Goal: Transaction & Acquisition: Subscribe to service/newsletter

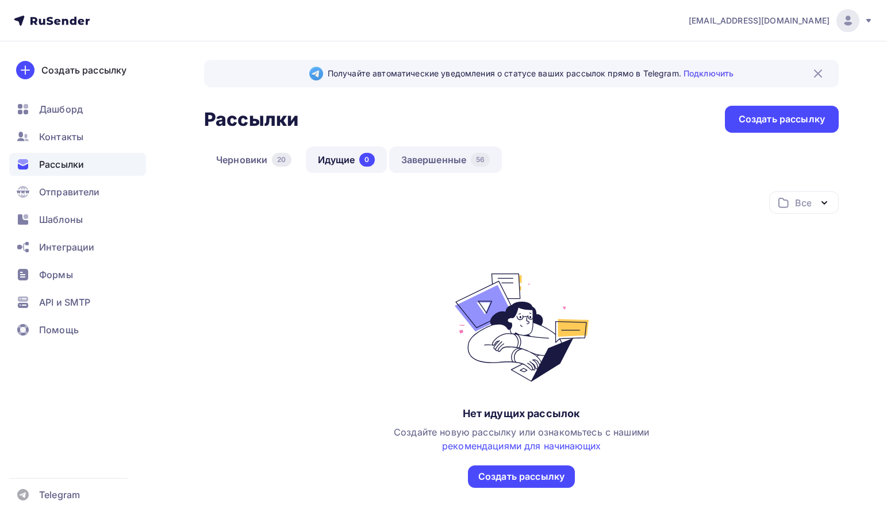
click at [424, 156] on link "Завершенные 56" at bounding box center [445, 160] width 113 height 26
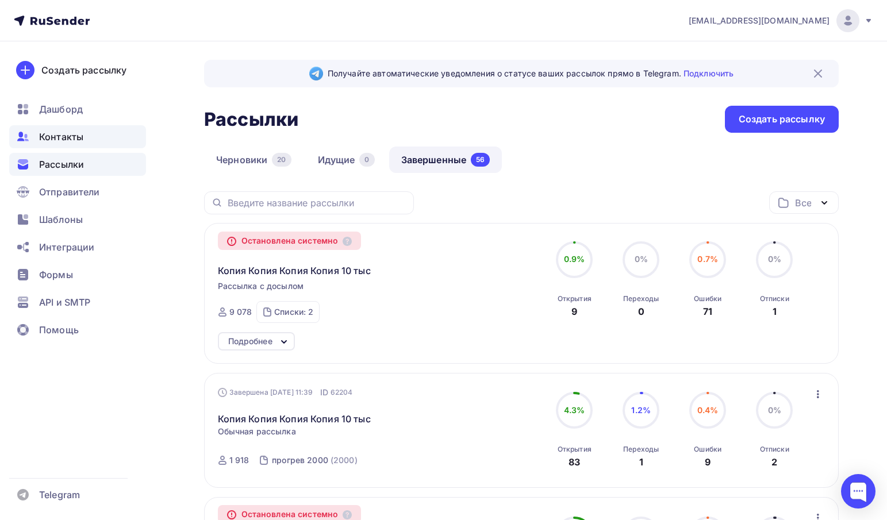
click at [81, 143] on span "Контакты" at bounding box center [61, 137] width 44 height 14
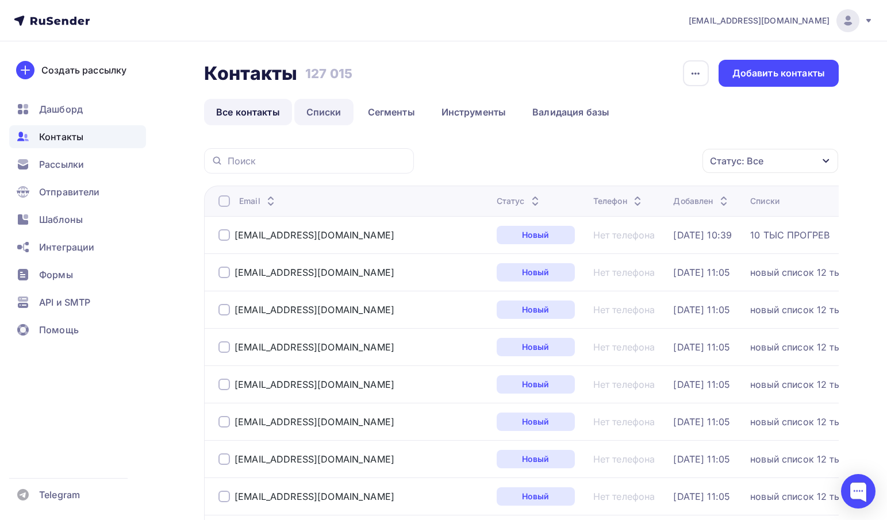
click at [323, 109] on link "Списки" at bounding box center [323, 112] width 59 height 26
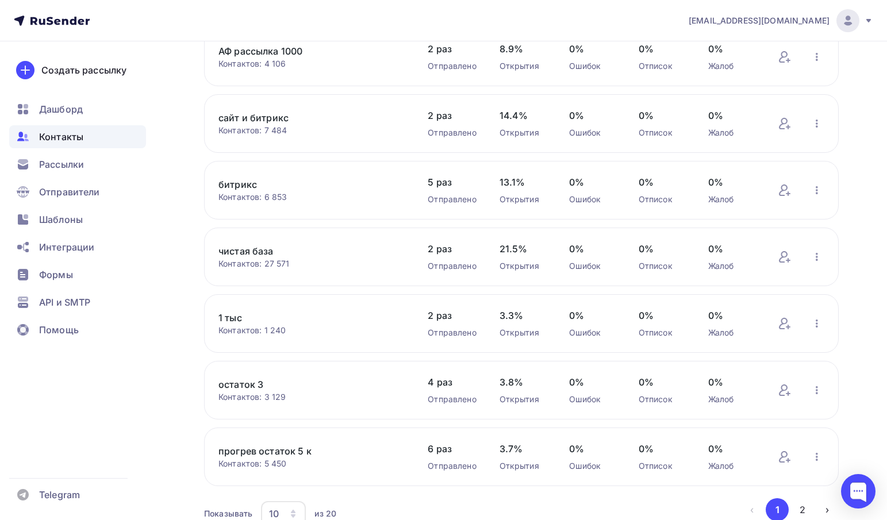
scroll to position [377, 0]
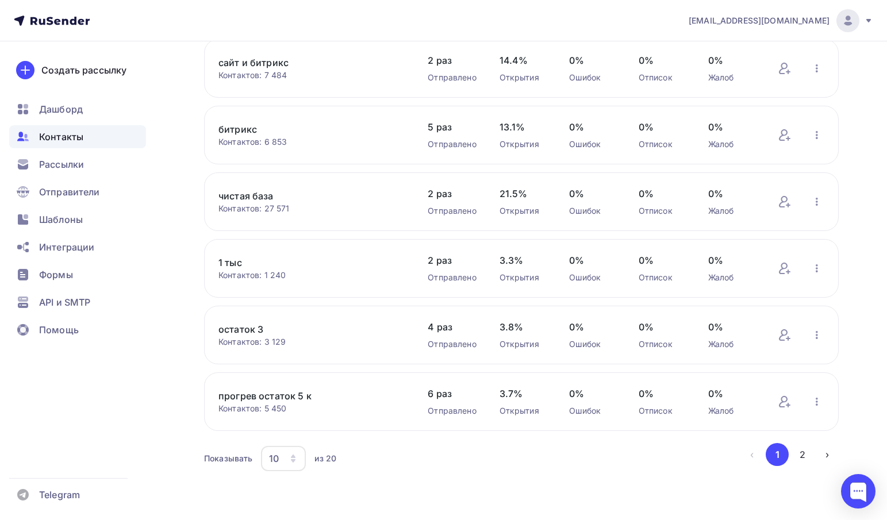
click at [288, 464] on div "10" at bounding box center [283, 458] width 45 height 25
click at [283, 399] on div "50" at bounding box center [329, 406] width 110 height 14
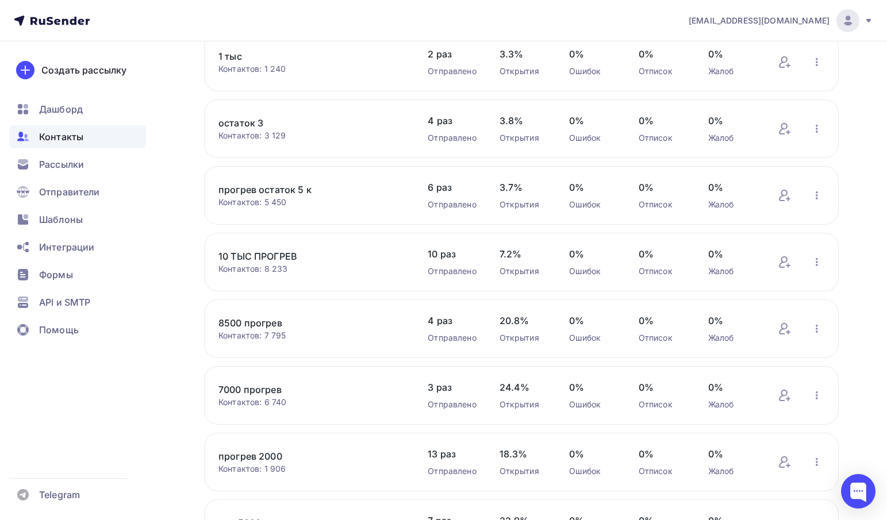
scroll to position [578, 0]
click at [812, 268] on icon "button" at bounding box center [817, 262] width 14 height 14
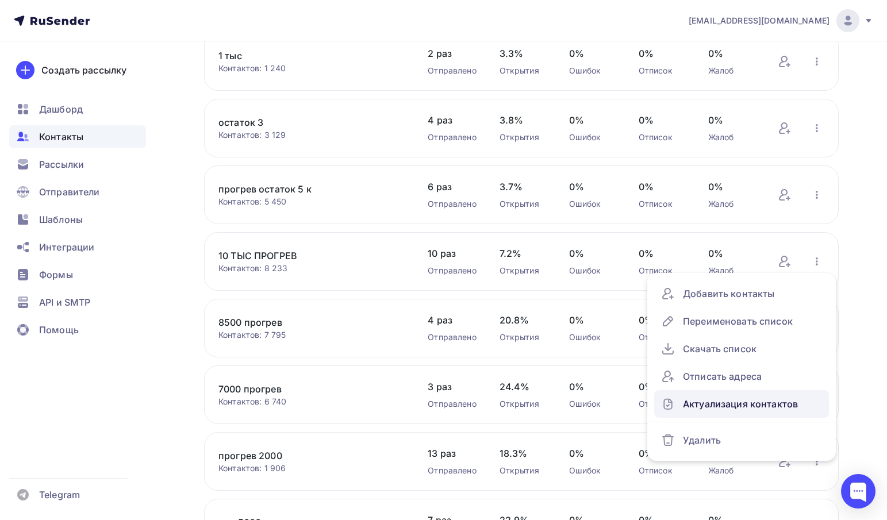
click at [715, 410] on div "Актуализация контактов" at bounding box center [741, 404] width 161 height 18
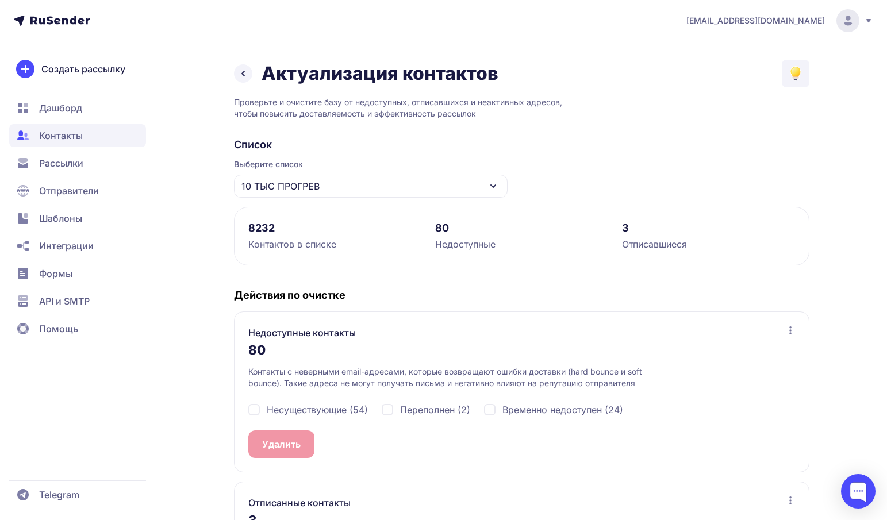
click at [307, 413] on span "Несуществующие (54)" at bounding box center [317, 410] width 101 height 14
checkbox input "true"
drag, startPoint x: 418, startPoint y: 420, endPoint x: 419, endPoint y: 410, distance: 9.8
click at [419, 410] on div "Несуществующие (54) Переполнен (2) Временно недоступен (24)" at bounding box center [521, 409] width 547 height 41
click at [419, 410] on span "Переполнен (2)" at bounding box center [435, 410] width 70 height 14
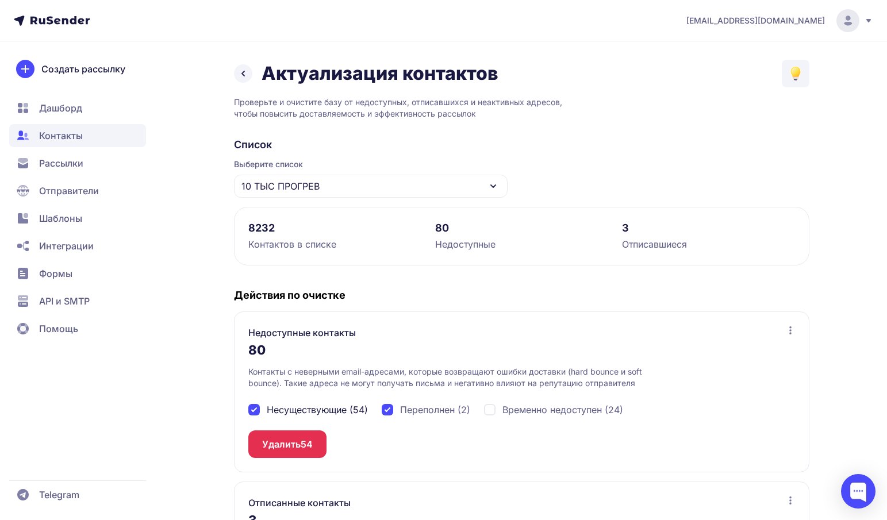
checkbox input "true"
click at [538, 416] on span "Временно недоступен (24)" at bounding box center [562, 410] width 121 height 14
checkbox input "true"
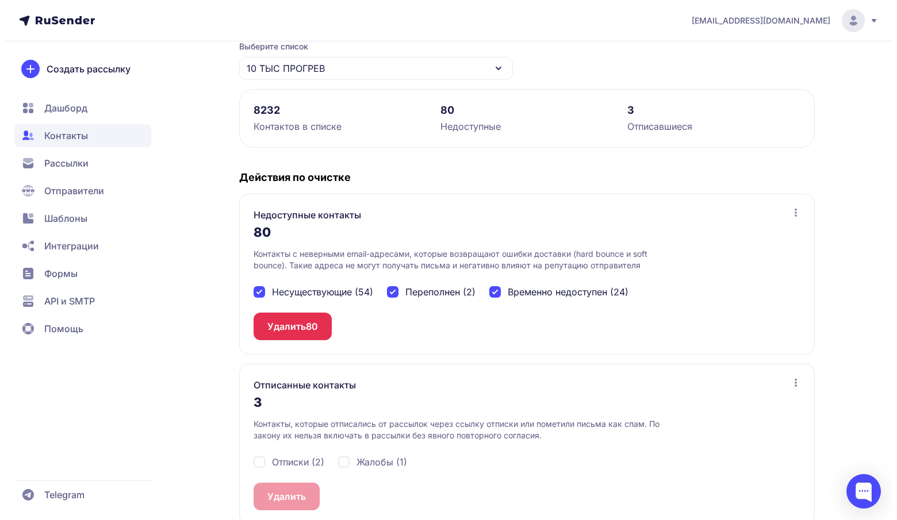
scroll to position [136, 0]
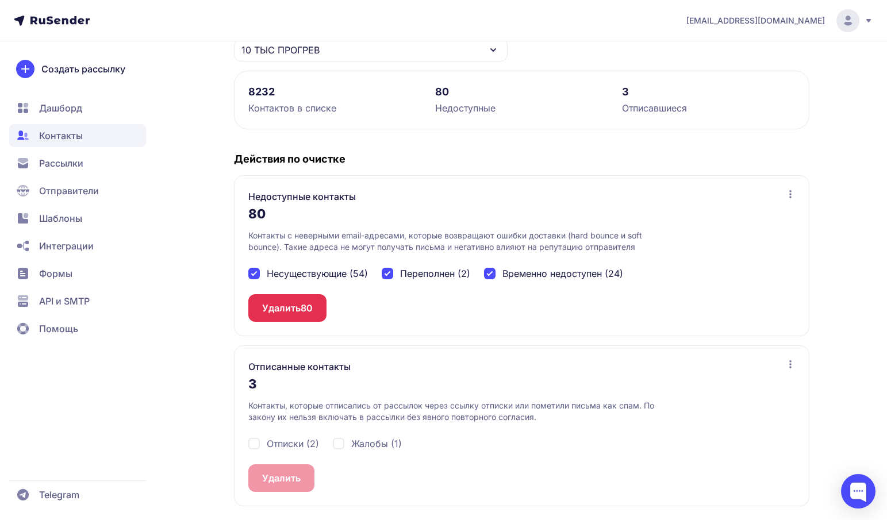
click at [266, 447] on div "Отписки (2)" at bounding box center [283, 444] width 71 height 14
checkbox input "true"
click at [359, 444] on span "Жалобы (1)" at bounding box center [376, 444] width 51 height 14
checkbox input "true"
click at [274, 479] on button "Удалить 3" at bounding box center [284, 479] width 72 height 28
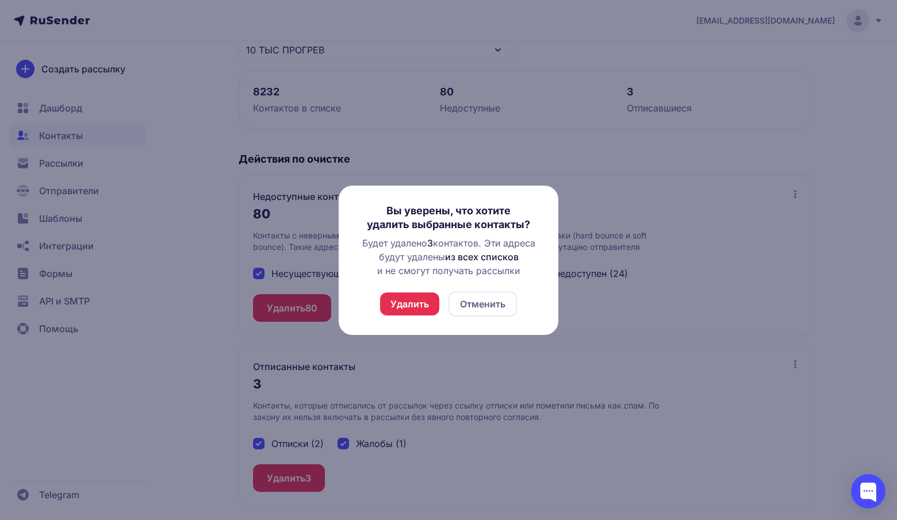
click at [408, 307] on button "Удалить" at bounding box center [409, 304] width 59 height 23
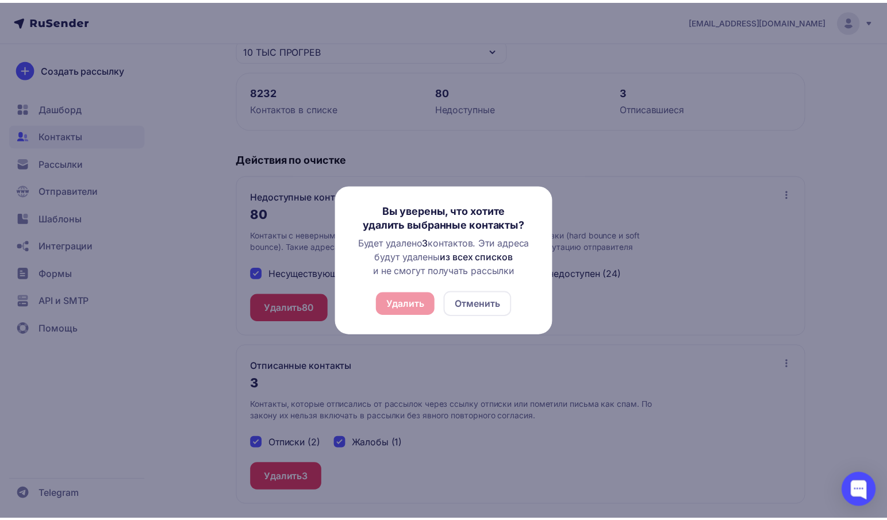
scroll to position [0, 0]
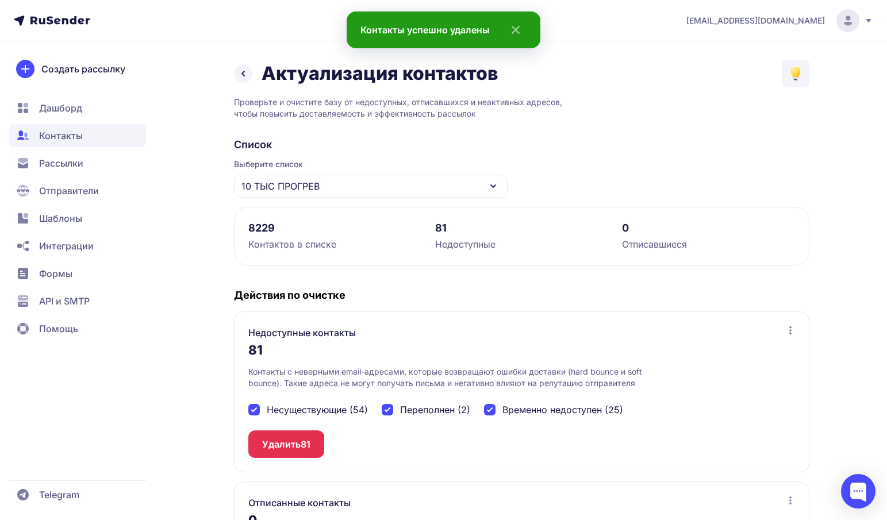
click at [301, 434] on button "Удалить 81" at bounding box center [286, 445] width 76 height 28
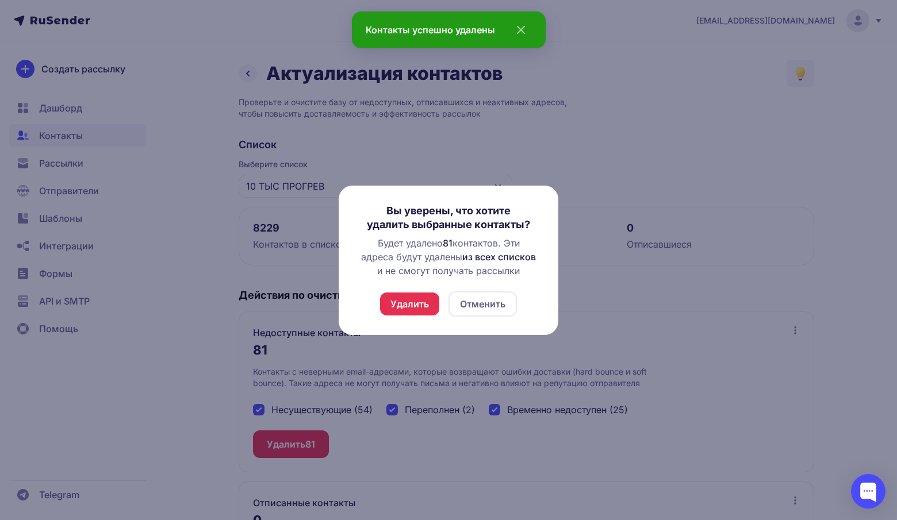
click at [409, 302] on button "Удалить" at bounding box center [409, 304] width 59 height 23
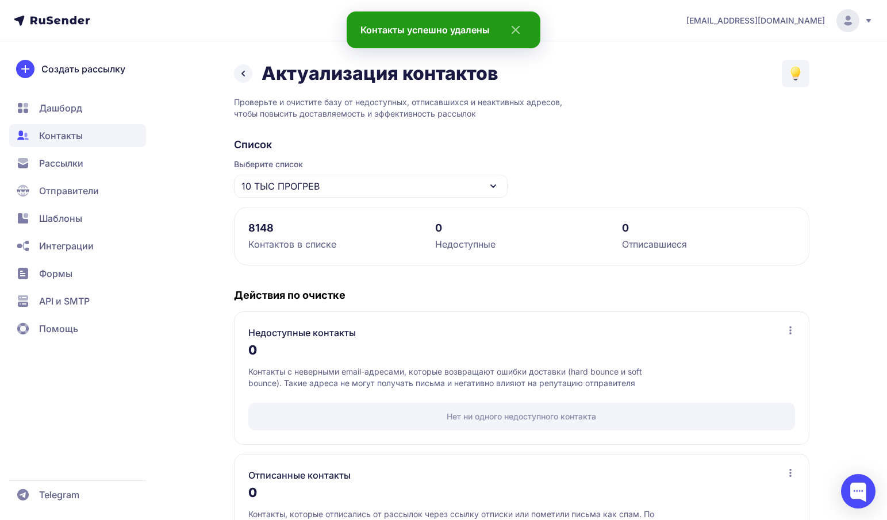
scroll to position [81, 0]
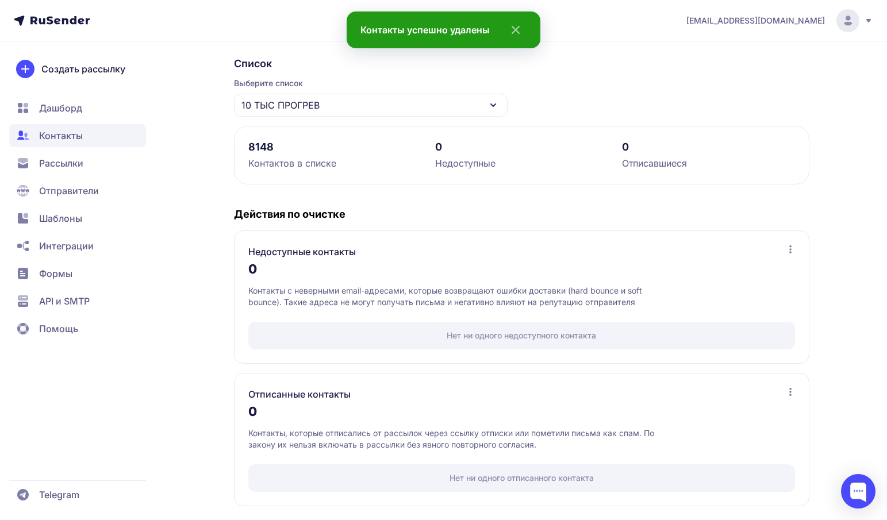
click at [55, 162] on span "Рассылки" at bounding box center [61, 163] width 44 height 14
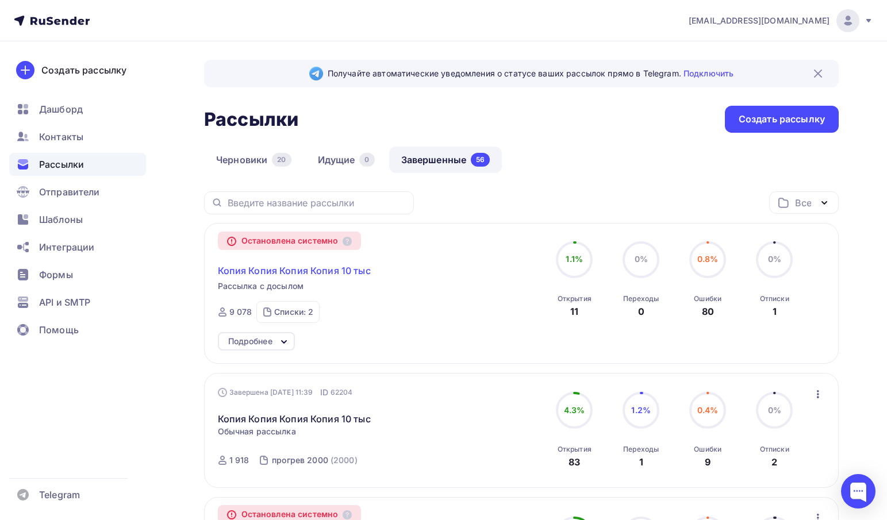
click at [275, 278] on span "Копия Копия Копия Копия 10 тыс" at bounding box center [294, 271] width 153 height 14
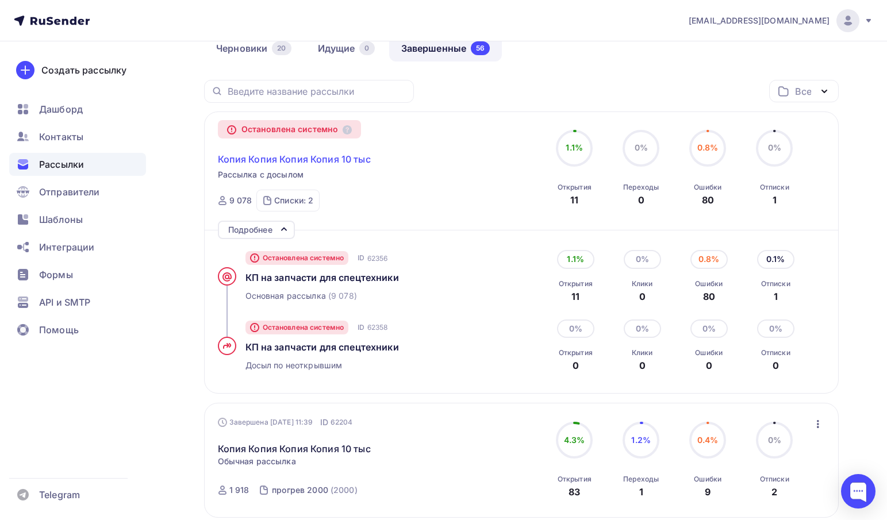
scroll to position [114, 0]
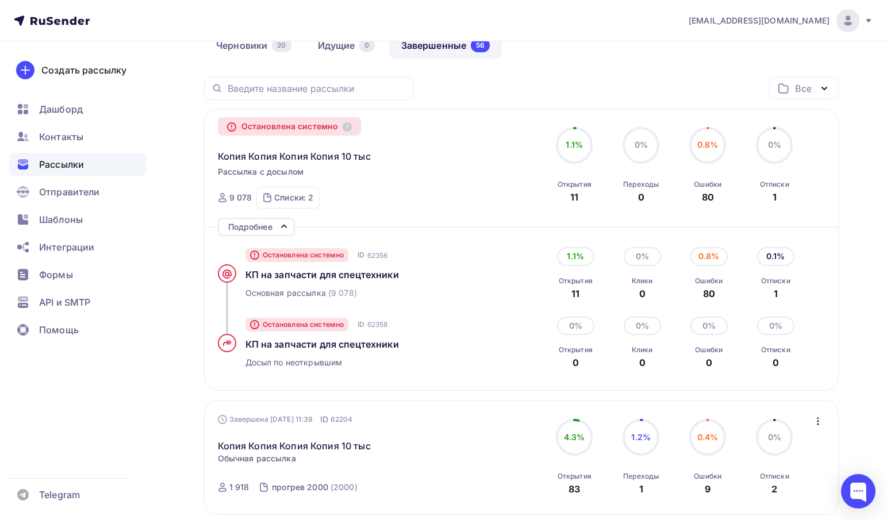
click at [752, 153] on div "0% 0% Отписки 1" at bounding box center [774, 165] width 57 height 77
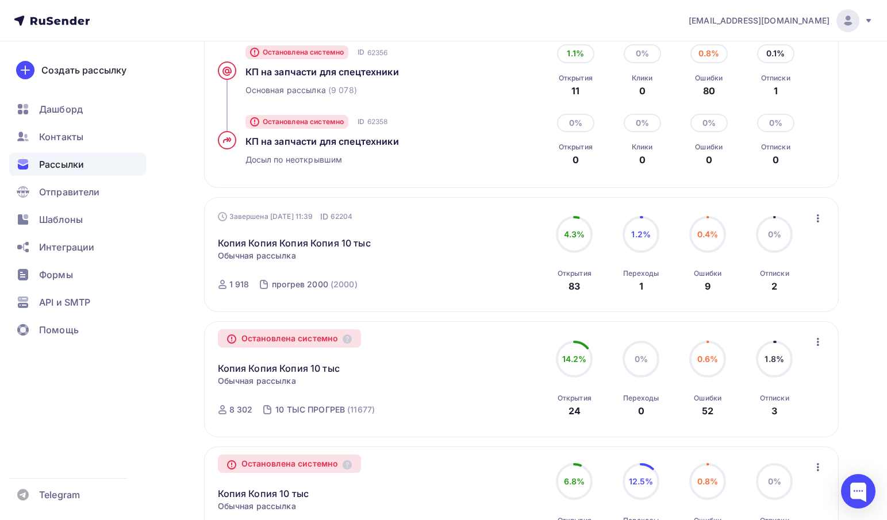
scroll to position [318, 0]
click at [815, 222] on icon "button" at bounding box center [818, 218] width 14 height 14
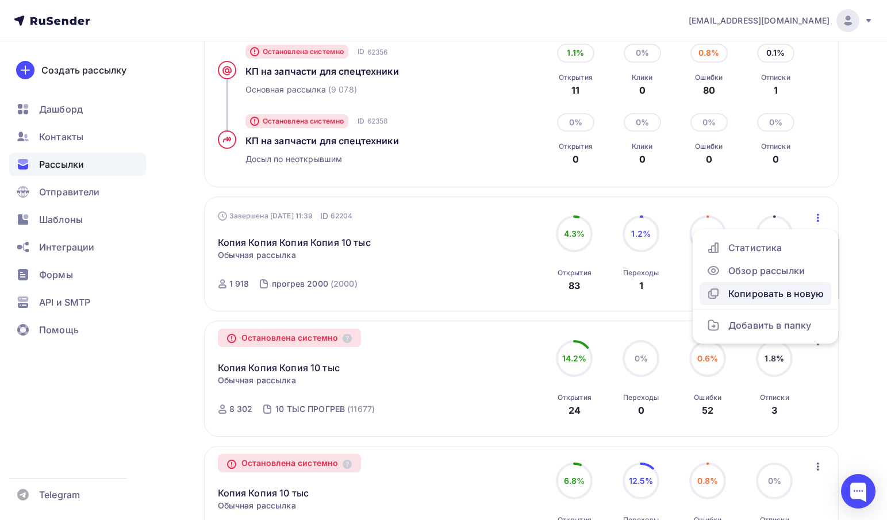
click at [777, 299] on div "Копировать в новую" at bounding box center [766, 294] width 118 height 14
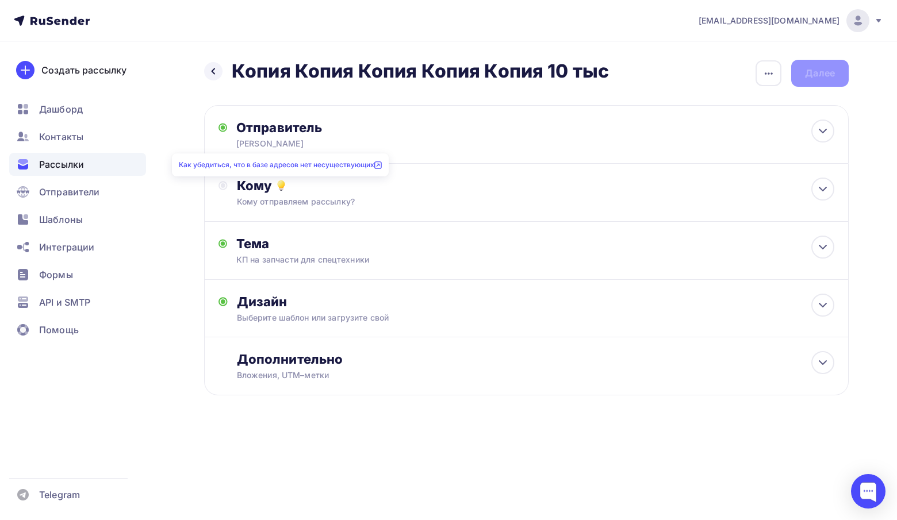
click at [287, 189] on icon at bounding box center [281, 186] width 14 height 14
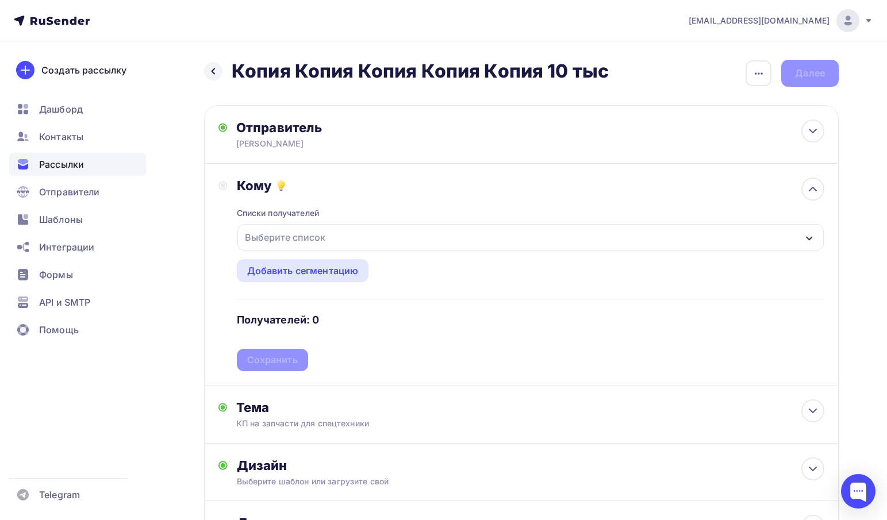
click at [274, 229] on div "Выберите список" at bounding box center [285, 237] width 90 height 21
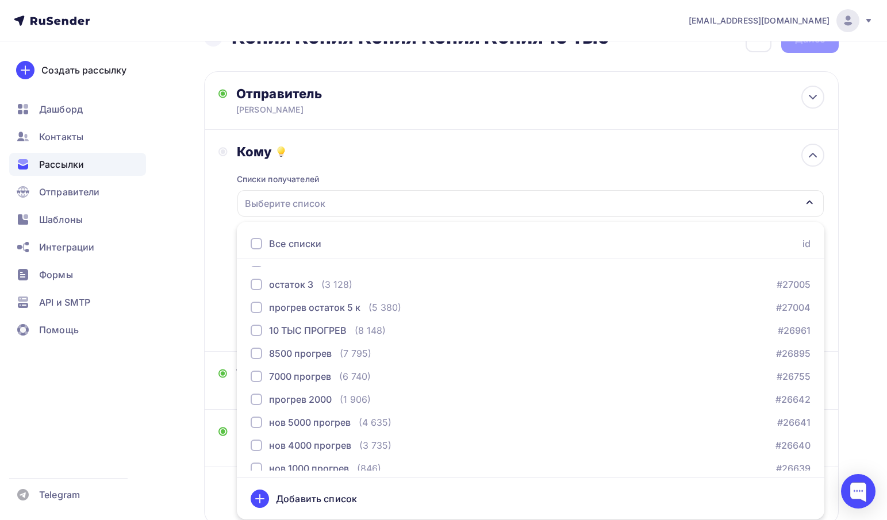
scroll to position [186, 0]
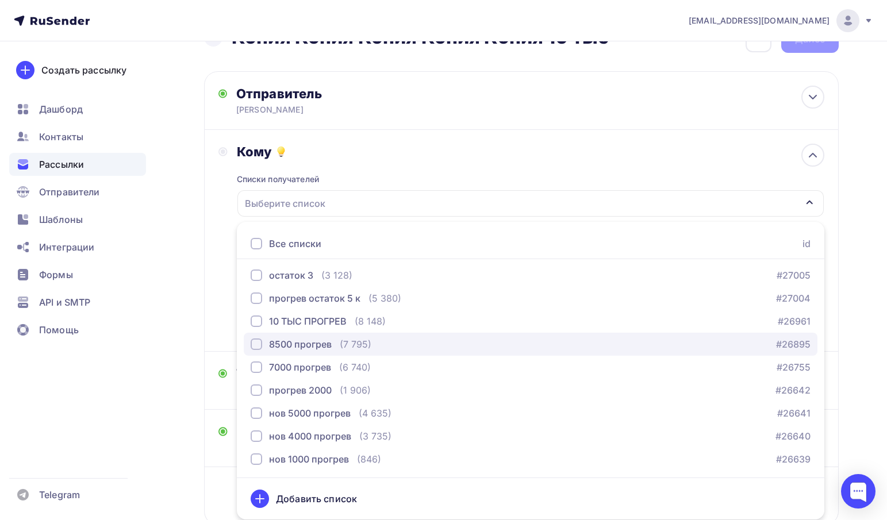
click at [305, 340] on div "8500 прогрев" at bounding box center [300, 344] width 63 height 14
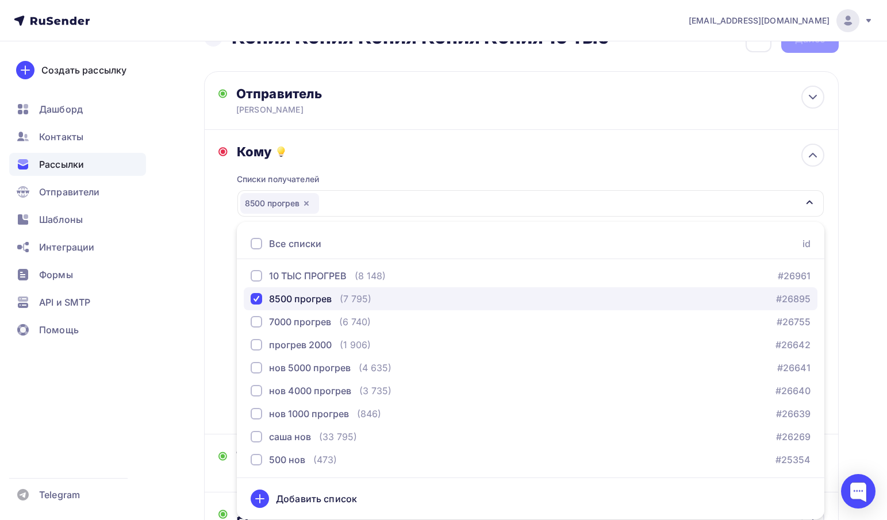
scroll to position [255, 0]
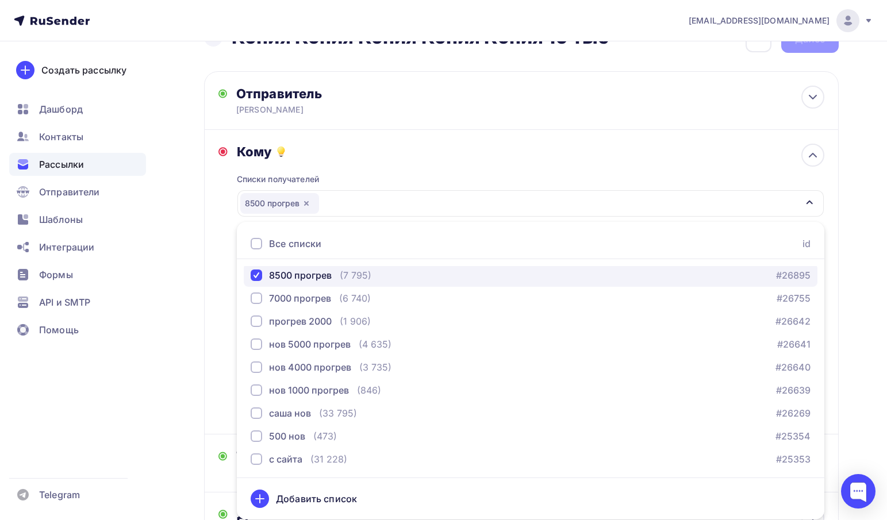
click at [304, 279] on div "8500 прогрев" at bounding box center [300, 275] width 63 height 14
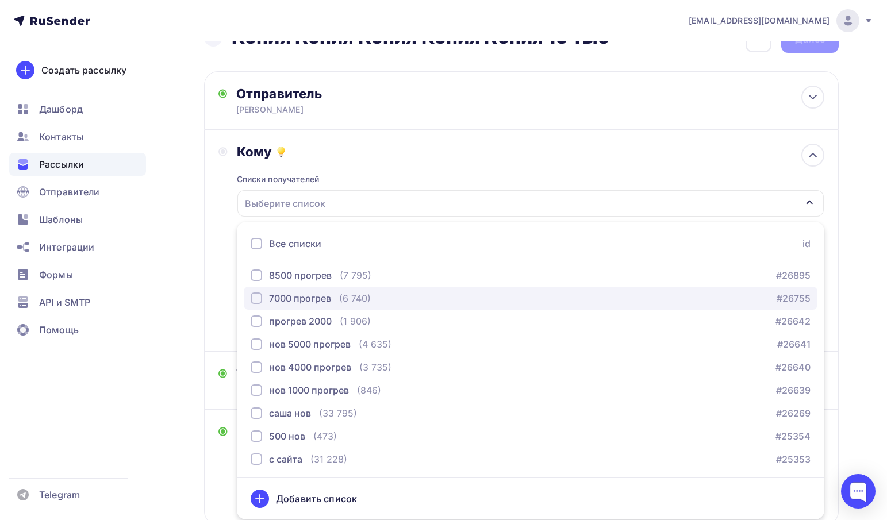
click at [295, 298] on div "7000 прогрев" at bounding box center [300, 298] width 62 height 14
click at [289, 300] on div "7000 прогрев" at bounding box center [300, 298] width 62 height 14
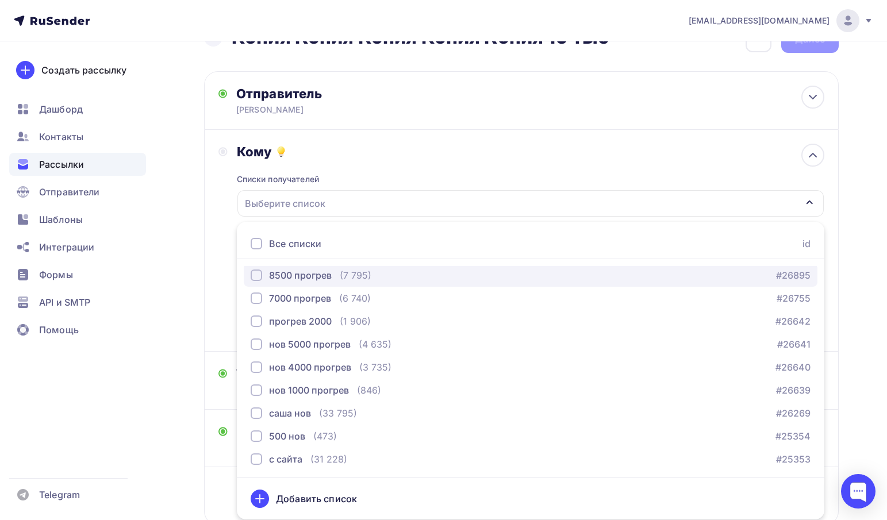
click at [297, 271] on div "8500 прогрев" at bounding box center [300, 275] width 63 height 14
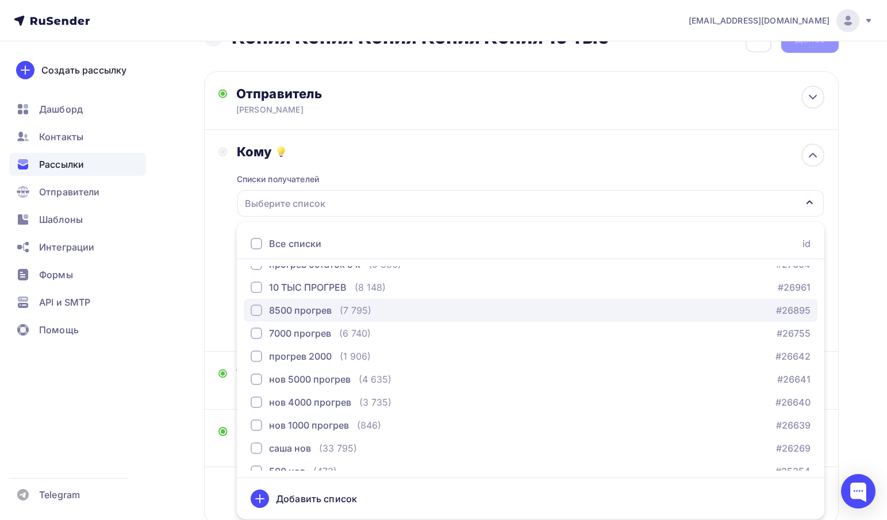
scroll to position [220, 0]
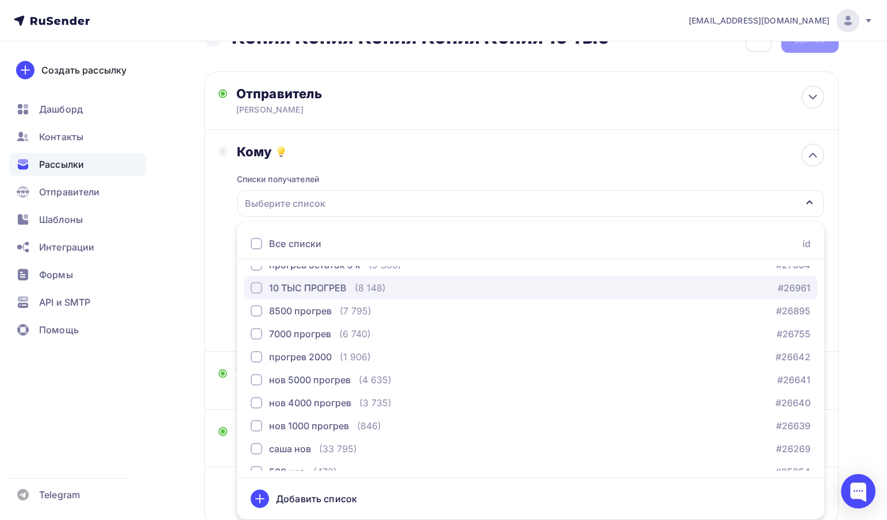
click at [287, 290] on div "10 ТЫС ПРОГРЕВ" at bounding box center [308, 288] width 78 height 14
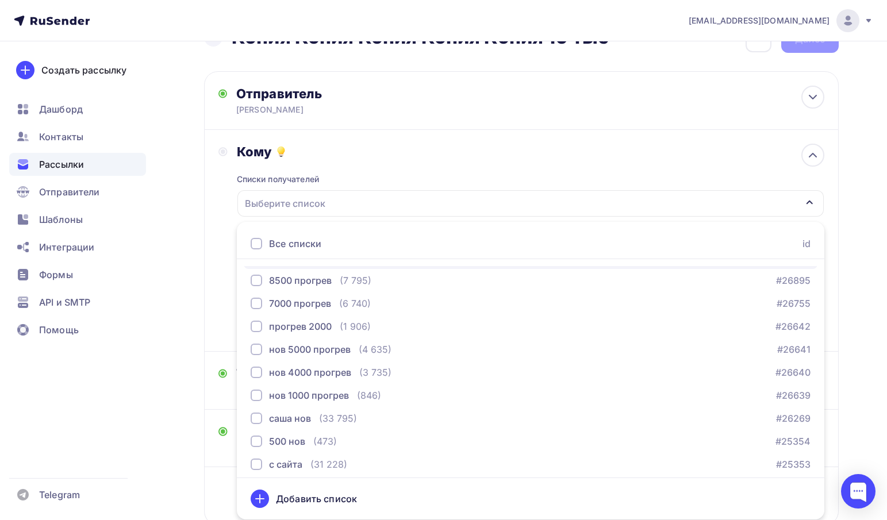
scroll to position [251, 0]
click at [275, 351] on div "нов 5000 прогрев" at bounding box center [310, 348] width 82 height 14
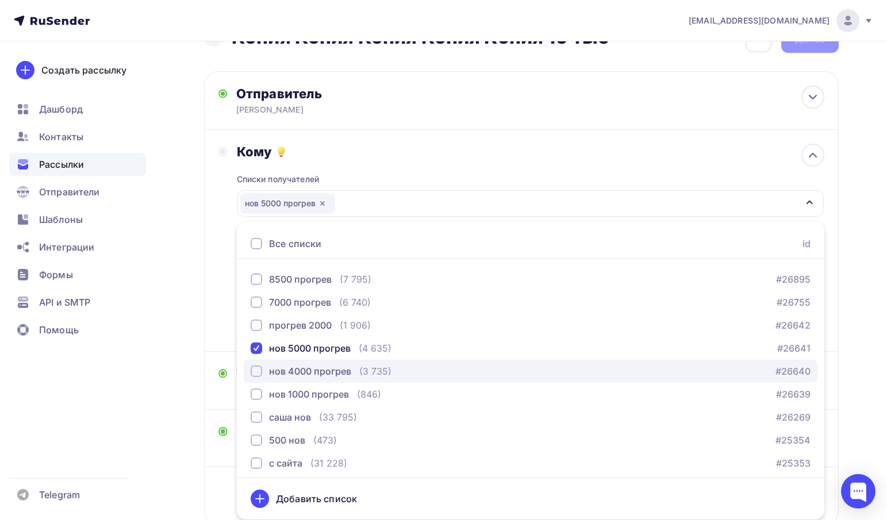
click at [272, 375] on div "нов 4000 прогрев" at bounding box center [310, 371] width 82 height 14
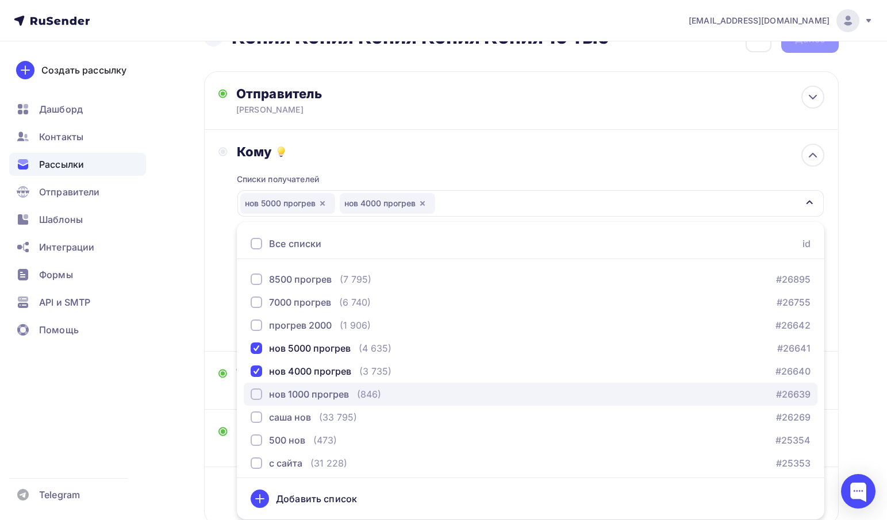
click at [268, 392] on div "нов 1000 прогрев" at bounding box center [300, 394] width 98 height 14
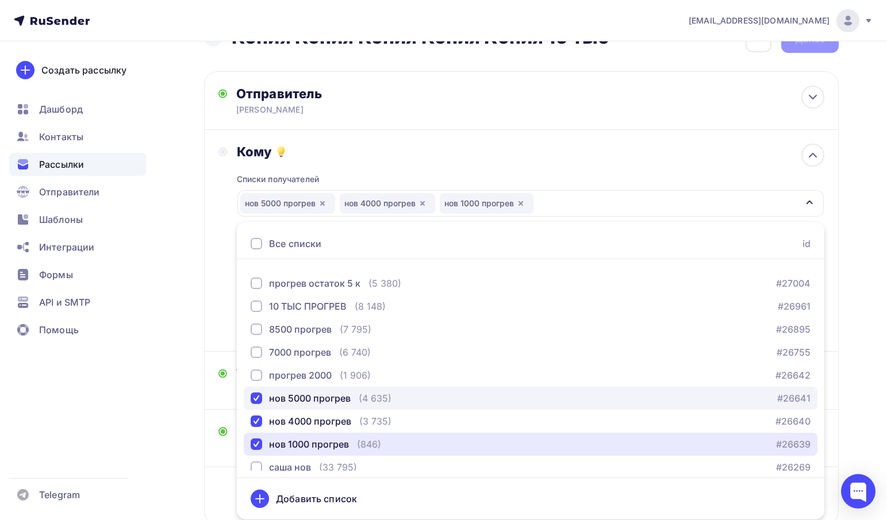
scroll to position [255, 0]
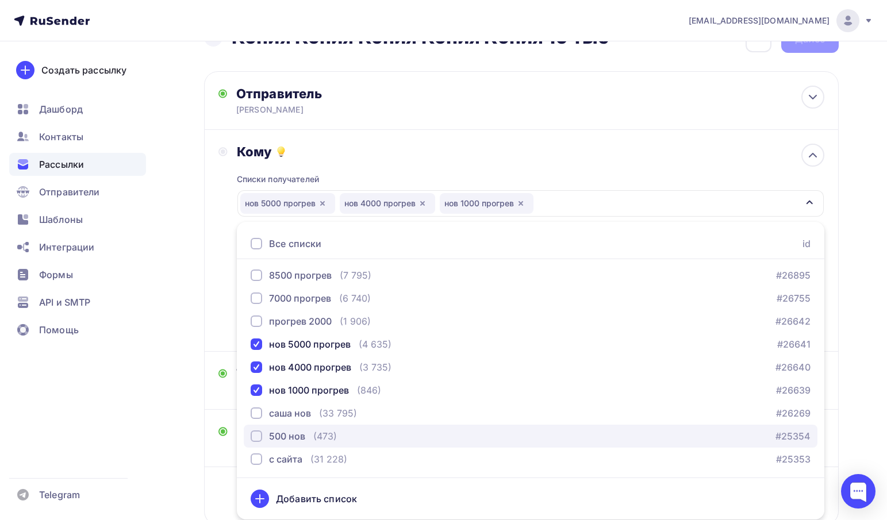
click at [286, 433] on div "500 нов" at bounding box center [287, 436] width 36 height 14
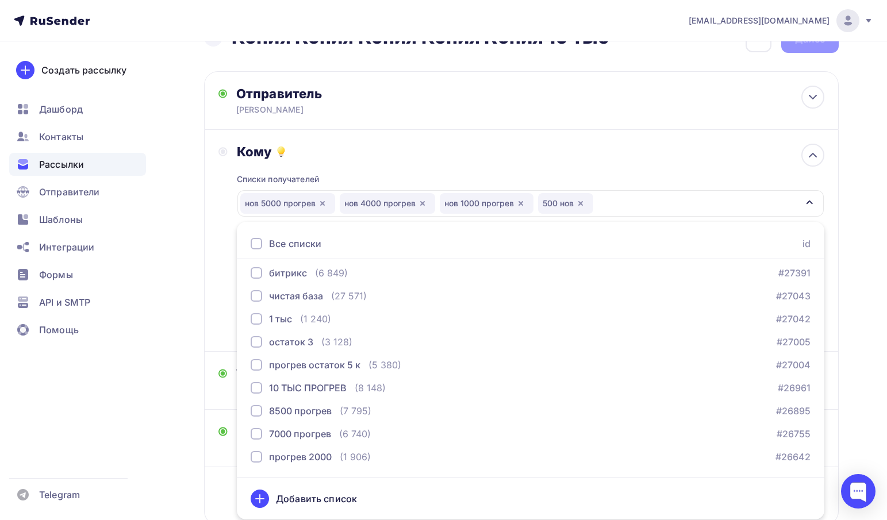
scroll to position [119, 0]
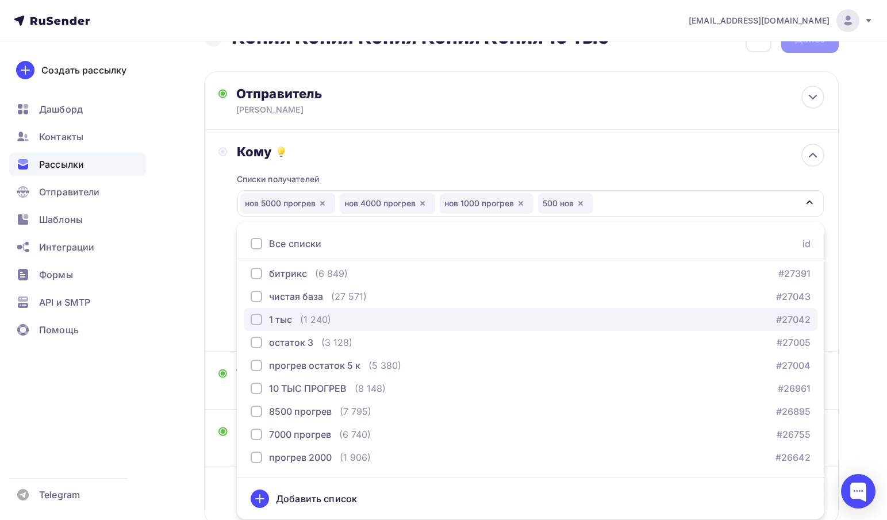
click at [298, 314] on div "1 тыс (1 240)" at bounding box center [291, 320] width 80 height 14
click at [295, 322] on div "1 тыс (1 240)" at bounding box center [291, 320] width 80 height 14
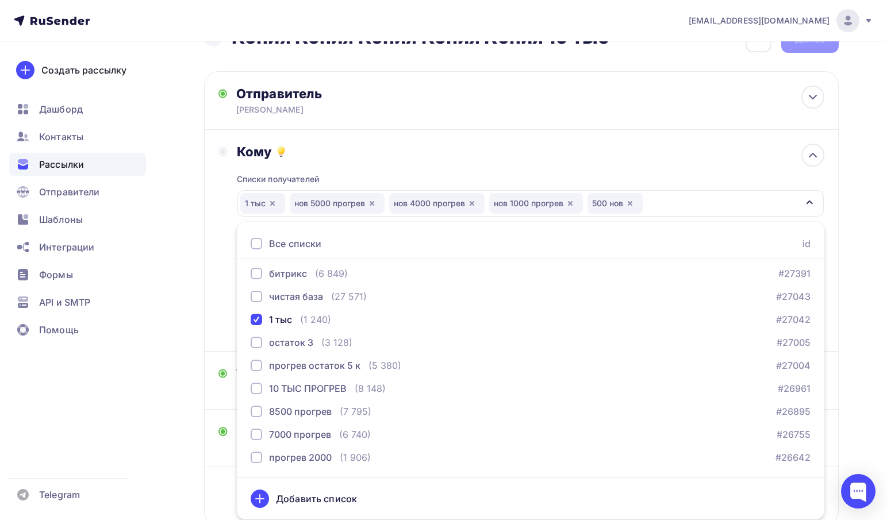
click at [436, 160] on div "Списки получателей 1 тыс нов 5000 прогрев нов 4000 прогрев нов 1000 прогрев 500…" at bounding box center [531, 249] width 588 height 178
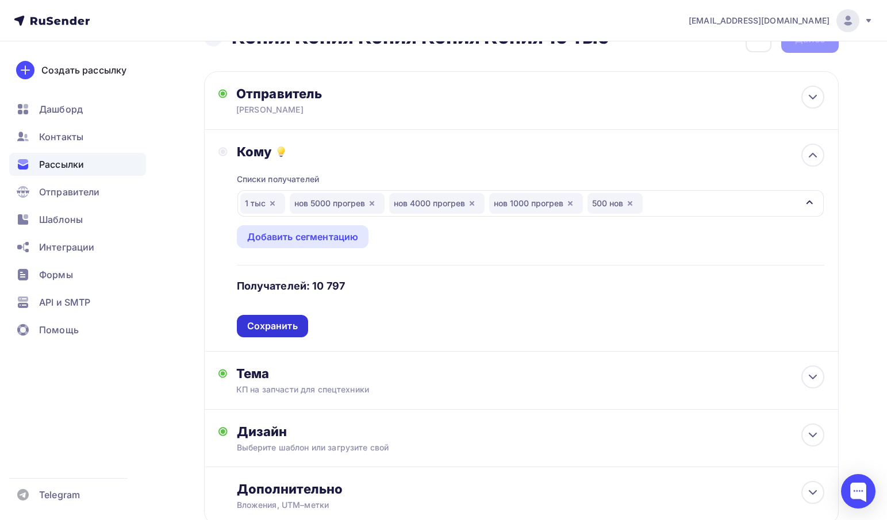
click at [268, 329] on div "Сохранить" at bounding box center [272, 326] width 51 height 13
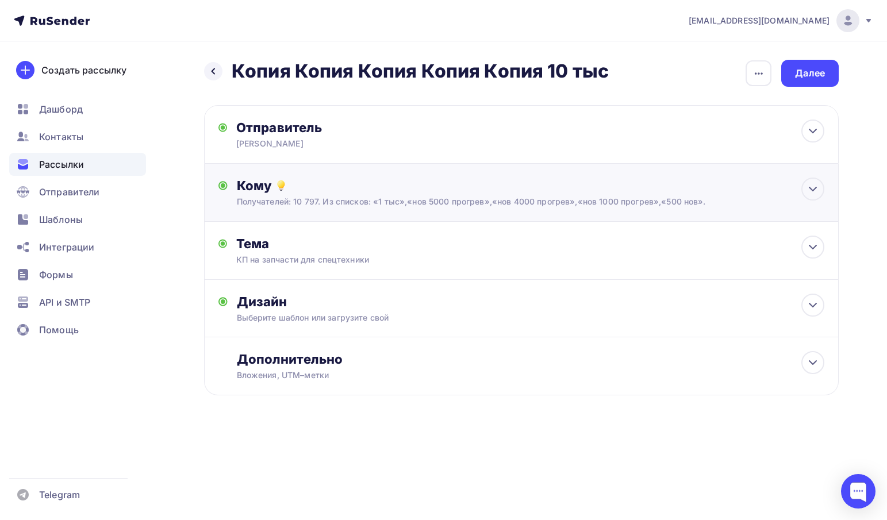
scroll to position [0, 0]
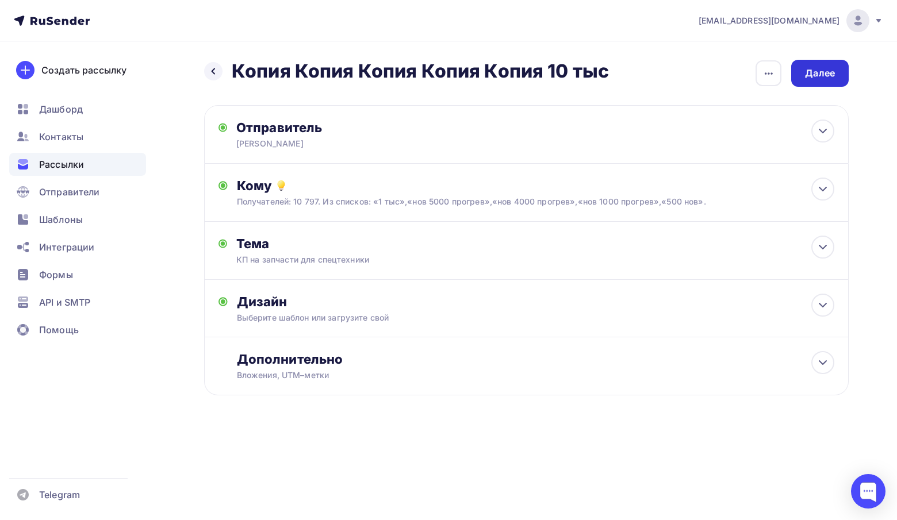
click at [832, 76] on div "Далее" at bounding box center [820, 73] width 30 height 13
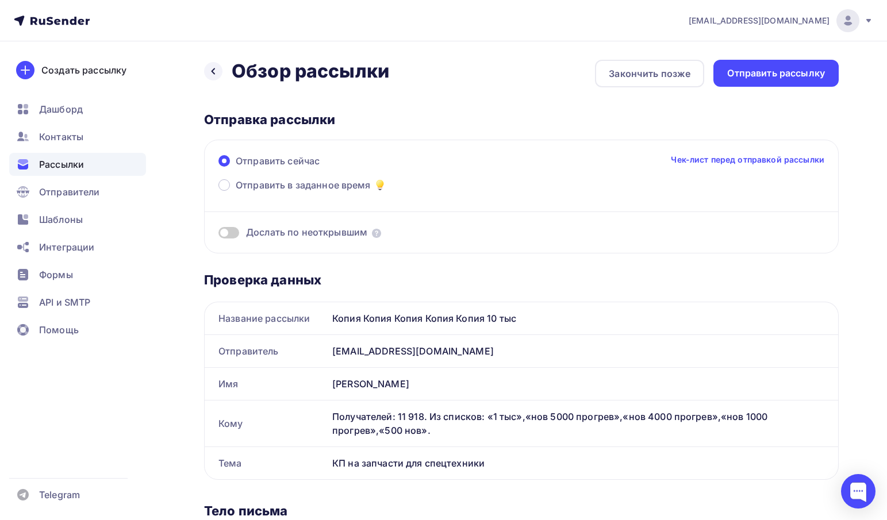
click at [220, 235] on span at bounding box center [228, 232] width 21 height 11
click at [218, 235] on input "checkbox" at bounding box center [218, 235] width 0 height 0
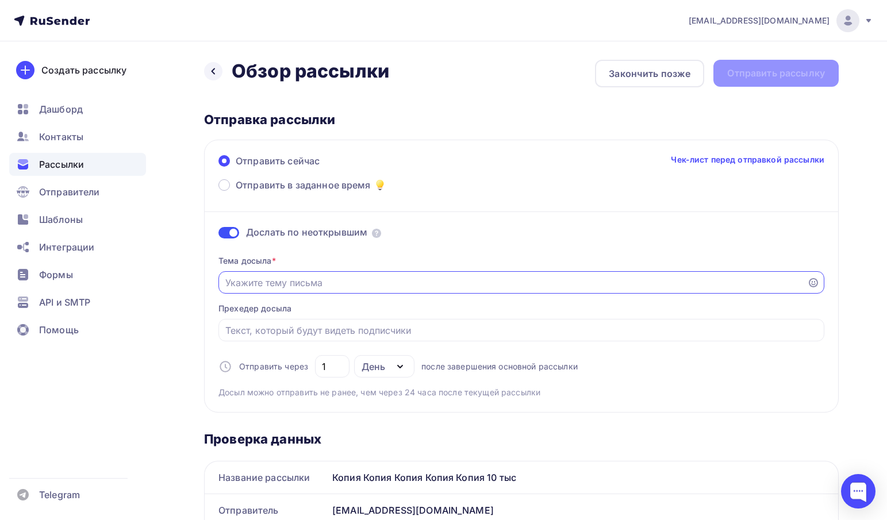
click at [280, 283] on input "Отправить в заданное время" at bounding box center [512, 283] width 575 height 14
type input "КП на запчасти для спецтехники"
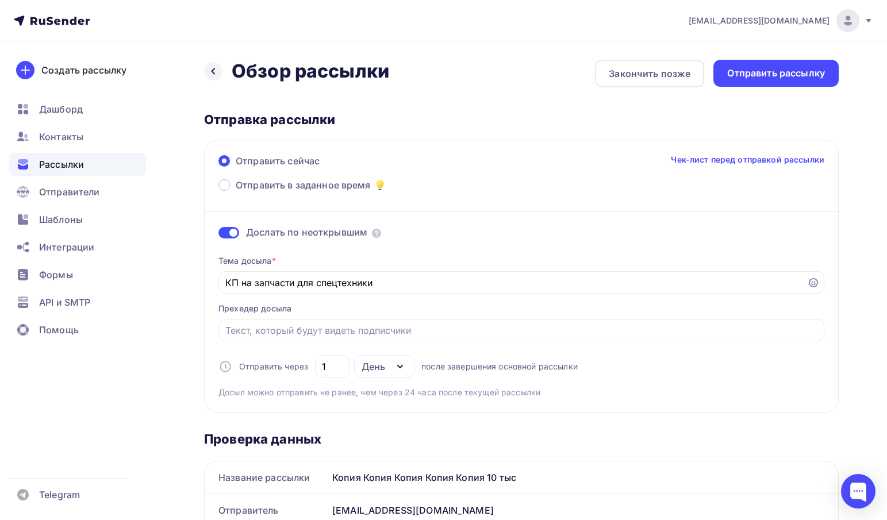
click at [390, 309] on div "Тема досыла * КП на запчасти для спецтехники Прехедер досыла Отправить через 1 …" at bounding box center [521, 322] width 606 height 152
click at [775, 70] on div "Отправить рассылку" at bounding box center [776, 73] width 98 height 13
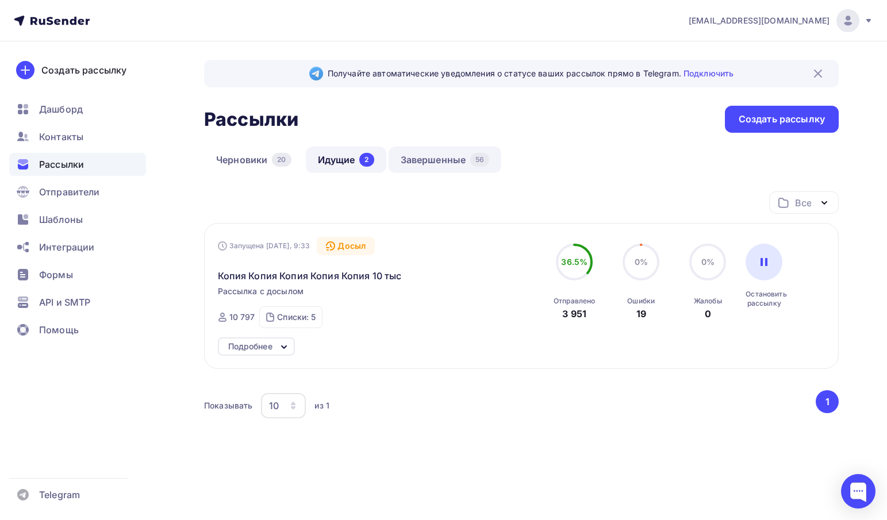
click at [435, 153] on link "Завершенные 56" at bounding box center [445, 160] width 113 height 26
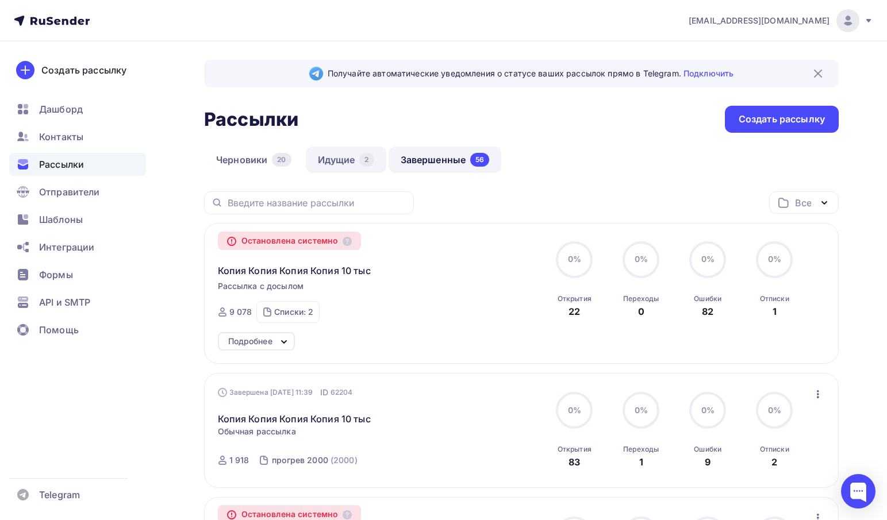
click at [340, 154] on link "Идущие 2" at bounding box center [346, 160] width 80 height 26
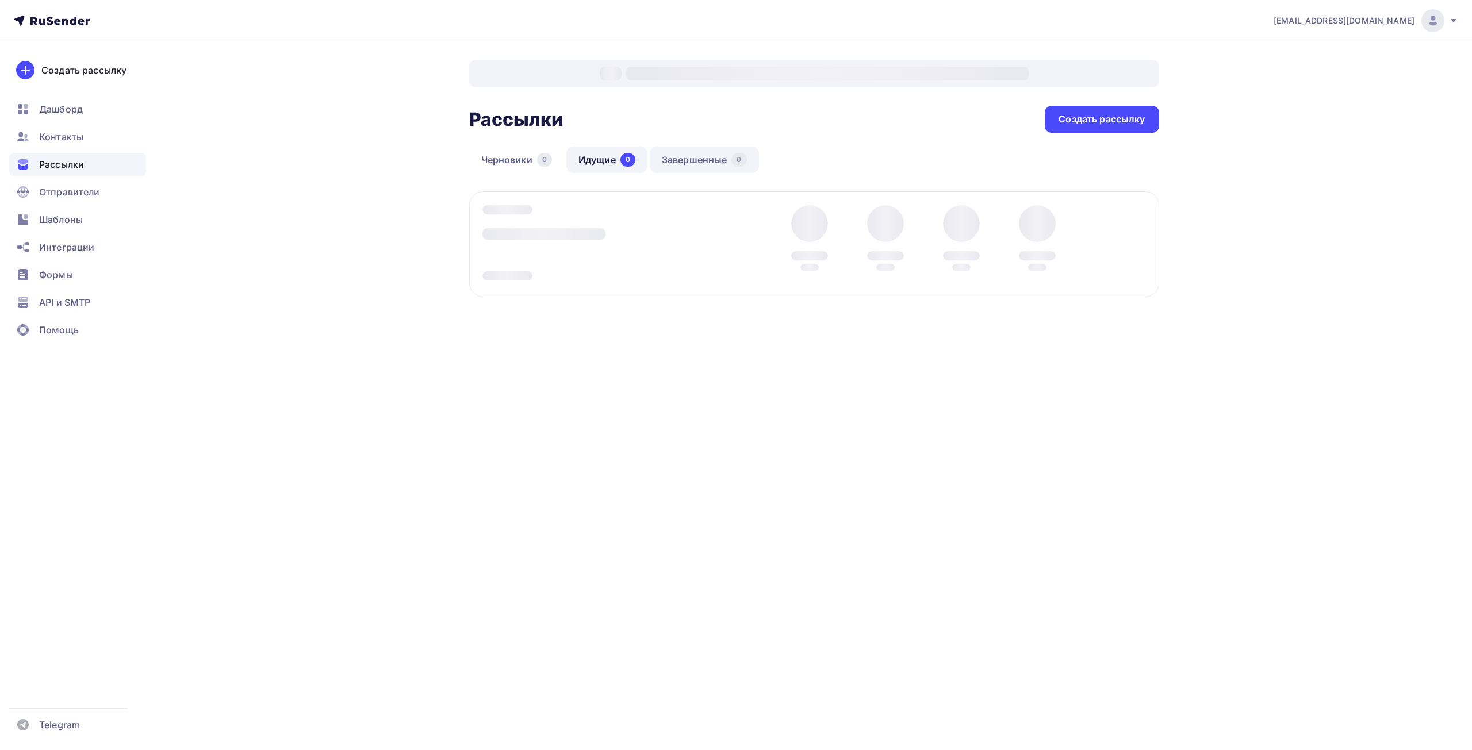
click at [692, 159] on link "Завершенные 0" at bounding box center [704, 160] width 109 height 26
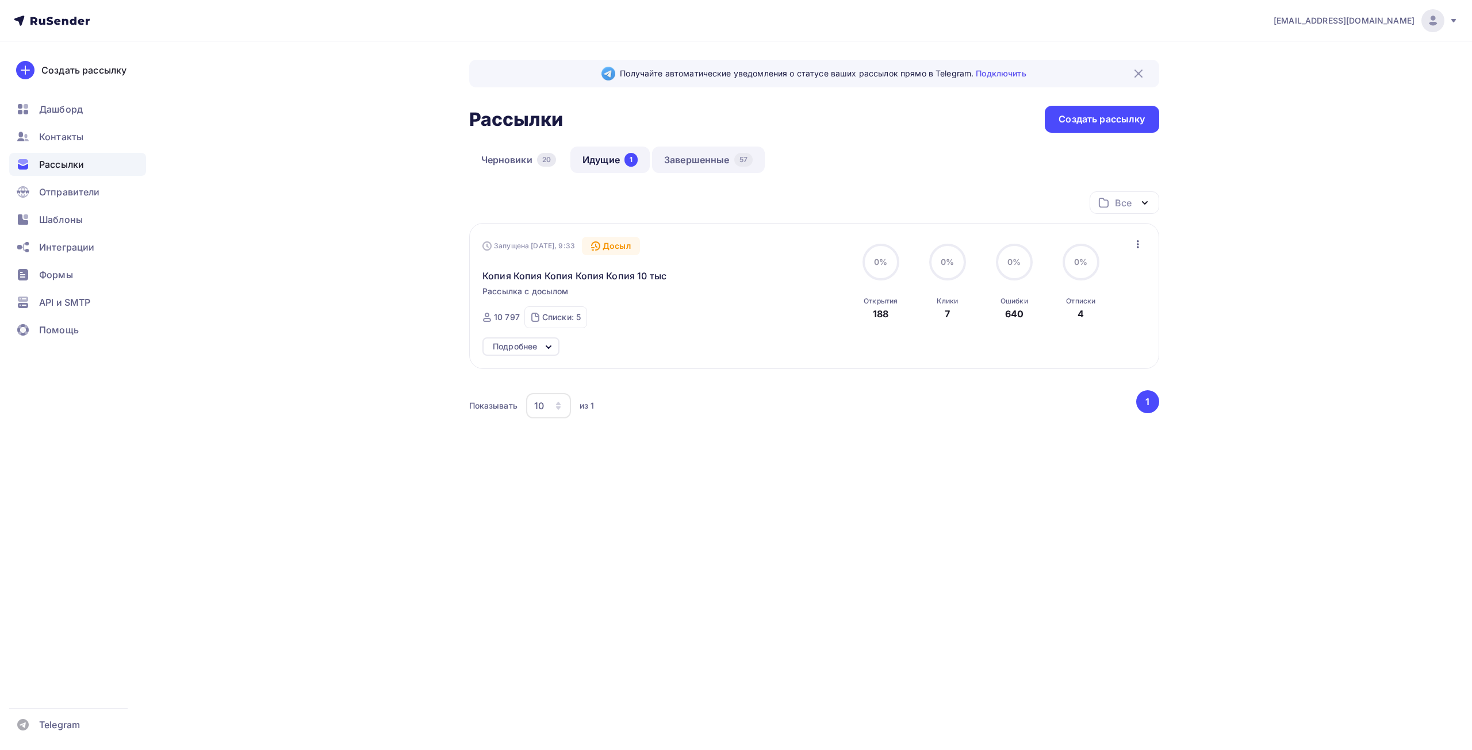
click at [692, 159] on link "Завершенные 57" at bounding box center [708, 160] width 113 height 26
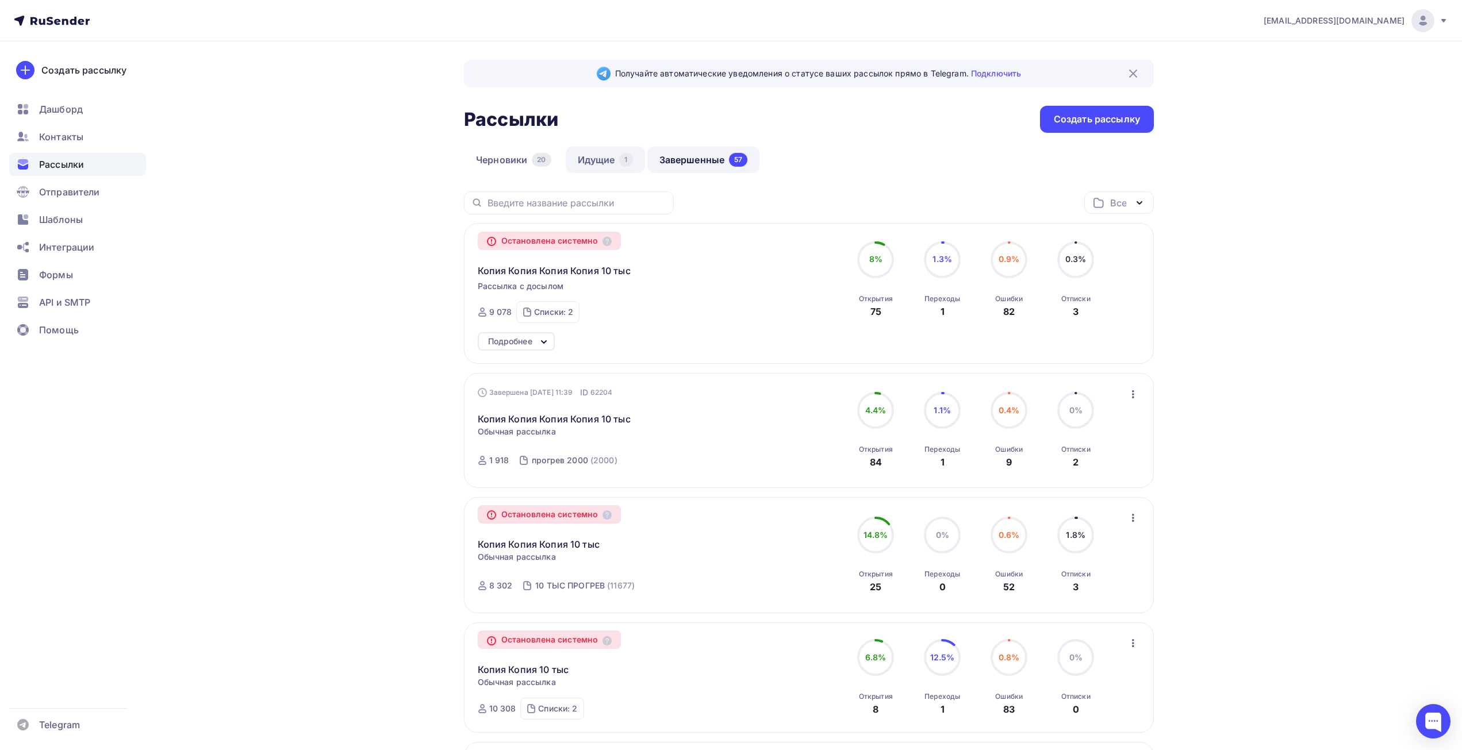
click at [585, 157] on link "Идущие 1" at bounding box center [605, 160] width 79 height 26
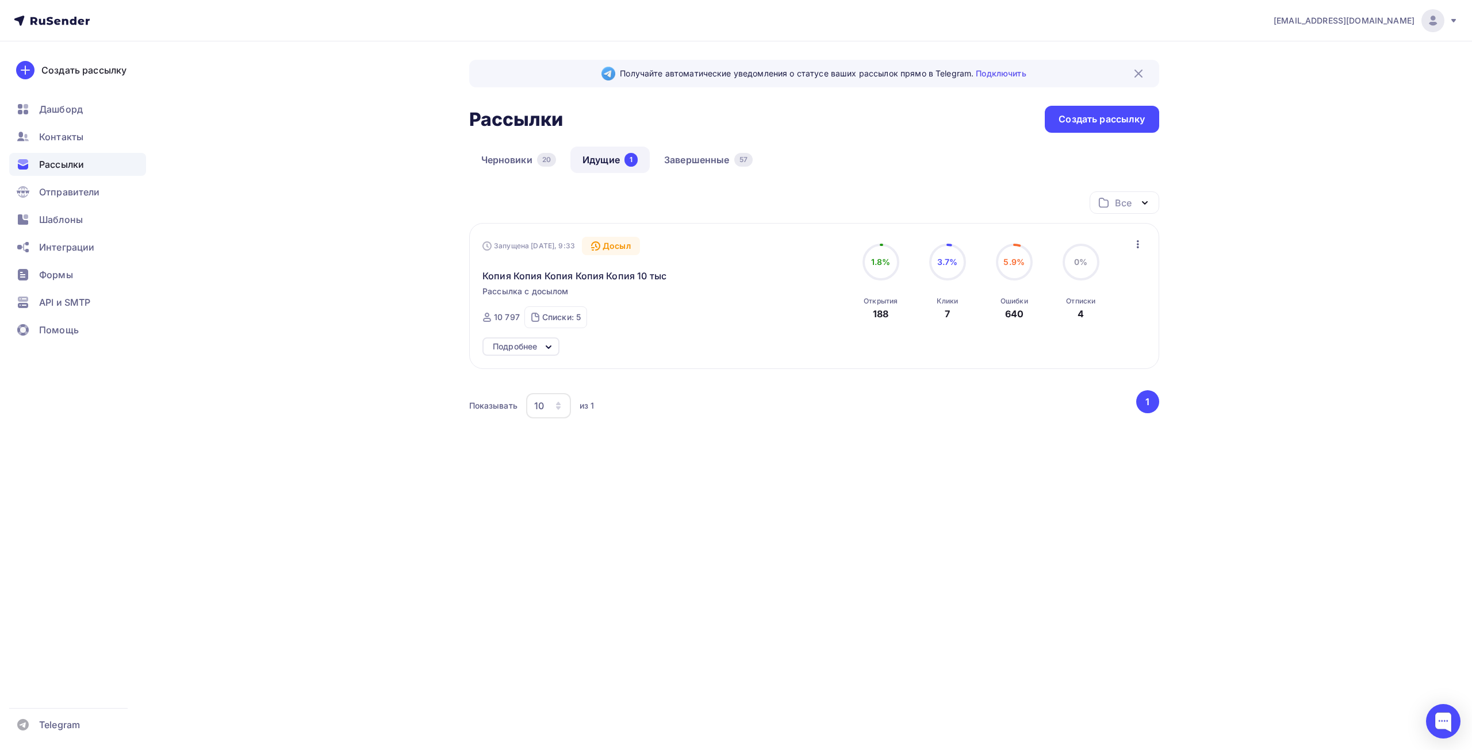
click at [600, 243] on icon at bounding box center [595, 245] width 9 height 9
click at [889, 259] on span "1.8%" at bounding box center [881, 262] width 20 height 10
click at [56, 216] on span "Шаблоны" at bounding box center [61, 220] width 44 height 14
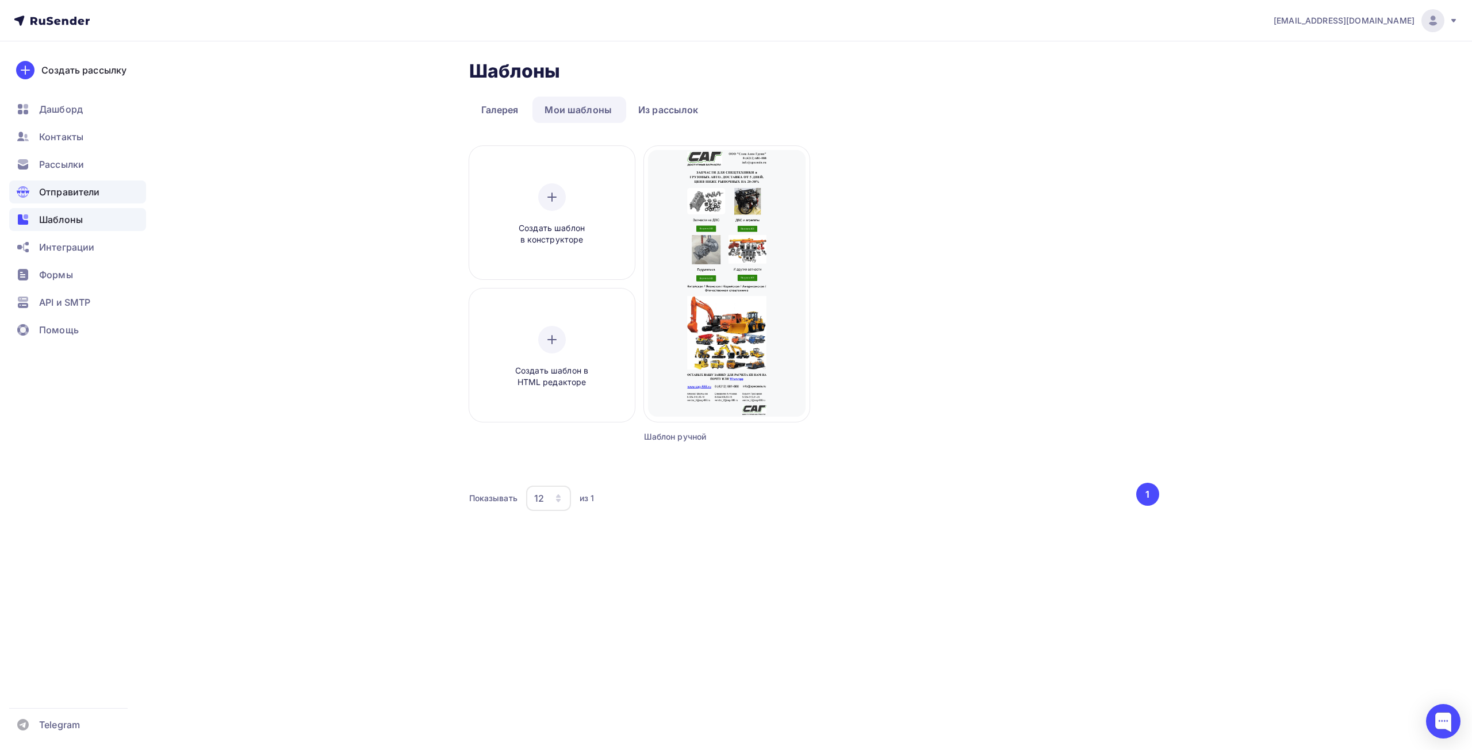
click at [58, 197] on span "Отправители" at bounding box center [69, 192] width 61 height 14
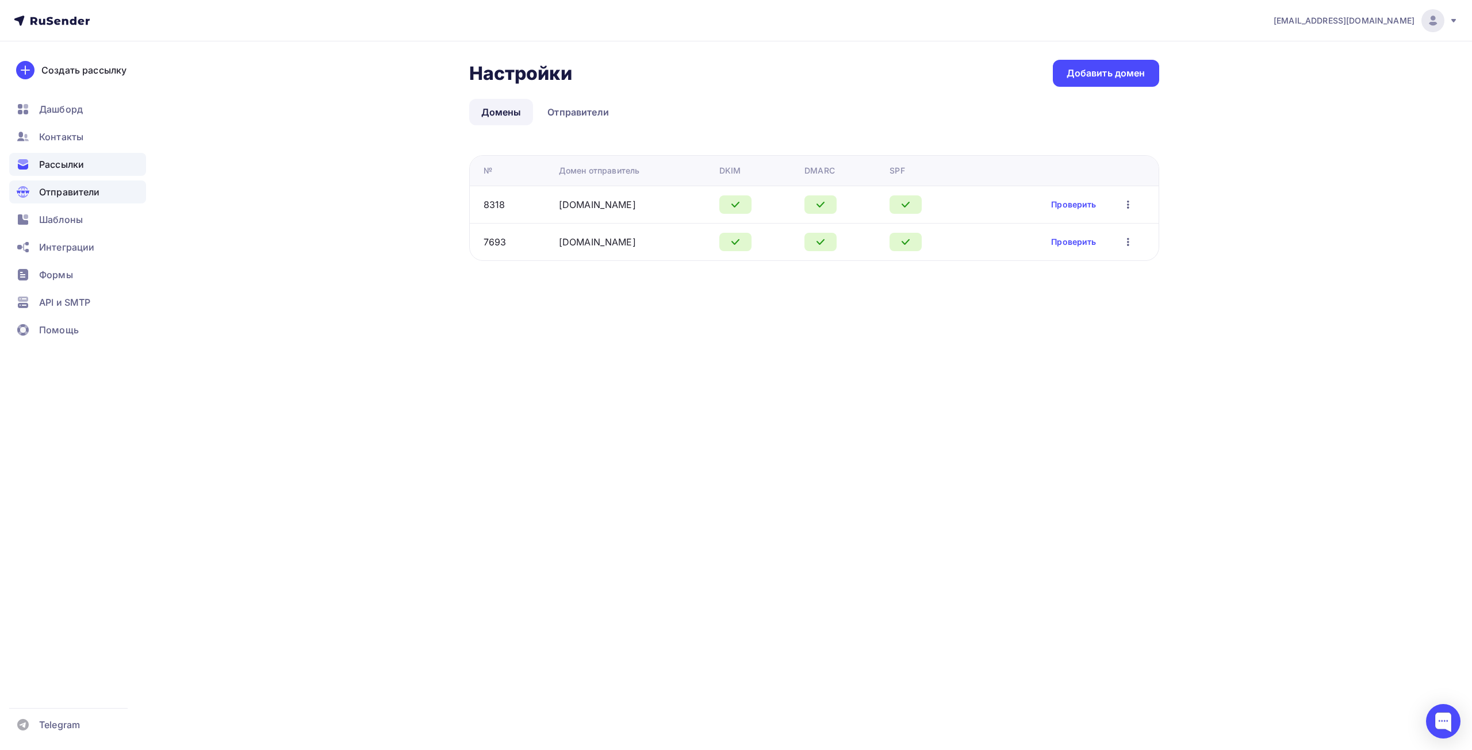
click at [70, 154] on div "Рассылки" at bounding box center [77, 164] width 137 height 23
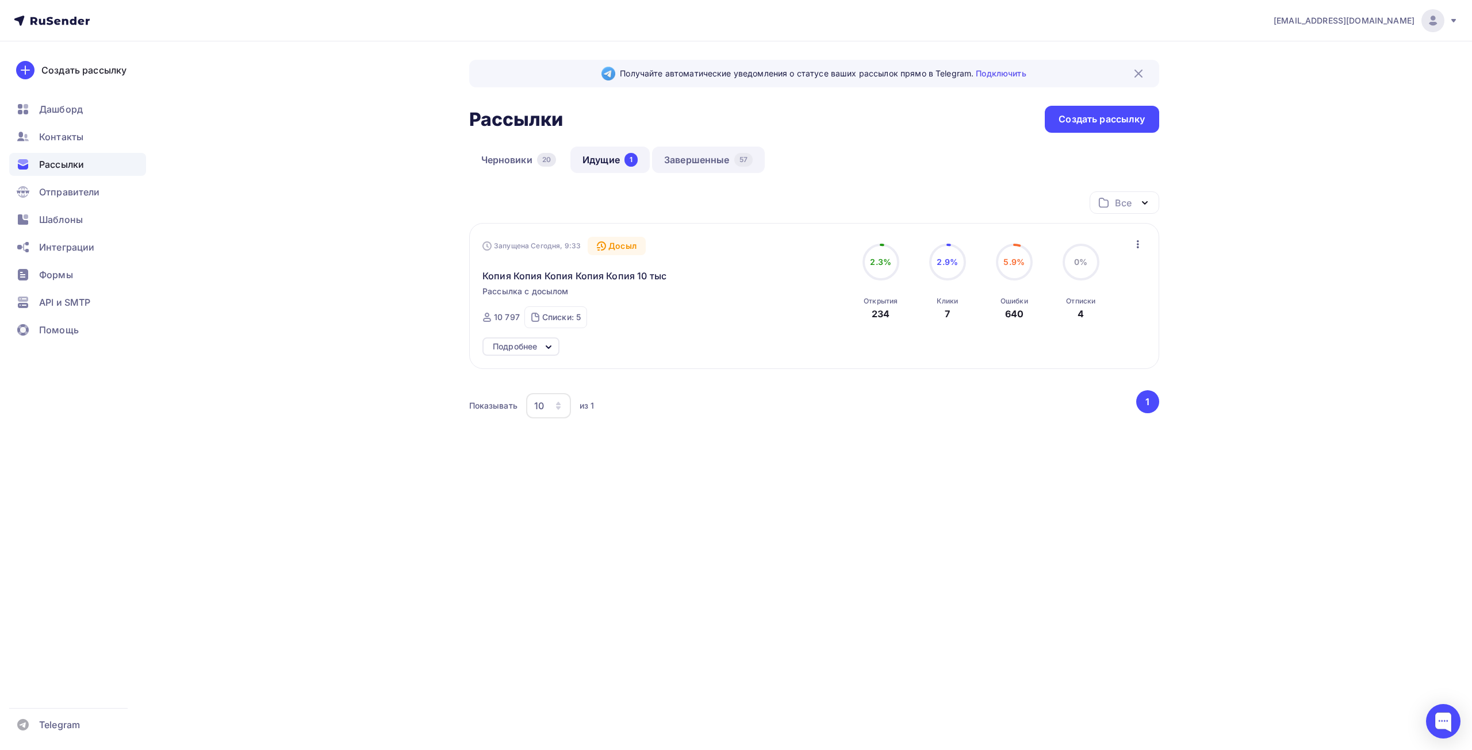
click at [684, 162] on link "Завершенные 57" at bounding box center [708, 160] width 113 height 26
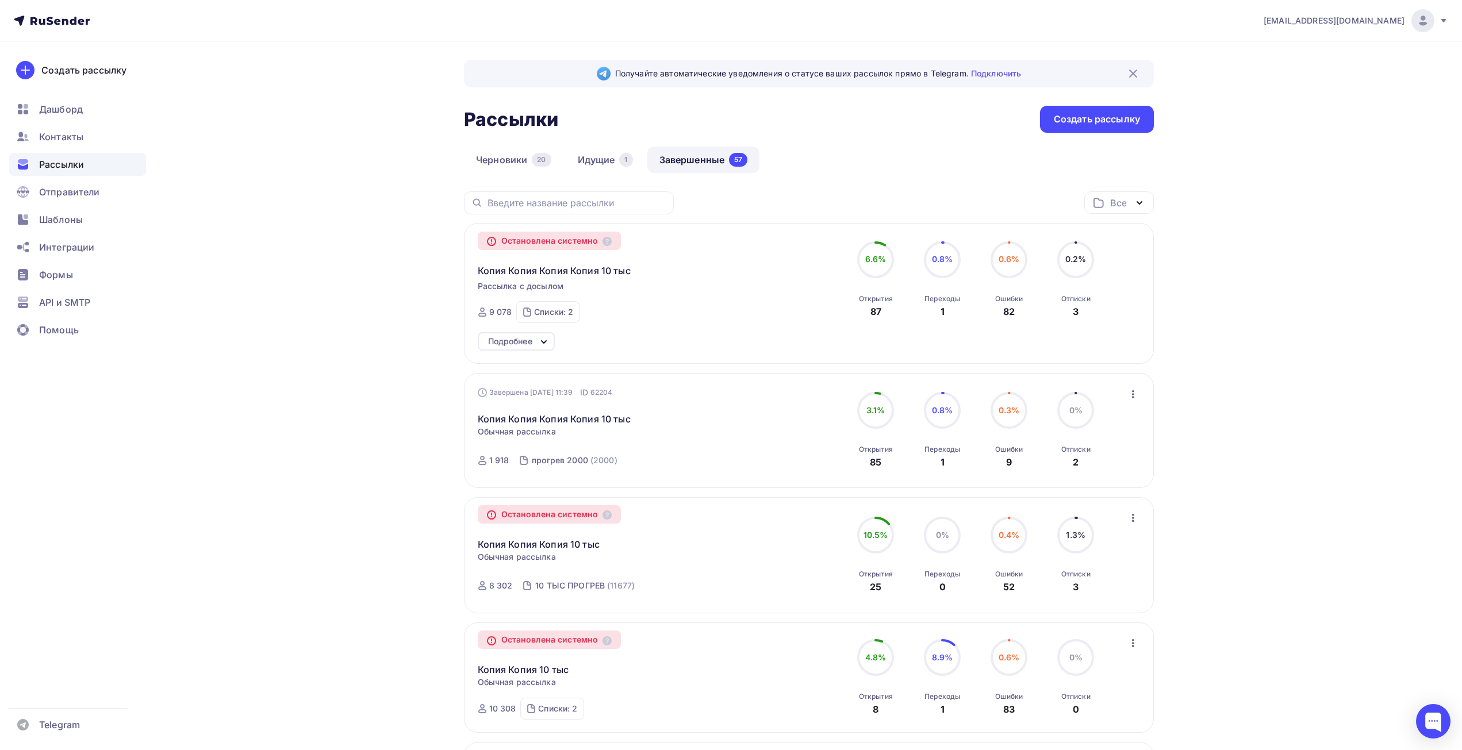
click at [1135, 397] on icon "button" at bounding box center [1133, 394] width 14 height 14
click at [1102, 471] on div "Копировать в новую" at bounding box center [1081, 470] width 118 height 14
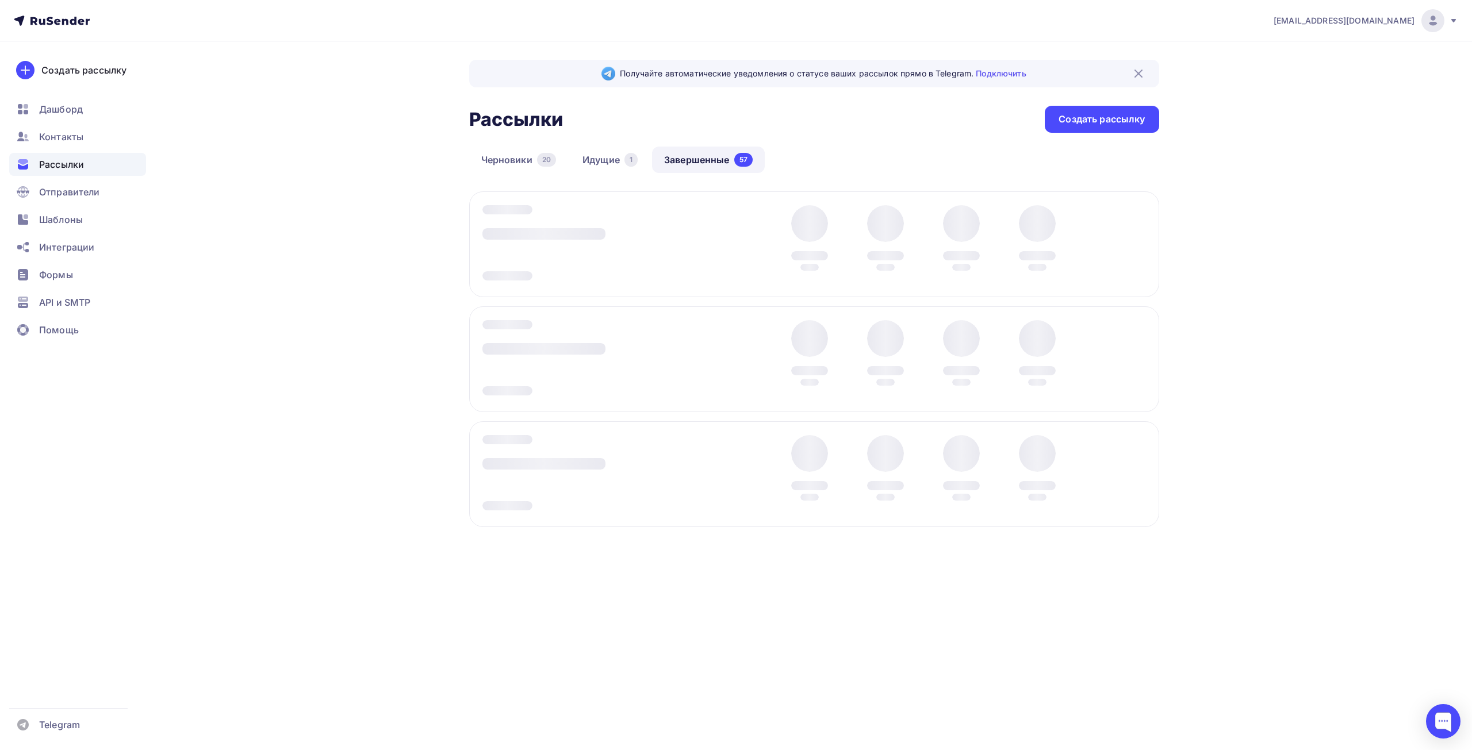
click at [542, 331] on div at bounding box center [591, 359] width 218 height 79
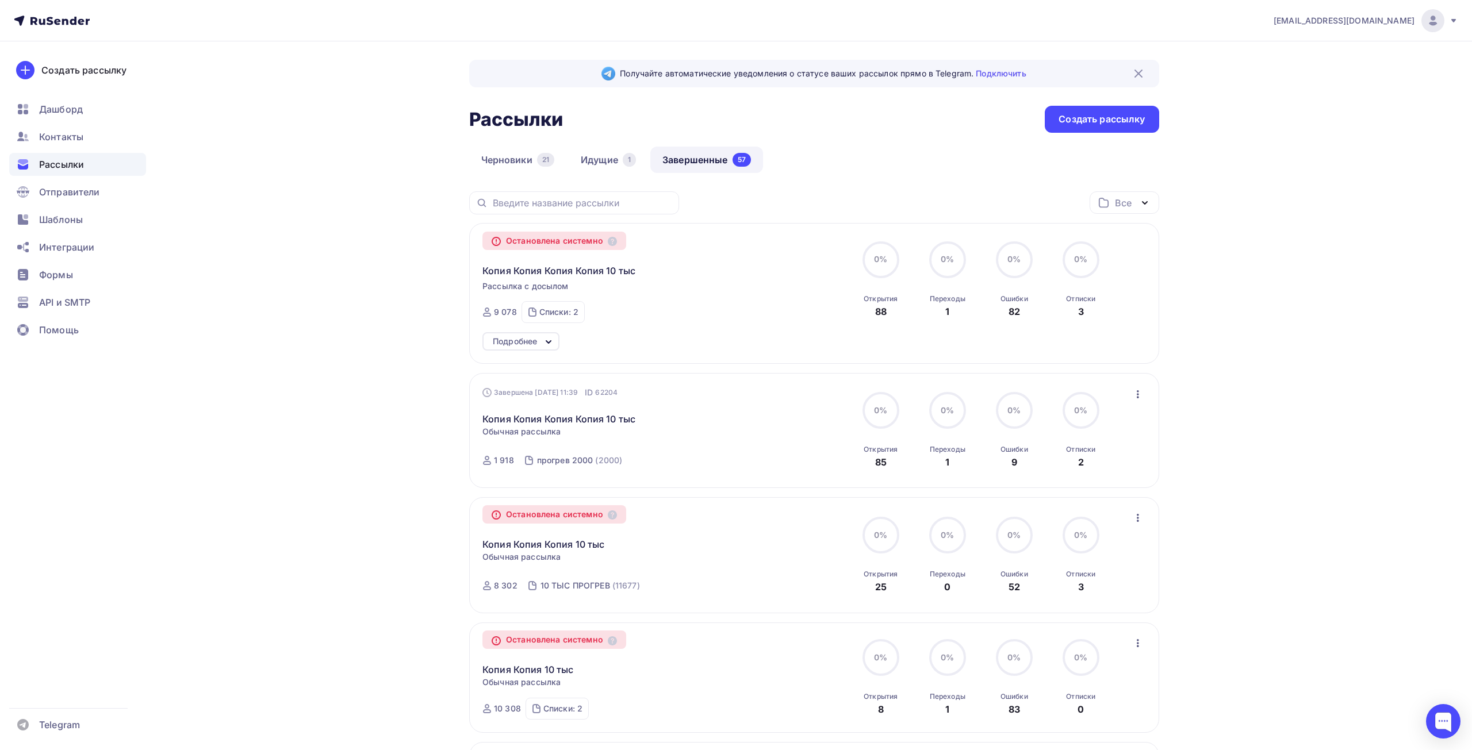
click at [538, 330] on div "Остановлена системно Копия Копия Копия Копия 10 тыс Рассылка с досылом Завершен…" at bounding box center [814, 293] width 690 height 141
click at [551, 313] on div "Списки: 2" at bounding box center [553, 311] width 39 height 11
click at [607, 158] on link "Идущие 1" at bounding box center [603, 160] width 79 height 26
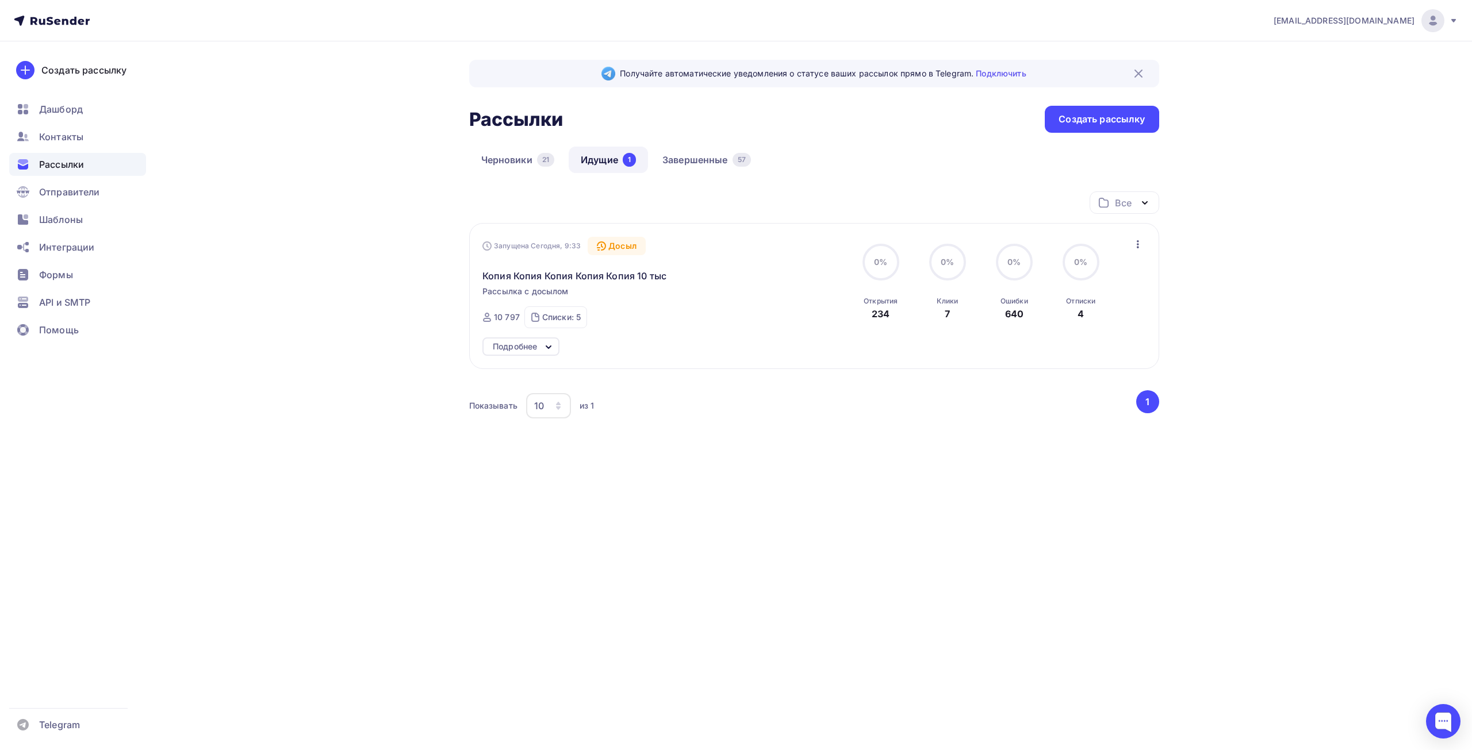
click at [543, 336] on div "Запущена Сегодня, 9:33 Досыл Копия Копия Копия Копия Копия 10 тыс Рассылка с до…" at bounding box center [814, 296] width 690 height 146
click at [543, 345] on icon at bounding box center [549, 347] width 14 height 14
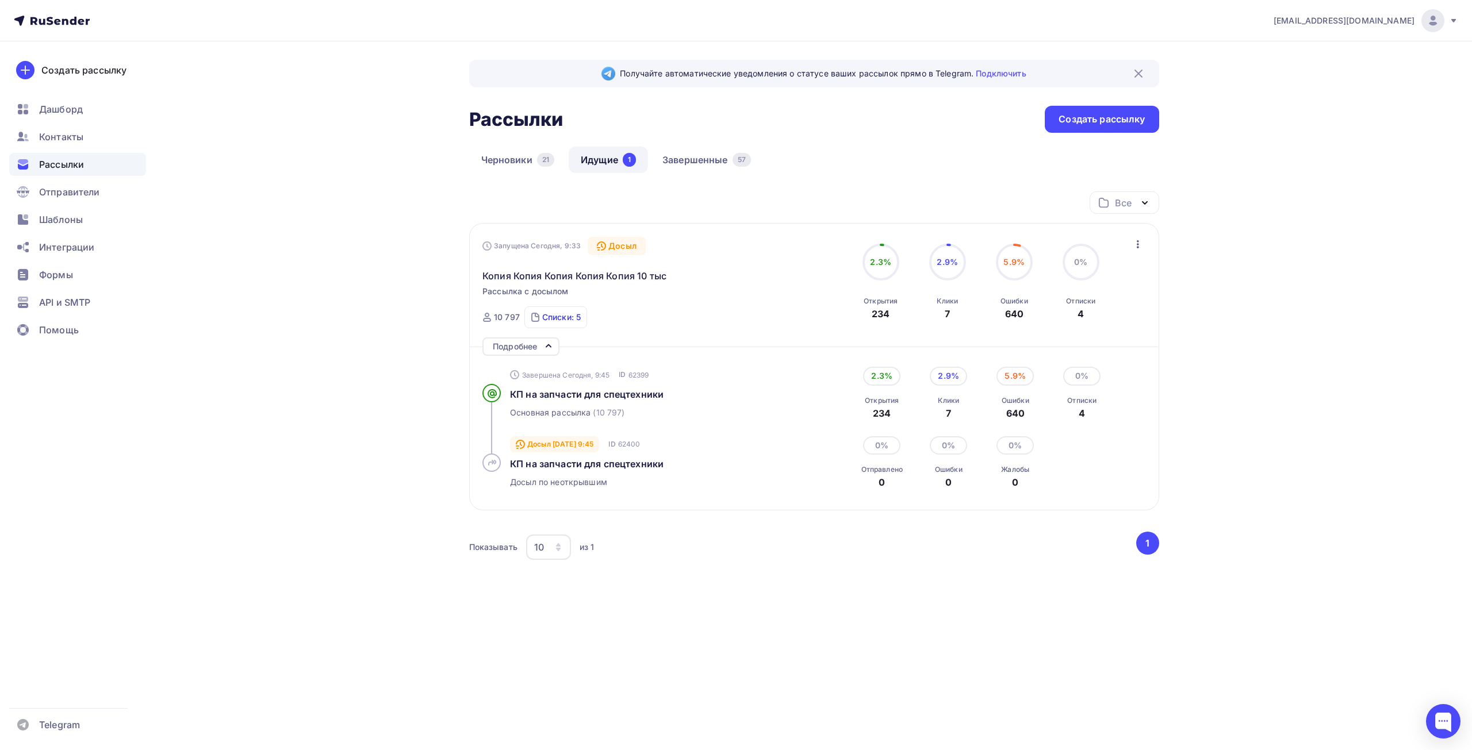
click at [559, 322] on div "Списки: 5" at bounding box center [561, 317] width 39 height 11
click at [78, 135] on span "Контакты" at bounding box center [61, 137] width 44 height 14
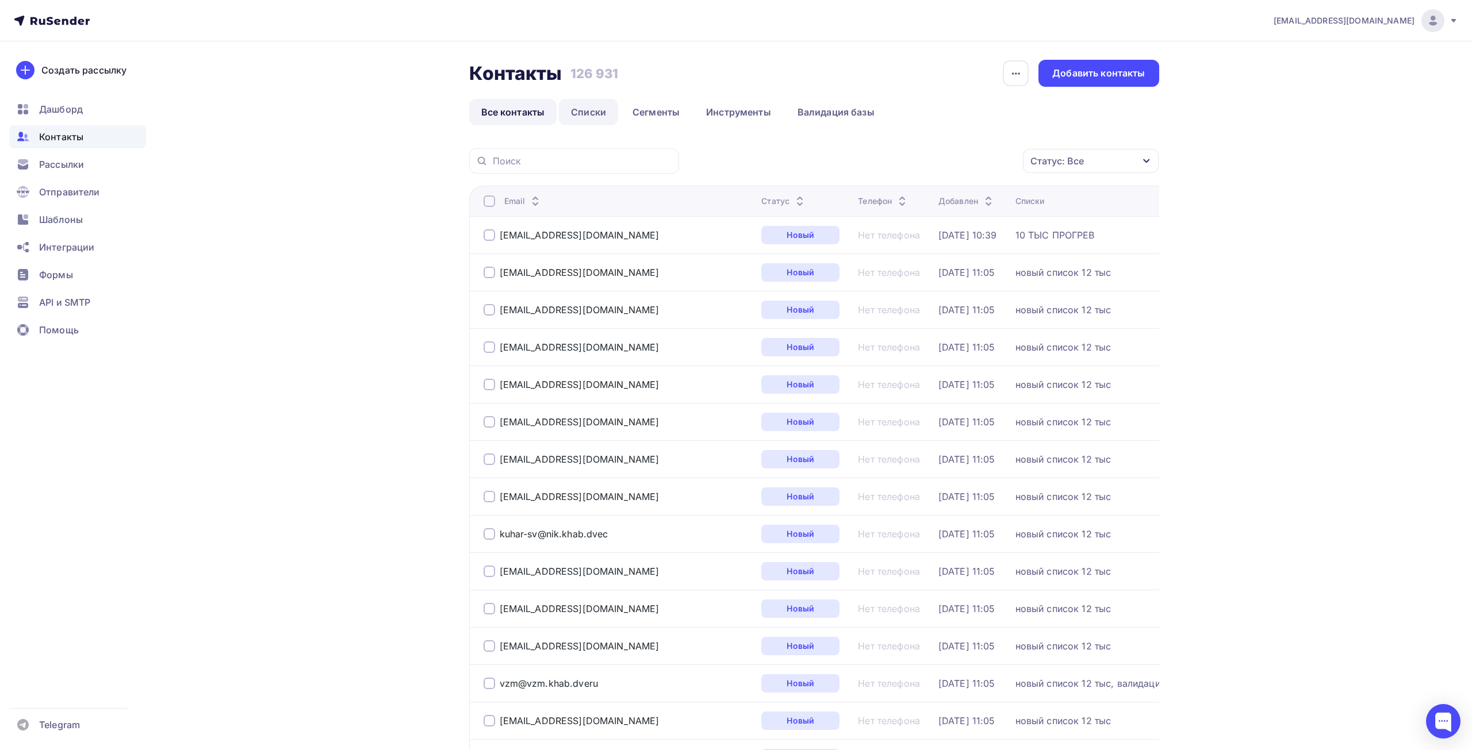
click at [587, 113] on link "Списки" at bounding box center [588, 112] width 59 height 26
click at [587, 113] on link "Списки" at bounding box center [583, 112] width 59 height 26
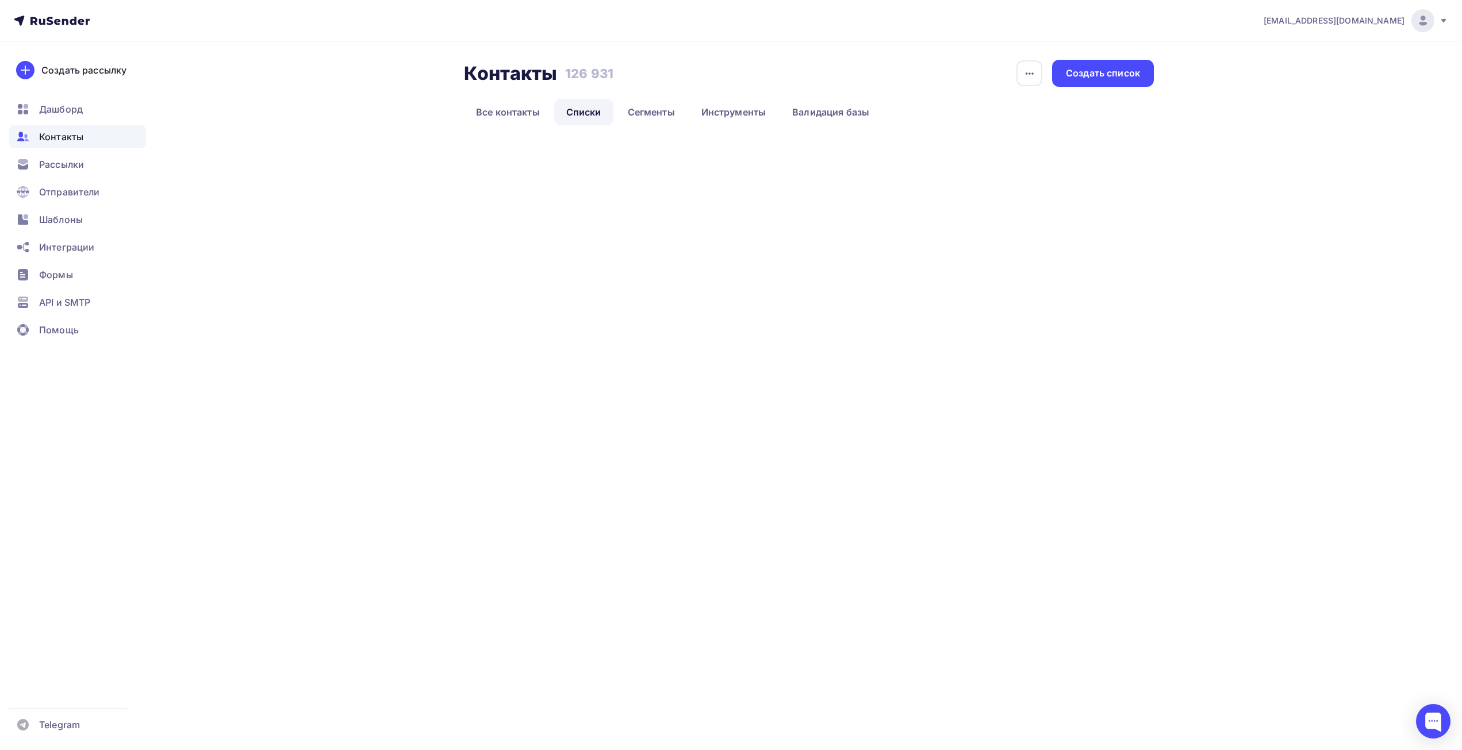
click at [587, 113] on link "Списки" at bounding box center [583, 112] width 59 height 26
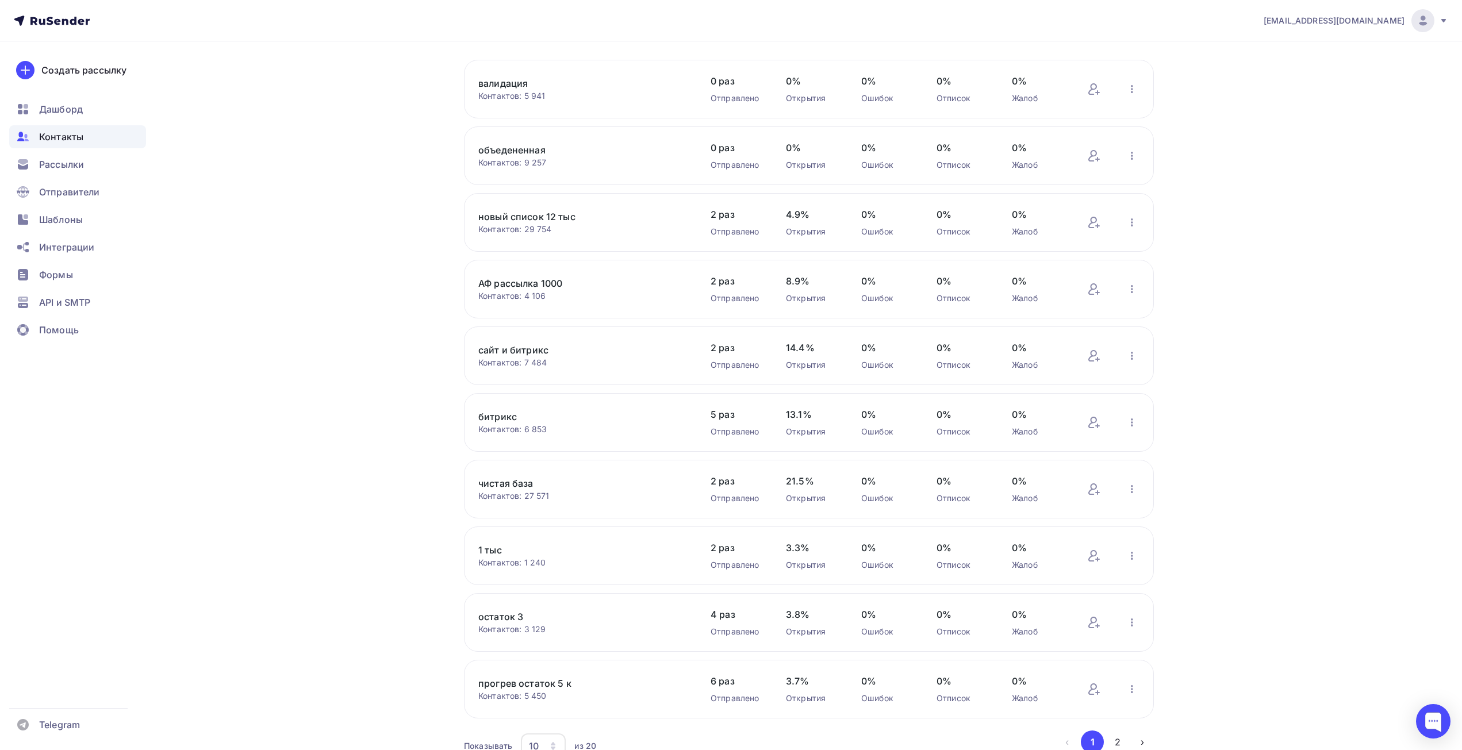
scroll to position [141, 0]
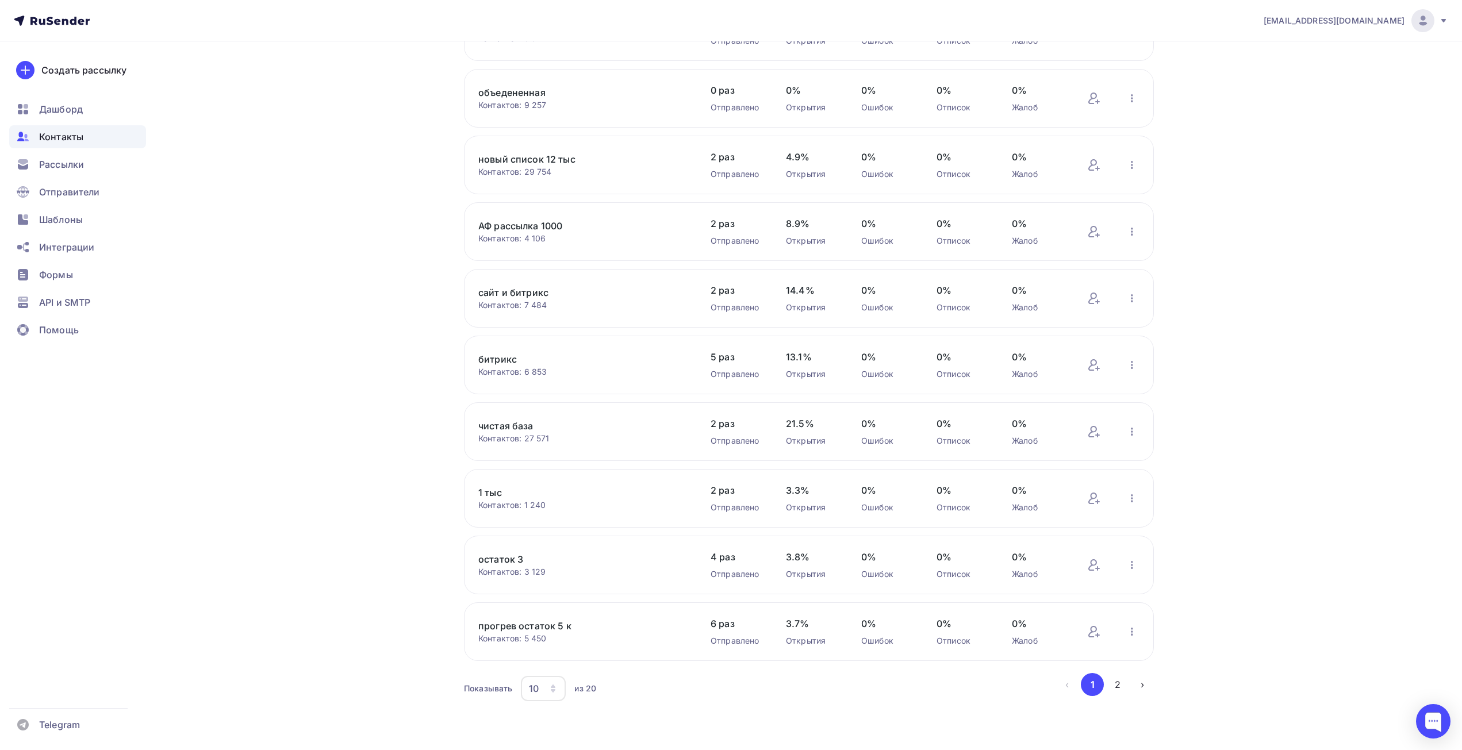
click at [544, 696] on div "10" at bounding box center [543, 688] width 45 height 25
click at [552, 628] on div "50" at bounding box center [589, 630] width 110 height 14
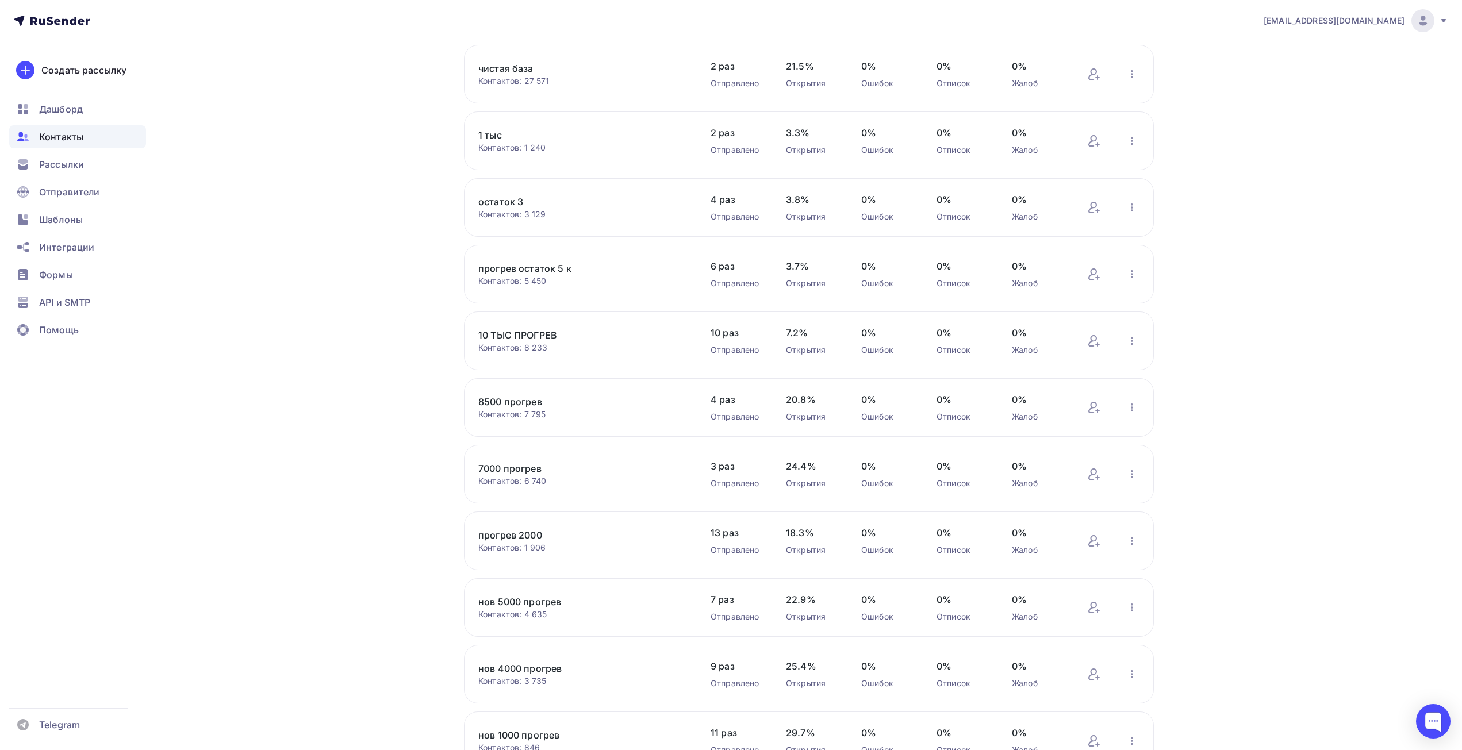
scroll to position [517, 0]
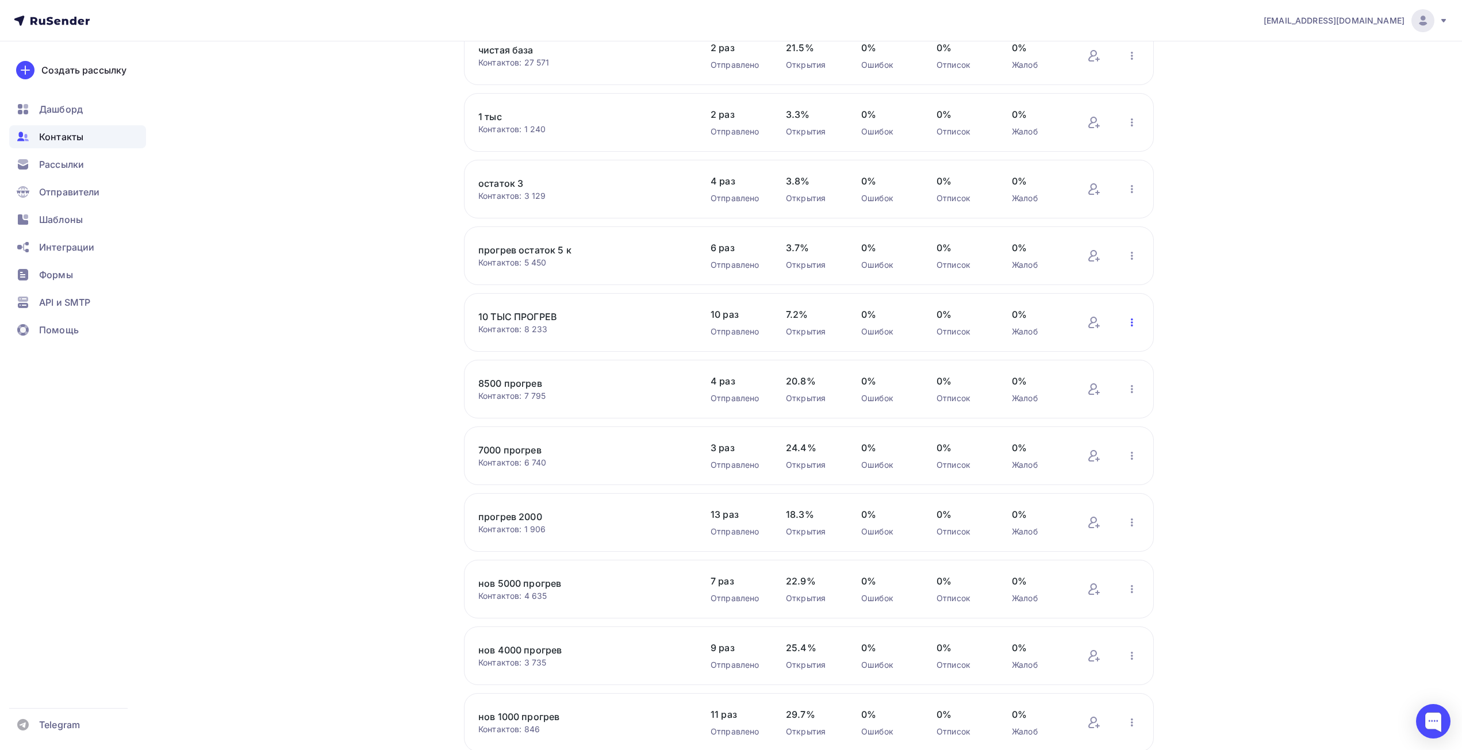
click at [1134, 323] on icon "button" at bounding box center [1132, 323] width 14 height 14
click at [1022, 469] on div "Актуализация контактов" at bounding box center [1056, 465] width 161 height 18
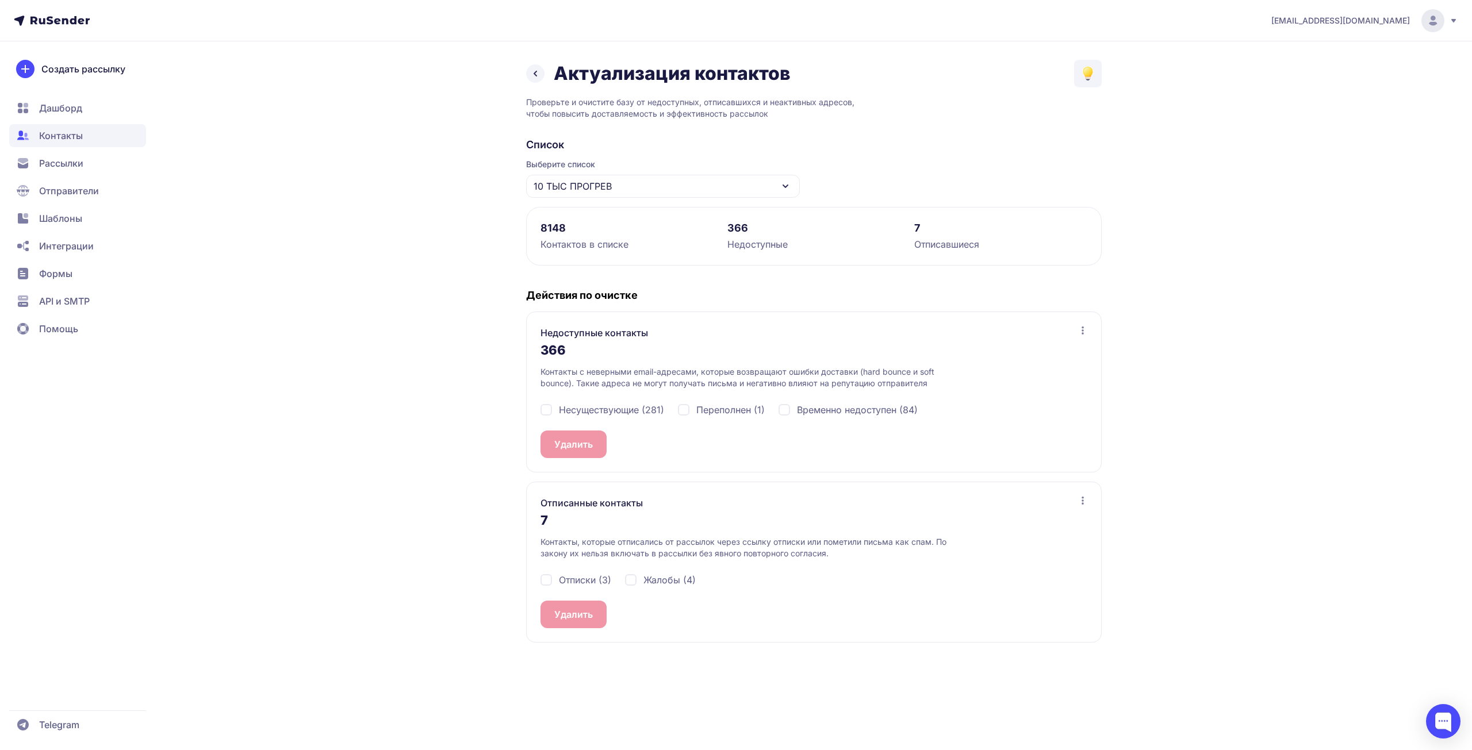
click at [634, 415] on span "Несуществующие (281)" at bounding box center [611, 410] width 105 height 14
checkbox input "true"
drag, startPoint x: 714, startPoint y: 410, endPoint x: 744, endPoint y: 410, distance: 29.9
click at [715, 410] on span "Переполнен (1)" at bounding box center [730, 410] width 68 height 14
checkbox input "true"
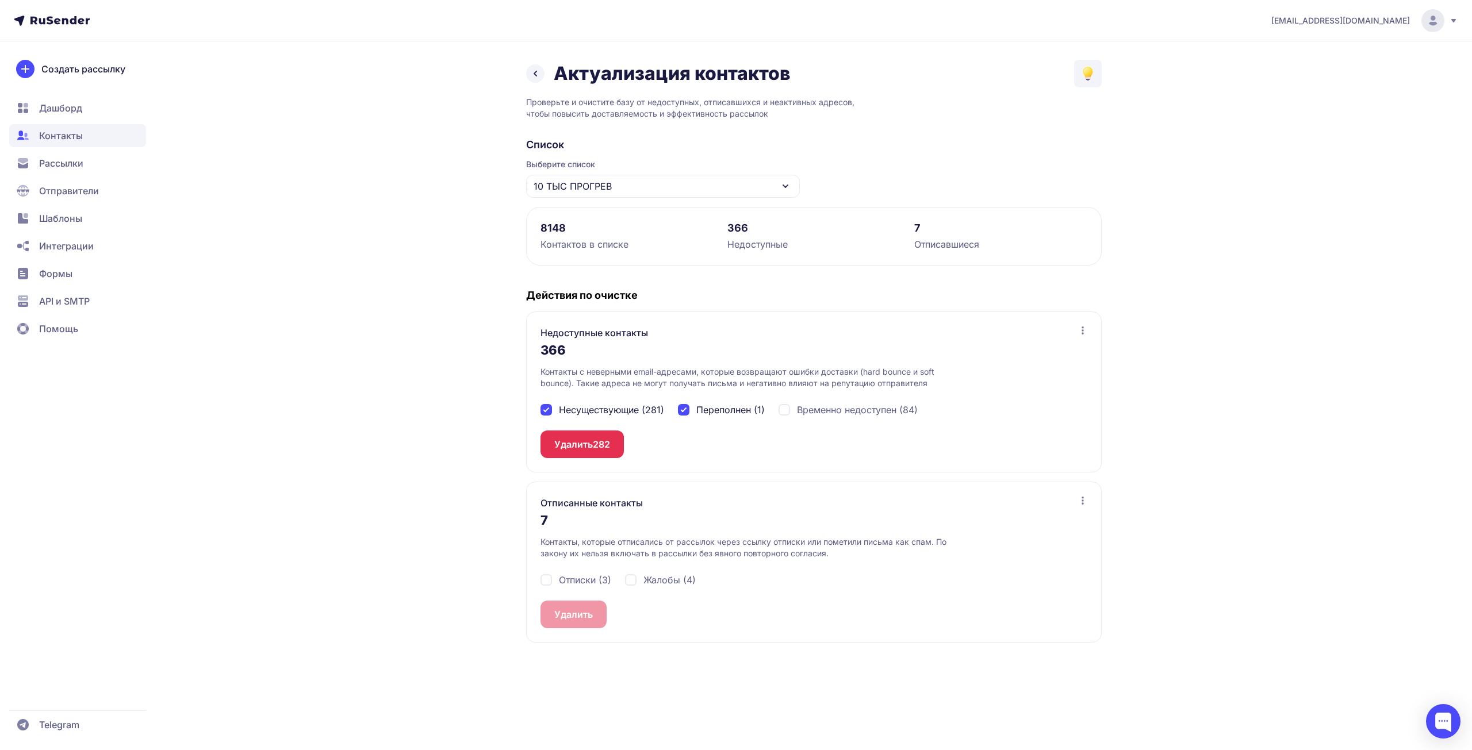
click at [849, 410] on span "Временно недоступен (84)" at bounding box center [857, 410] width 121 height 14
checkbox input "true"
click at [579, 450] on button "Удалить 366" at bounding box center [581, 445] width 83 height 28
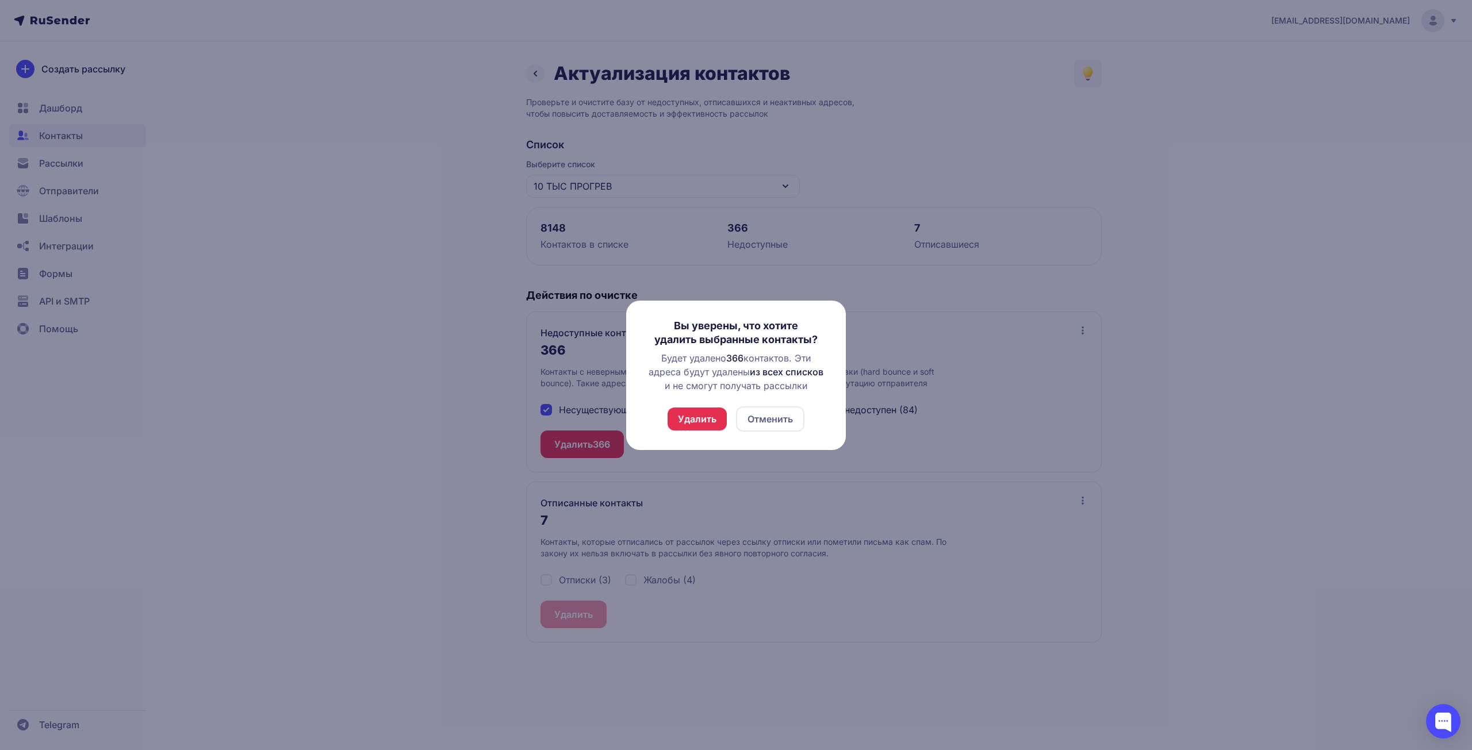
click at [690, 428] on button "Удалить" at bounding box center [696, 419] width 59 height 23
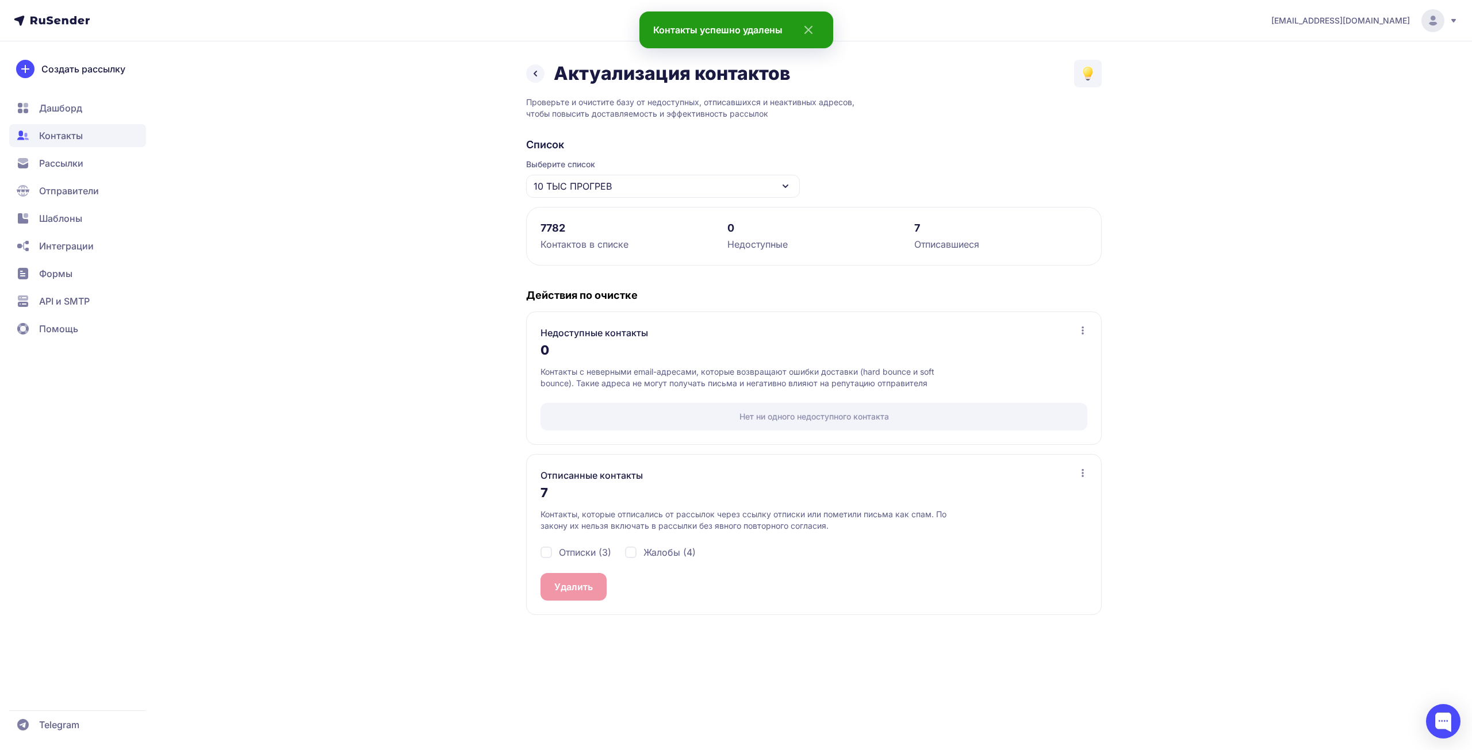
click at [593, 551] on span "Отписки (3)" at bounding box center [585, 553] width 52 height 14
checkbox input "true"
click at [651, 547] on span "Жалобы (4)" at bounding box center [669, 553] width 52 height 14
checkbox input "true"
click at [579, 582] on button "Удалить 7" at bounding box center [575, 587] width 71 height 28
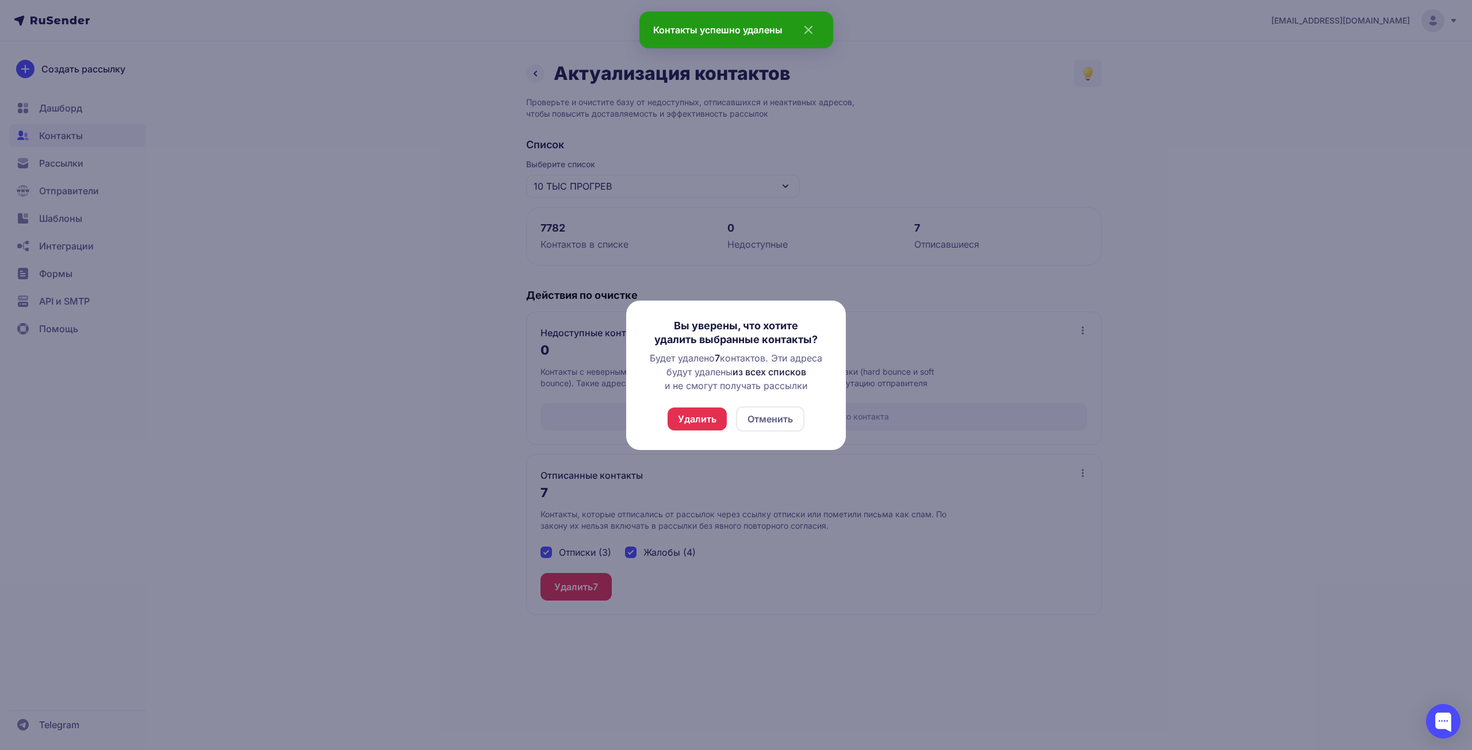
click at [698, 420] on button "Удалить" at bounding box center [696, 419] width 59 height 23
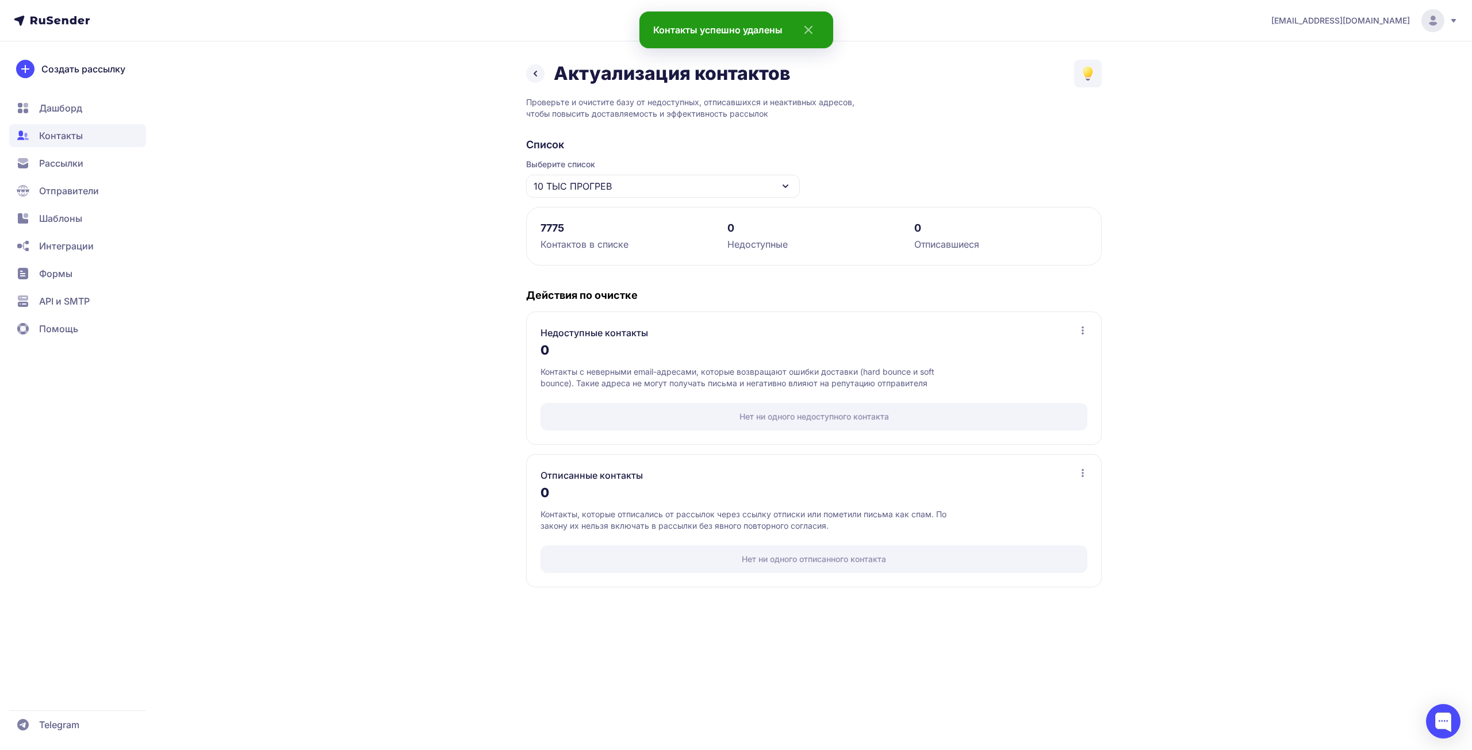
click at [535, 76] on icon at bounding box center [535, 74] width 14 height 14
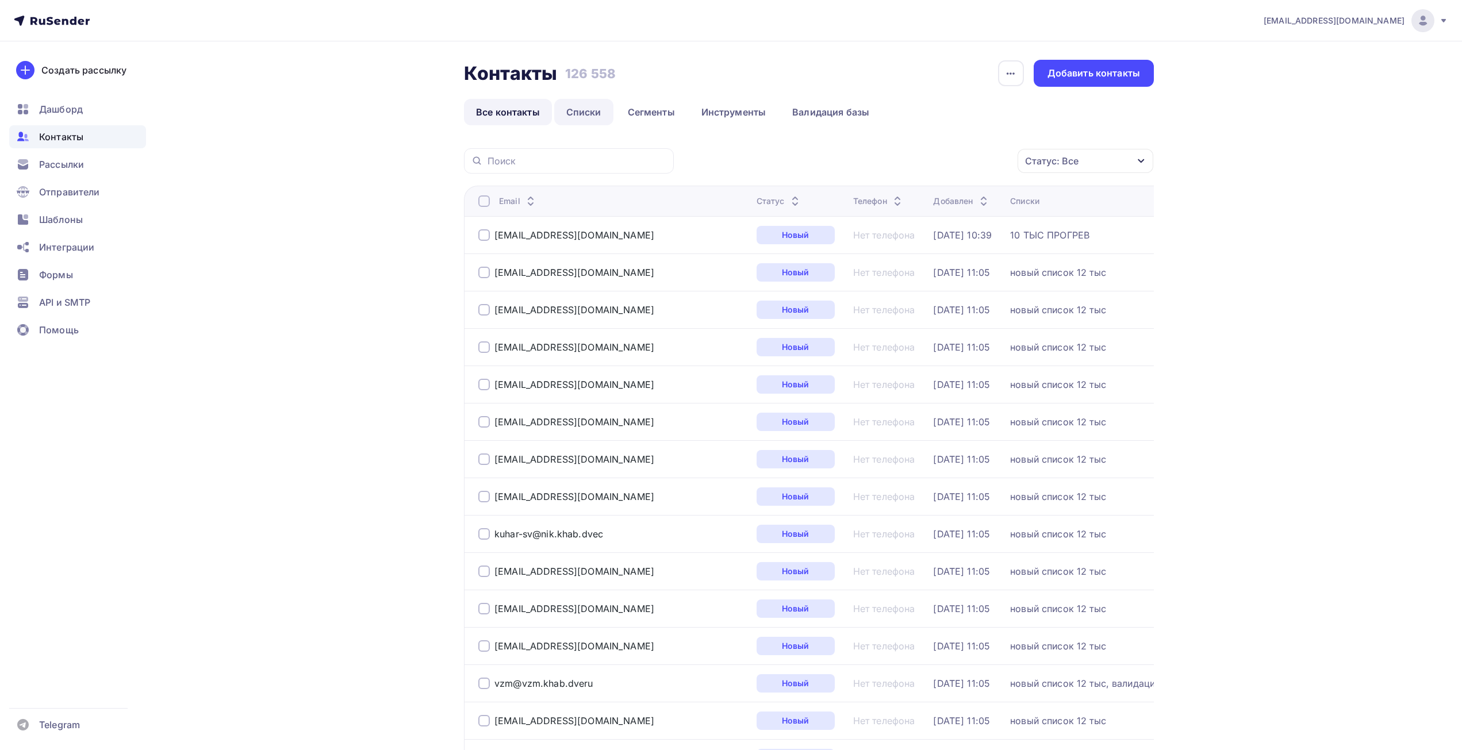
click at [598, 105] on link "Списки" at bounding box center [583, 112] width 59 height 26
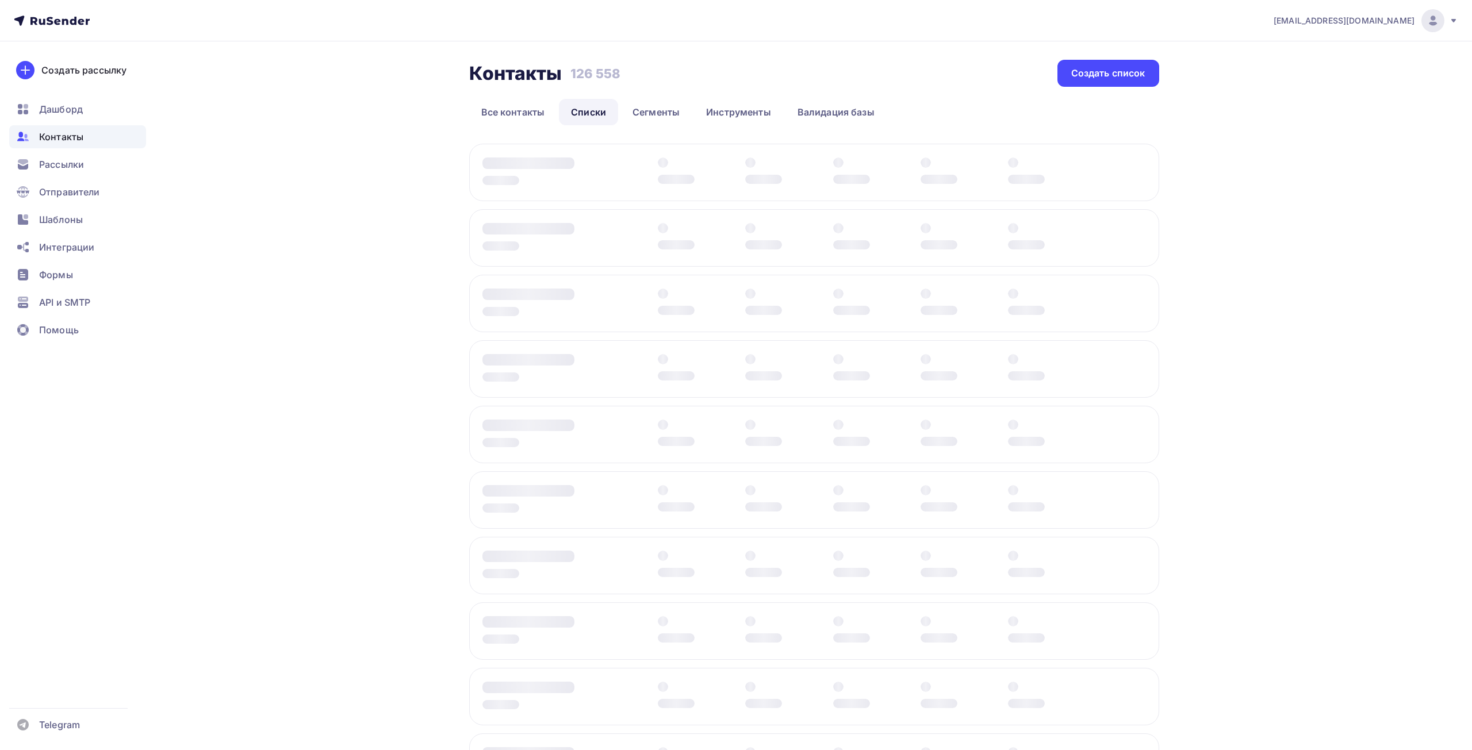
click at [588, 118] on link "Списки" at bounding box center [588, 112] width 59 height 26
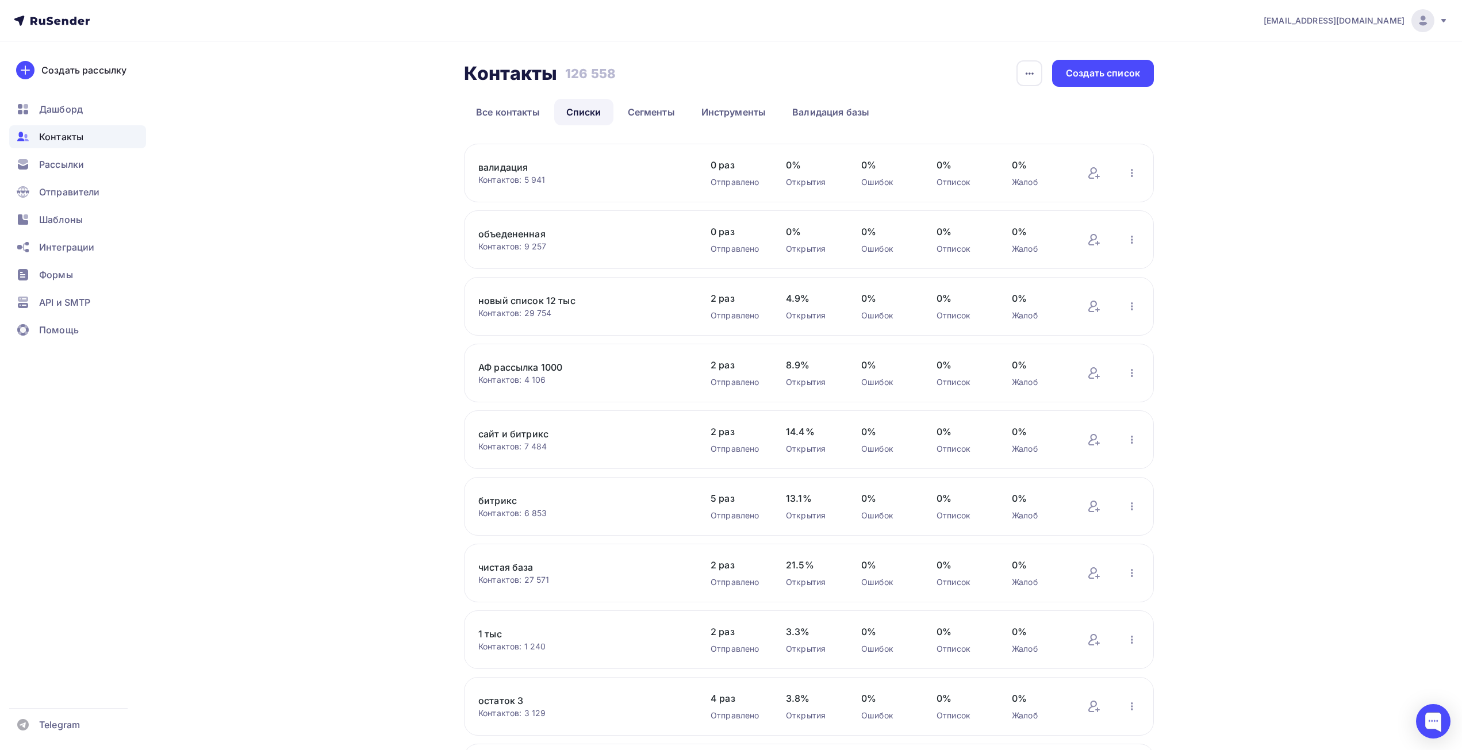
drag, startPoint x: 506, startPoint y: 236, endPoint x: 447, endPoint y: 233, distance: 59.3
click at [447, 233] on div "Контакты Контакты 126 558 126 558 История импорта Создать список Все контакты С…" at bounding box center [731, 466] width 942 height 850
click at [1216, 240] on div "[EMAIL_ADDRESS][DOMAIN_NAME] Аккаунт Тарифы Выйти Создать рассылку [GEOGRAPHIC_…" at bounding box center [731, 446] width 1462 height 892
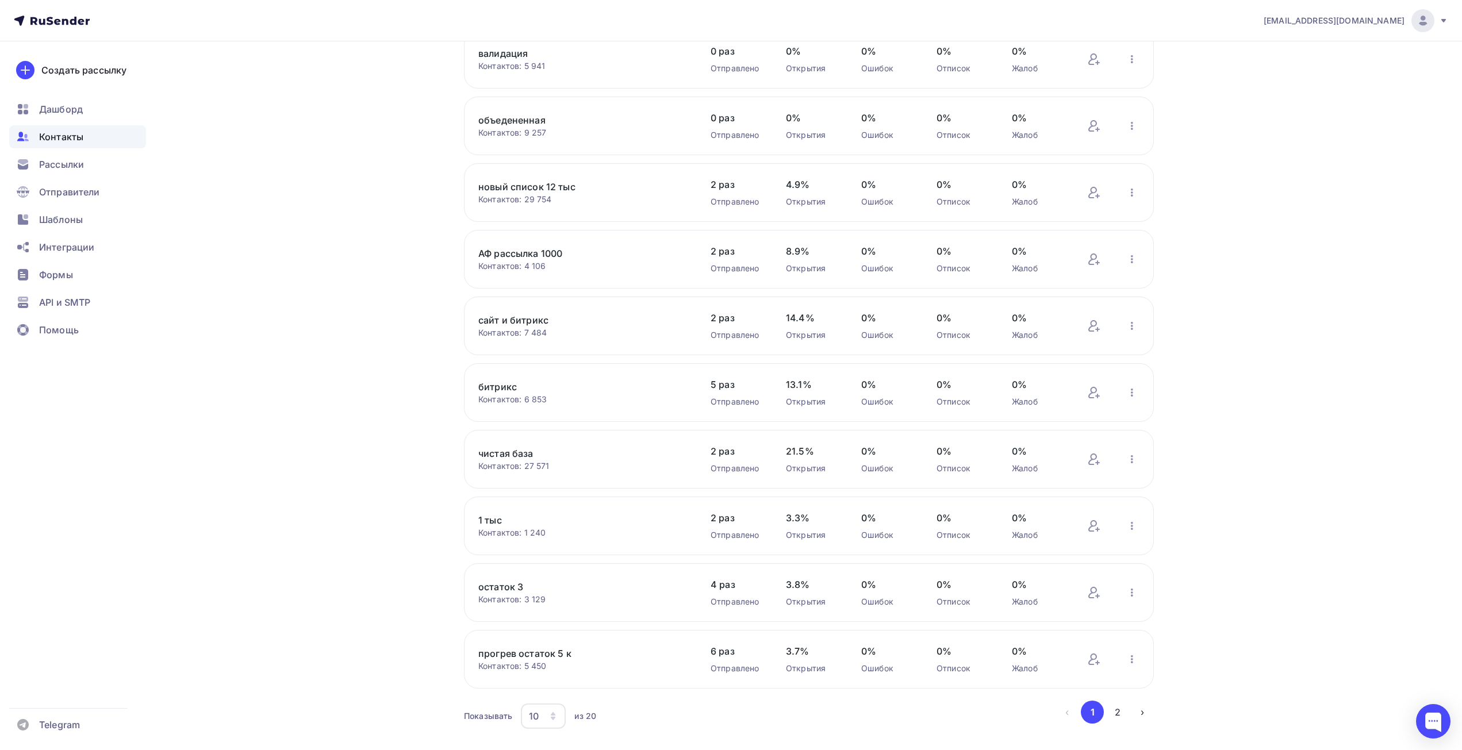
scroll to position [141, 0]
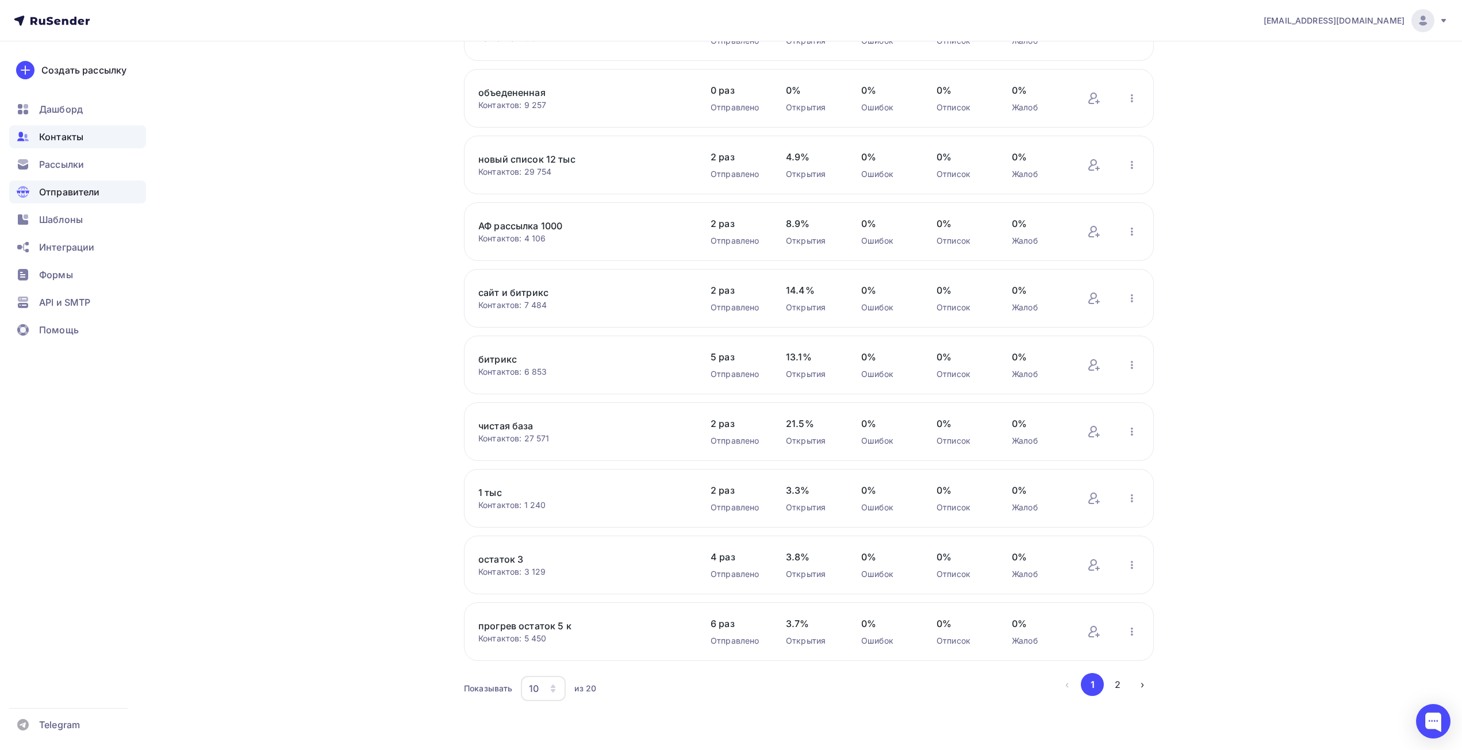
click at [73, 184] on div "Отправители" at bounding box center [77, 192] width 137 height 23
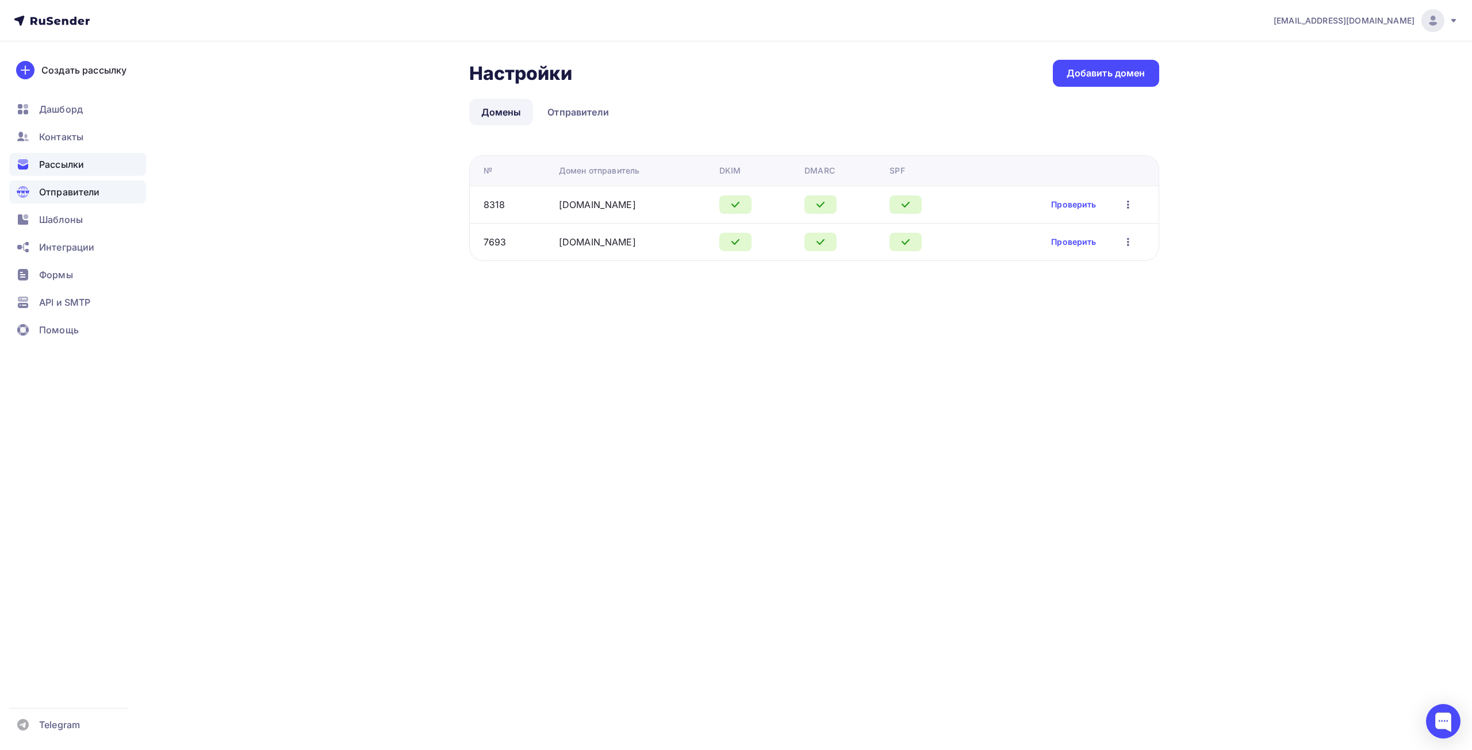
click at [53, 171] on span "Рассылки" at bounding box center [61, 165] width 45 height 14
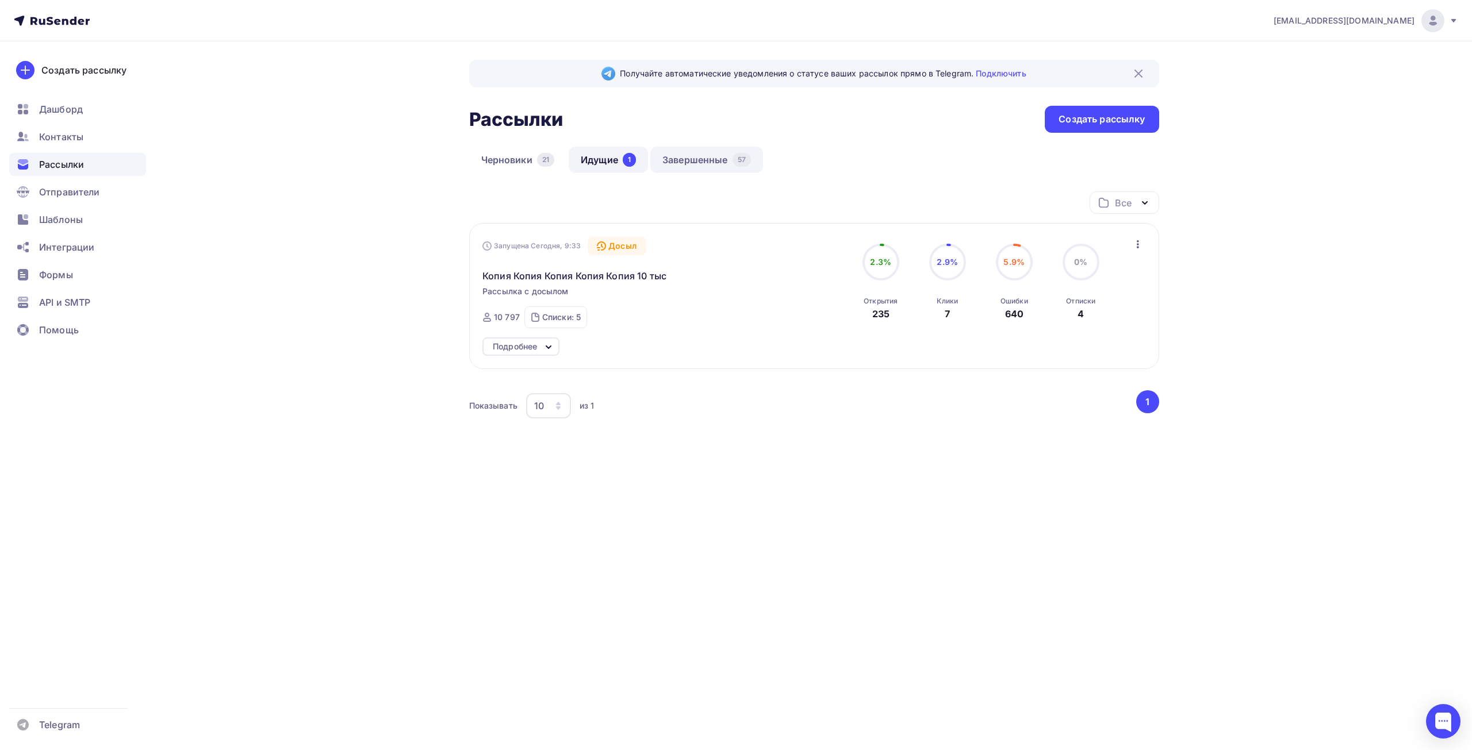
click at [721, 151] on link "Завершенные 57" at bounding box center [706, 160] width 113 height 26
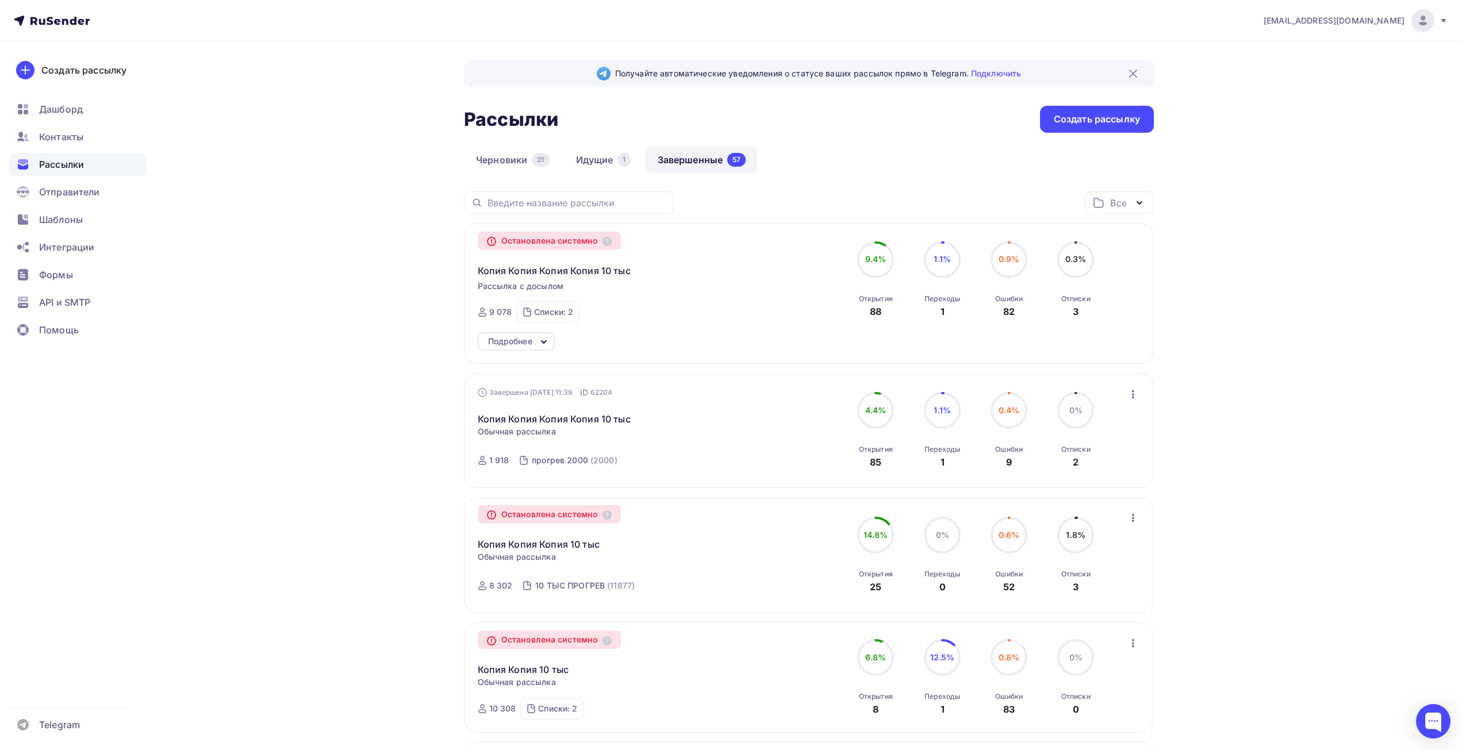
click at [494, 315] on div "9 078" at bounding box center [500, 311] width 23 height 11
click at [558, 309] on div "Списки: 2" at bounding box center [553, 311] width 39 height 11
click at [1144, 274] on div "Остановлена системно Копия Копия Копия Копия 10 тыс Рассылка с досылом Завершен…" at bounding box center [809, 293] width 690 height 141
click at [1131, 396] on icon "button" at bounding box center [1133, 394] width 14 height 14
click at [1099, 473] on div "Копировать в новую" at bounding box center [1081, 470] width 118 height 14
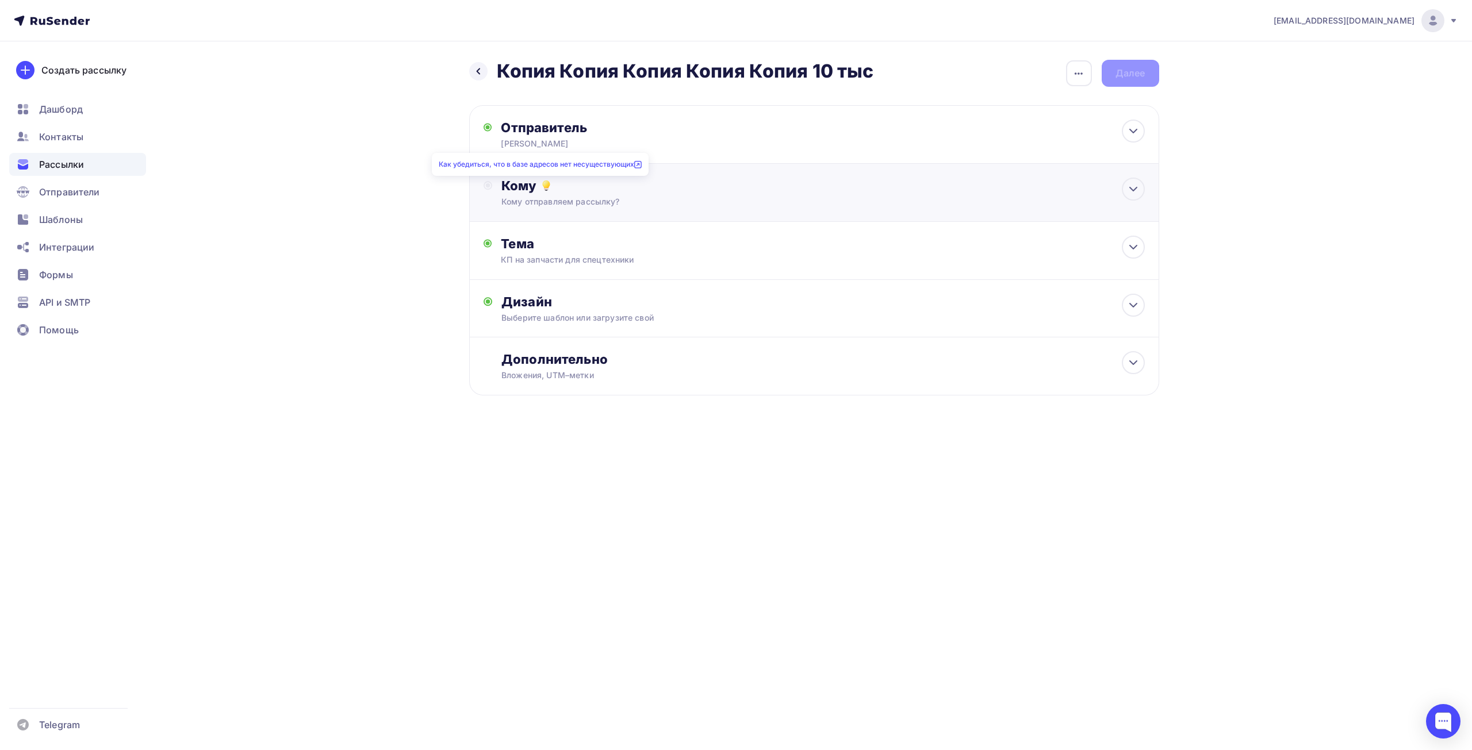
click at [552, 185] on icon at bounding box center [546, 186] width 14 height 14
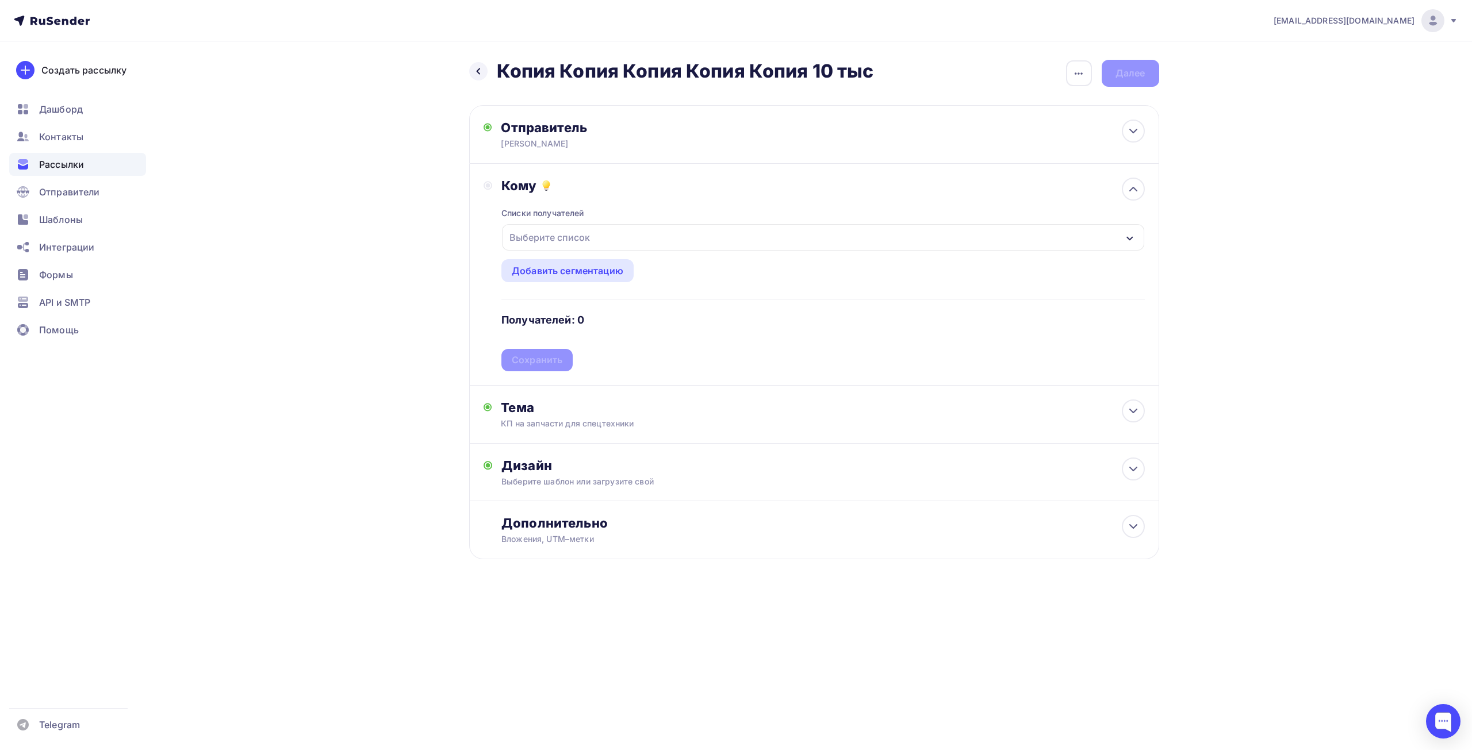
click at [562, 239] on div "Выберите список" at bounding box center [550, 237] width 90 height 21
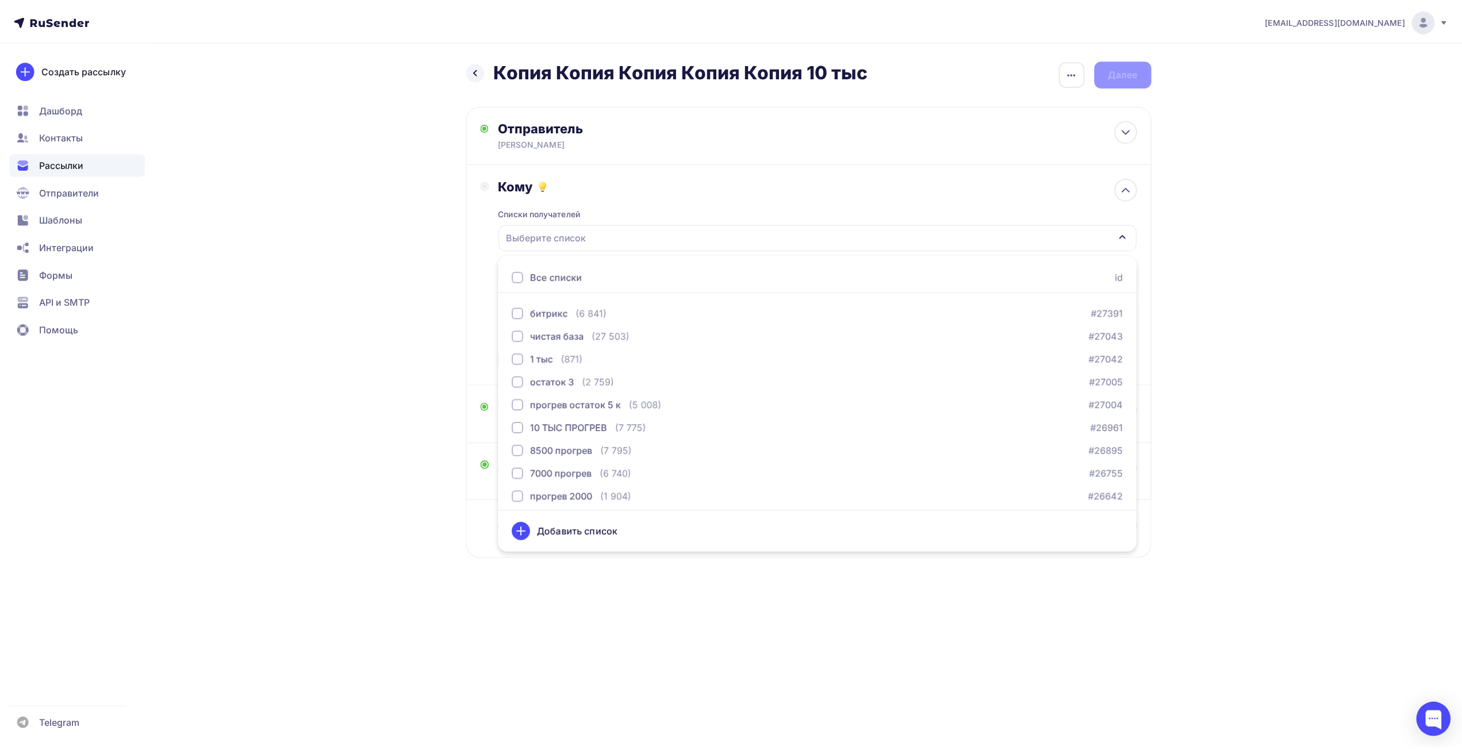
scroll to position [115, 0]
click at [592, 425] on div "10 ТЫС ПРОГРЕВ" at bounding box center [573, 426] width 78 height 14
click at [331, 360] on div "Назад Копия Копия Копия Копия Копия 10 тыс Копия Копия Копия Копия Копия 10 тыс…" at bounding box center [736, 337] width 942 height 592
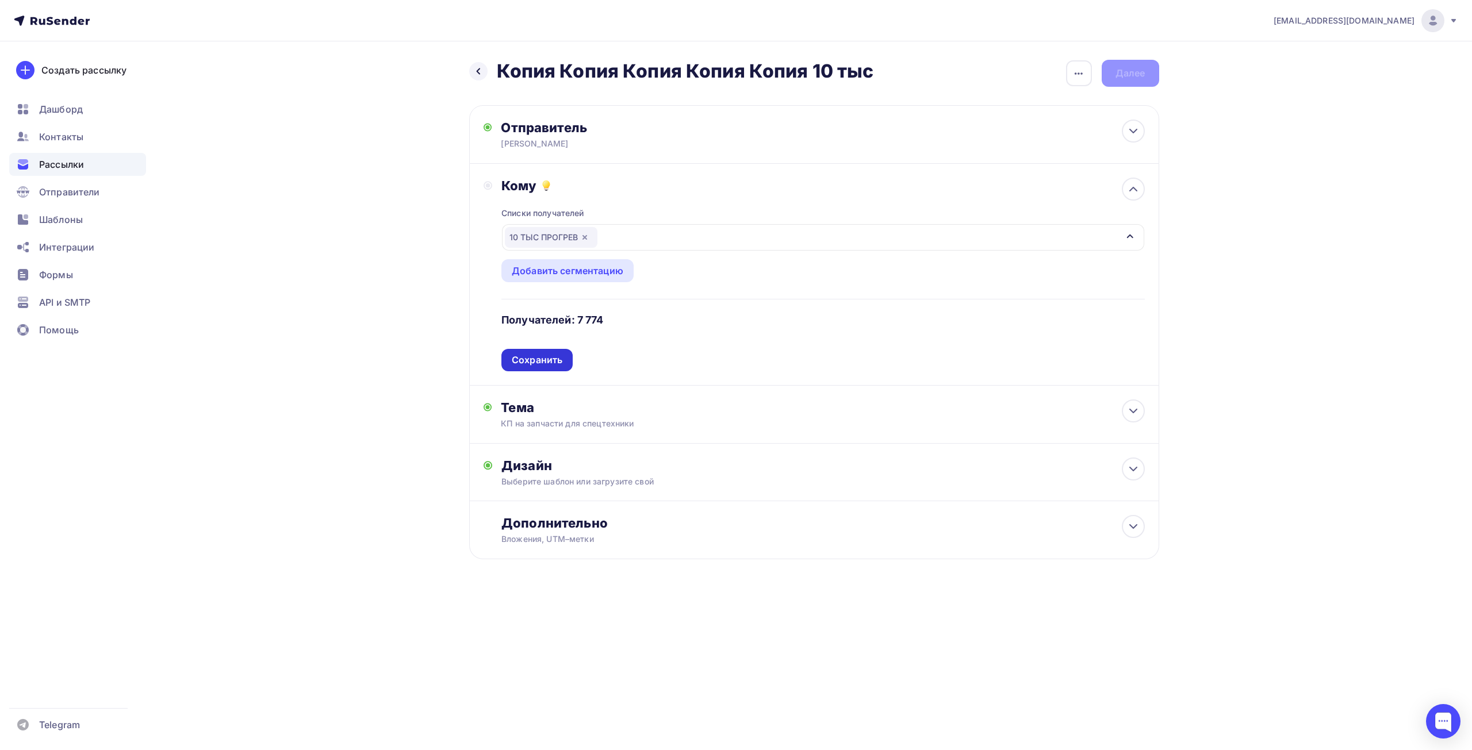
click at [555, 363] on div "Сохранить" at bounding box center [537, 360] width 51 height 13
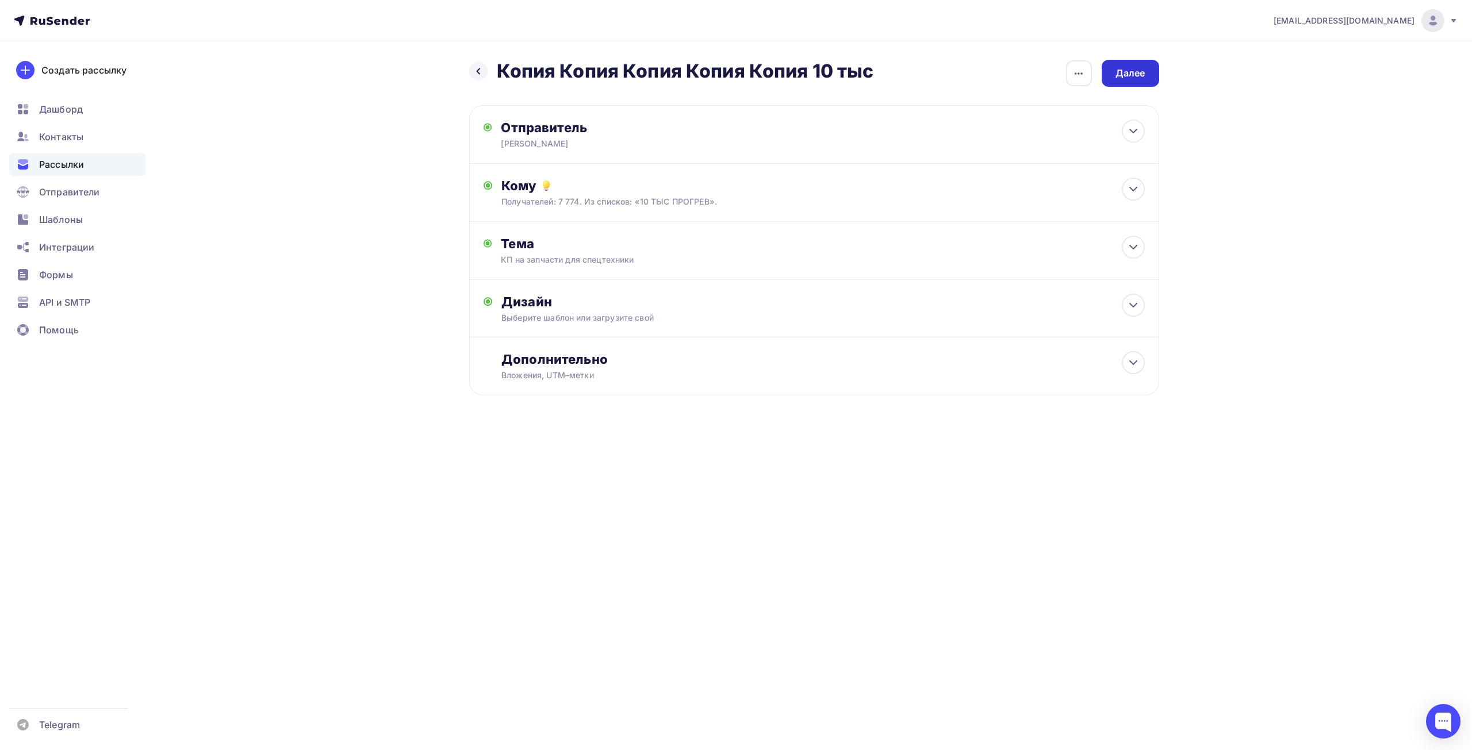
click at [1130, 75] on div "Далее" at bounding box center [1130, 73] width 30 height 13
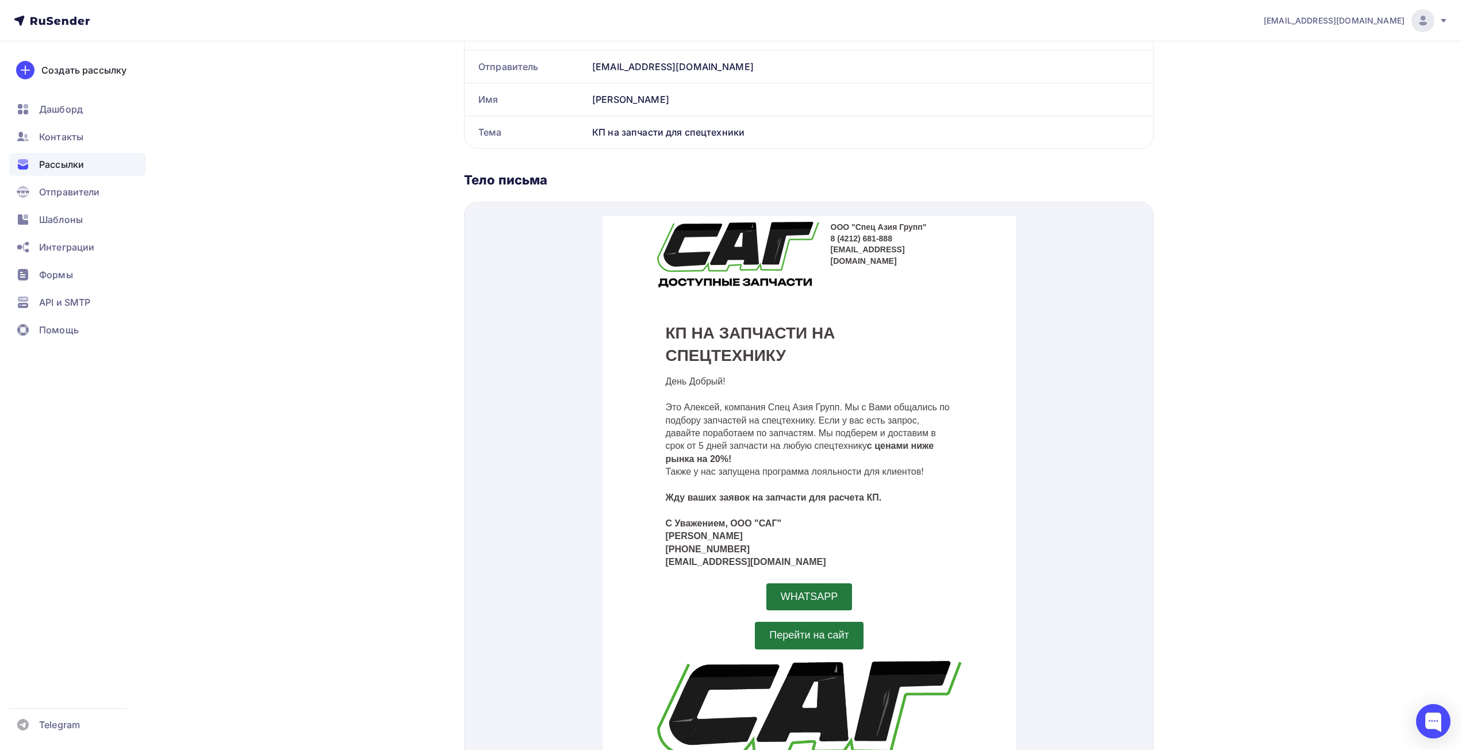
scroll to position [287, 0]
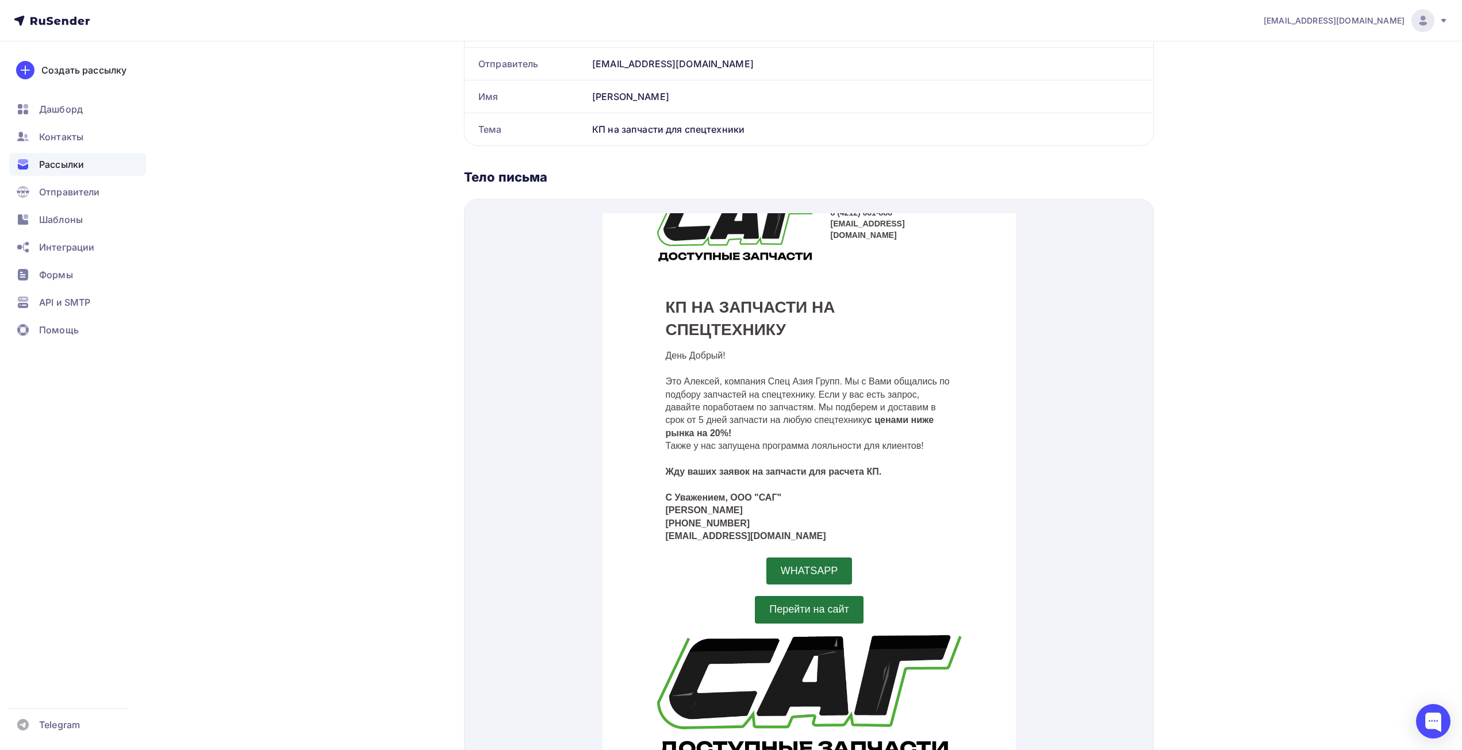
click at [818, 498] on p "День Добрый! Это [PERSON_NAME], компания Спец Азия Групп. Мы с Вами общались по…" at bounding box center [808, 426] width 287 height 181
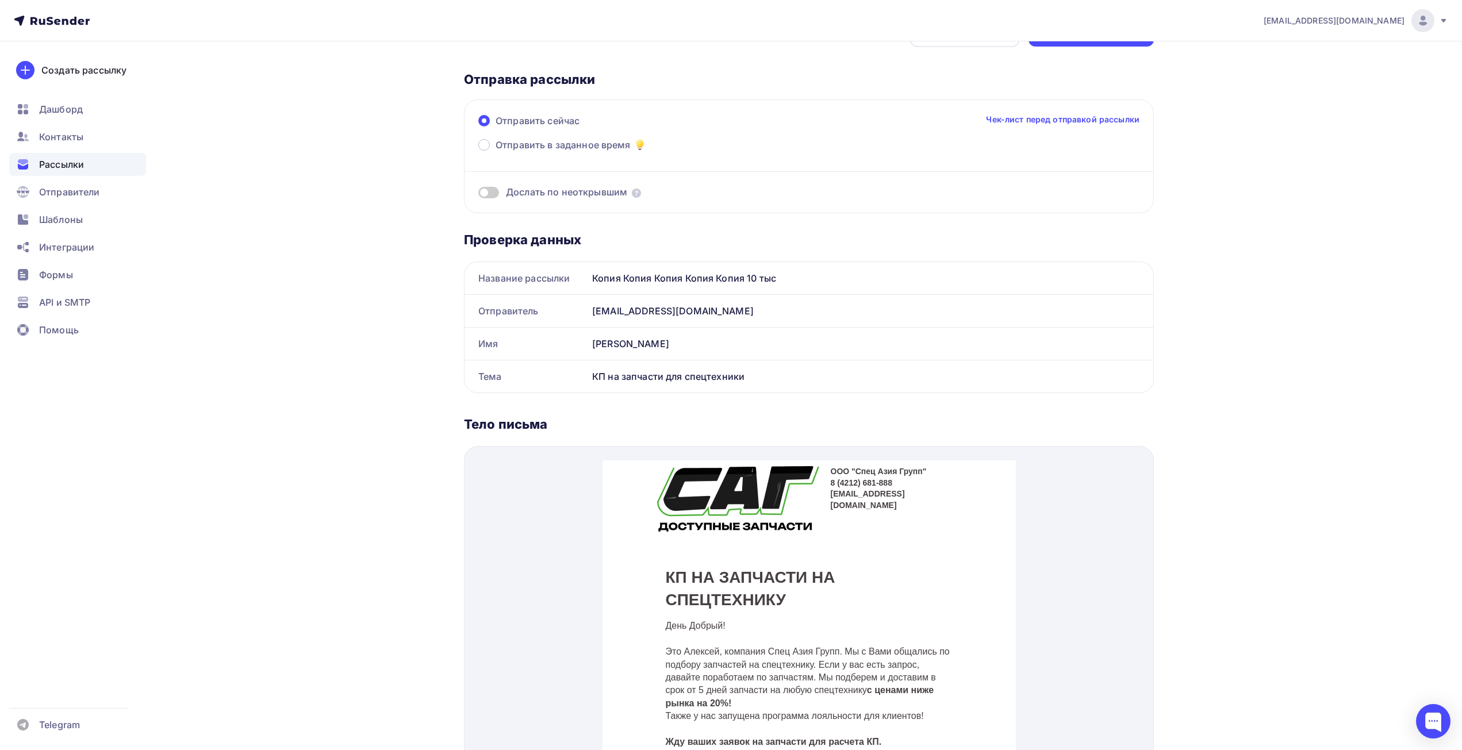
scroll to position [0, 0]
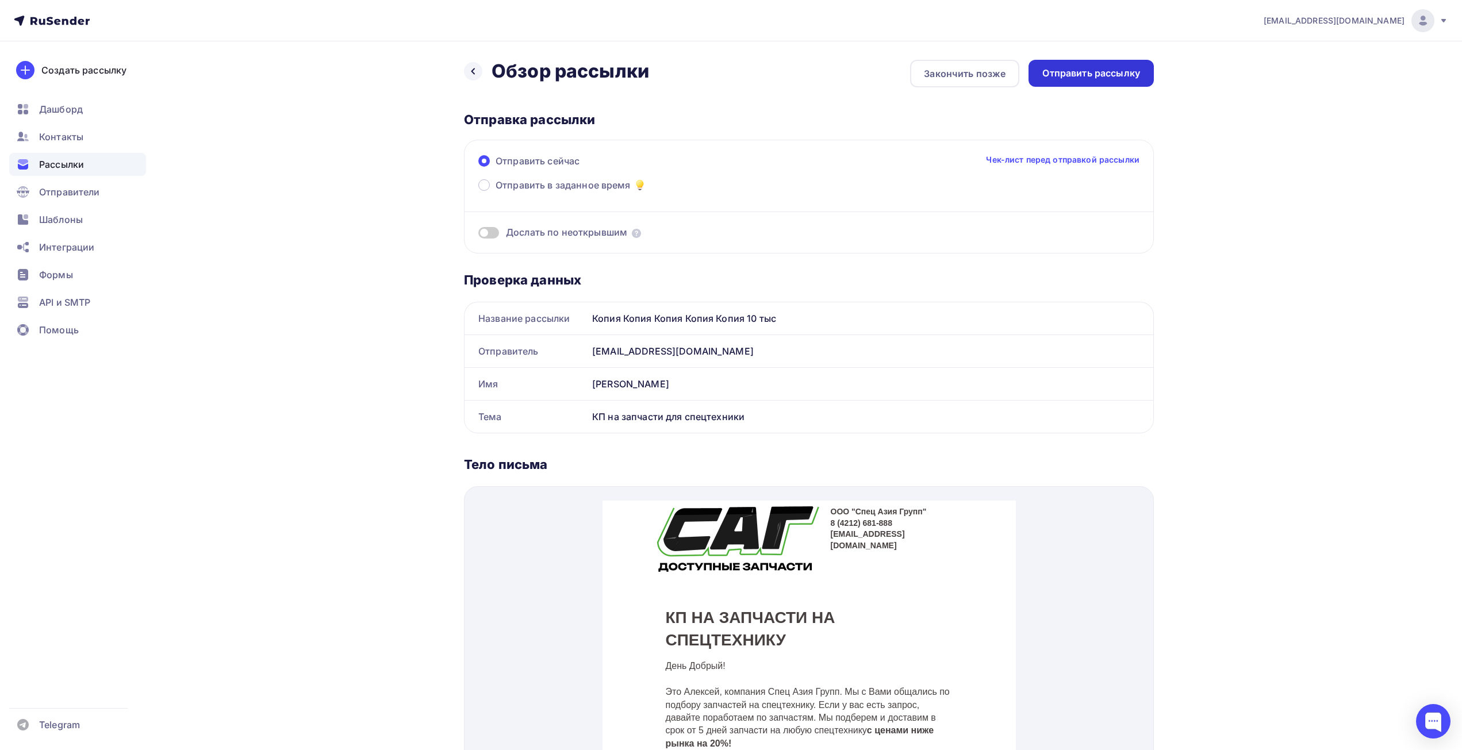
click at [1072, 72] on div "Отправить рассылку" at bounding box center [1091, 73] width 98 height 13
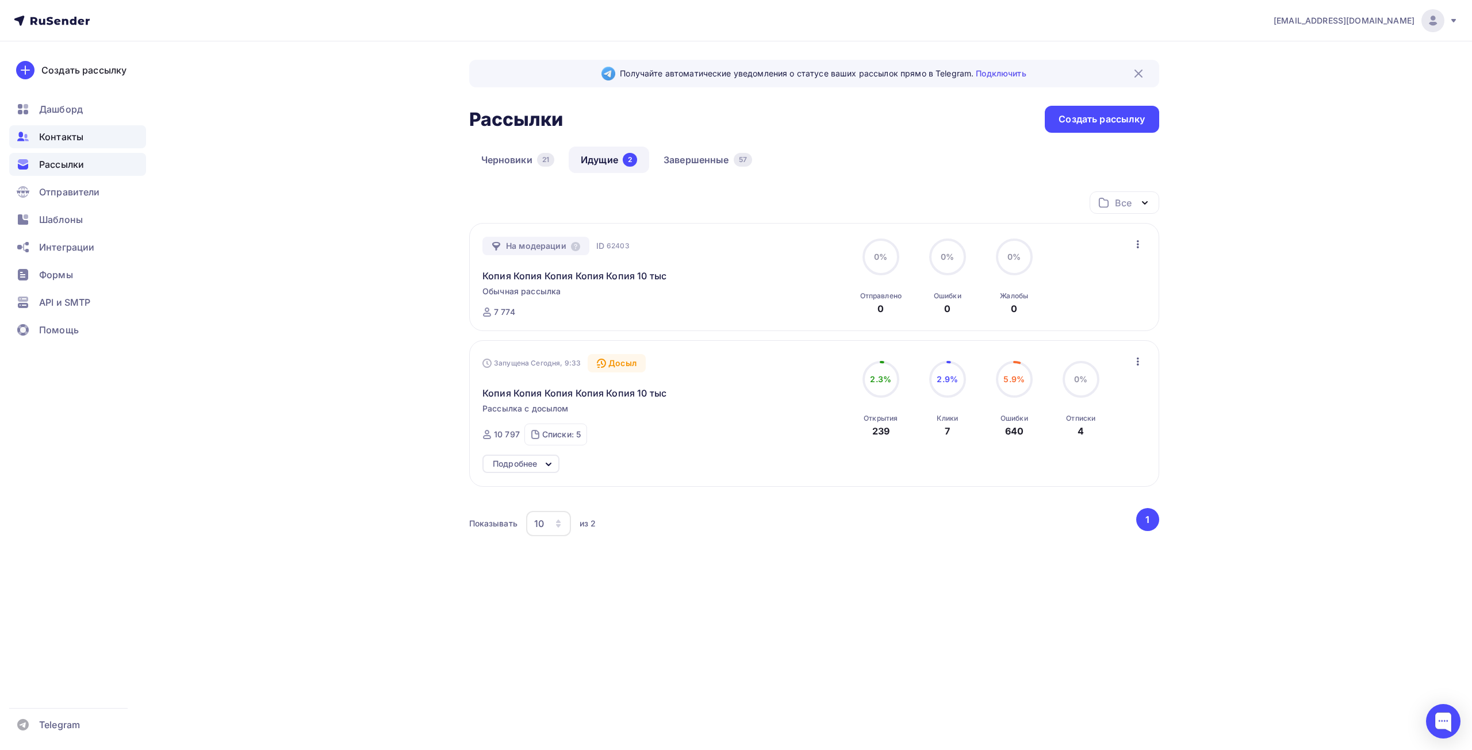
click at [85, 134] on div "Контакты" at bounding box center [77, 136] width 137 height 23
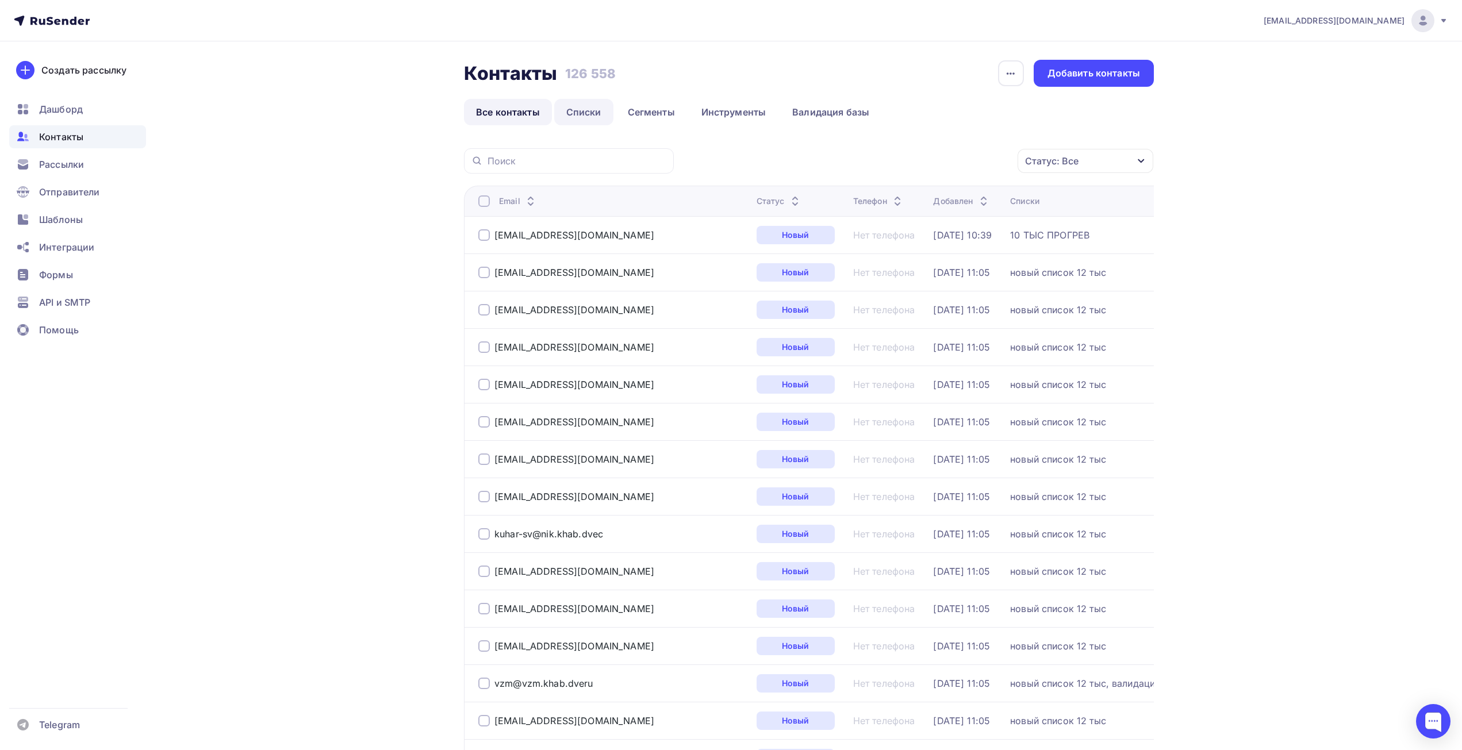
click at [588, 117] on link "Списки" at bounding box center [583, 112] width 59 height 26
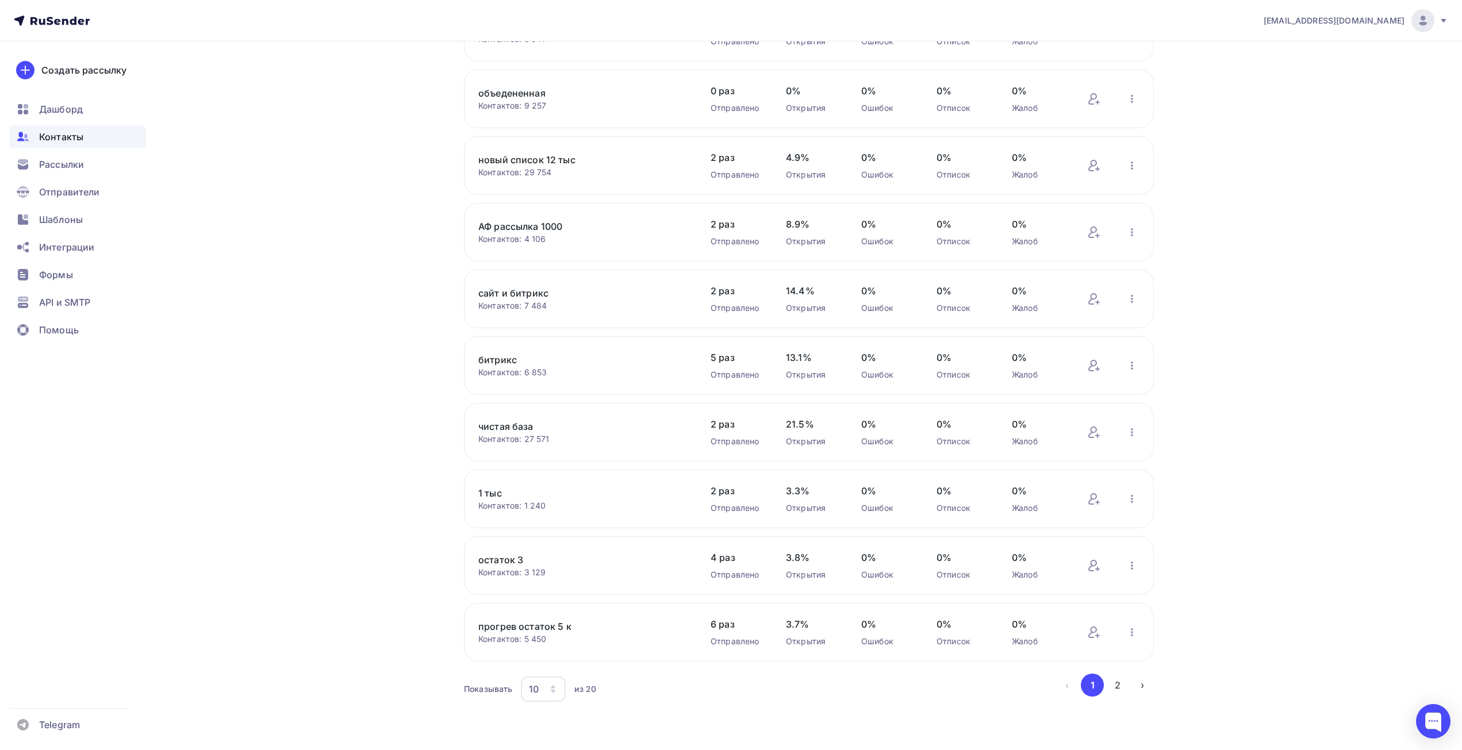
scroll to position [141, 0]
click at [547, 694] on div "10" at bounding box center [543, 688] width 45 height 25
click at [545, 608] on div "20" at bounding box center [589, 607] width 110 height 14
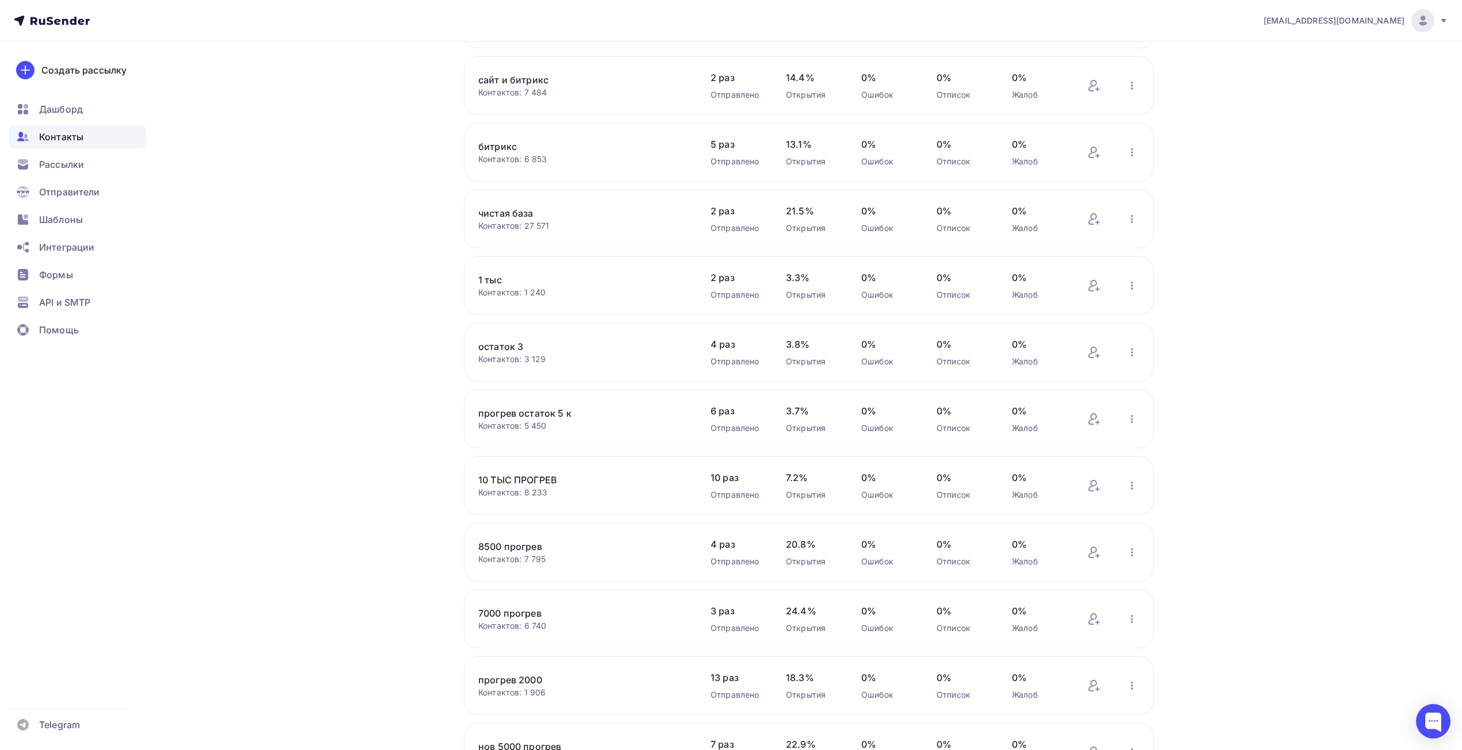
scroll to position [314, 0]
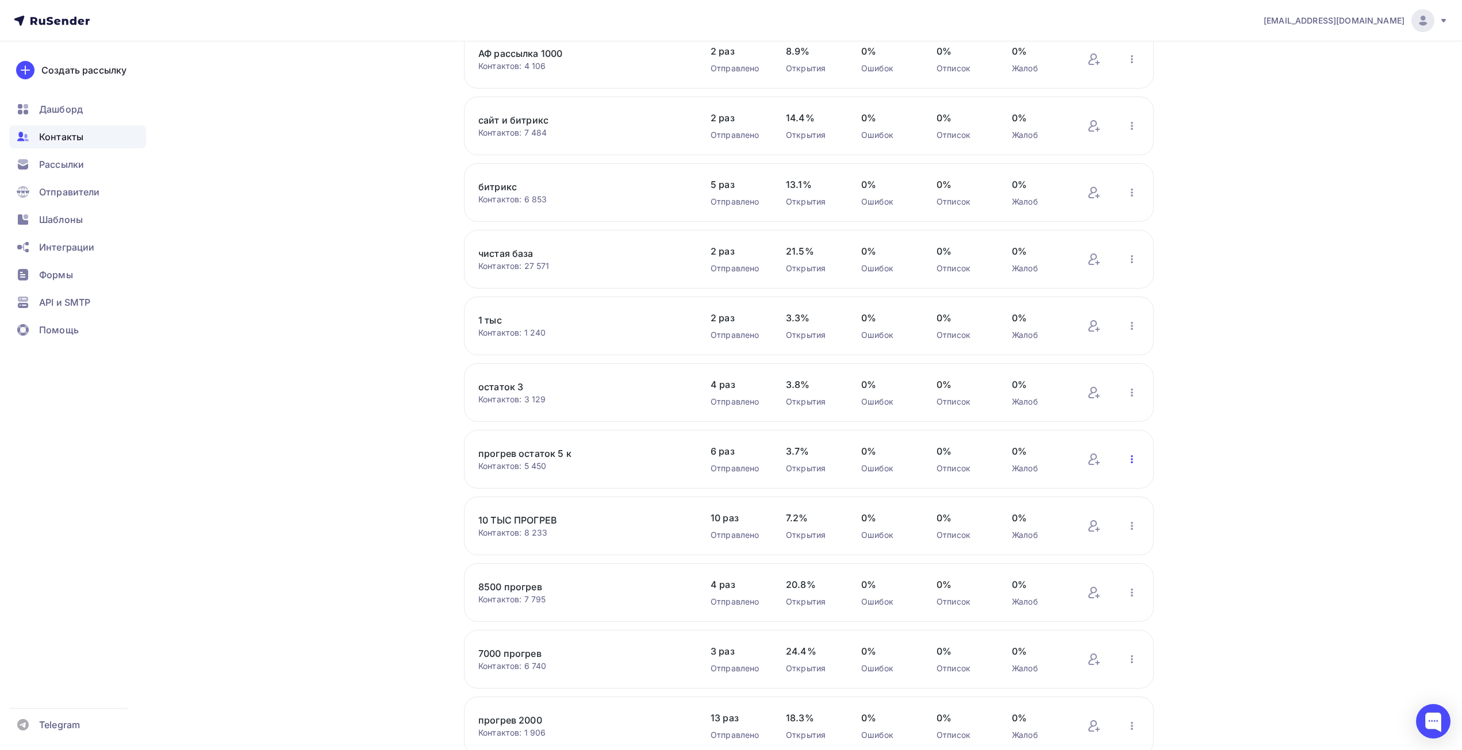
click at [1133, 459] on icon "button" at bounding box center [1132, 459] width 14 height 14
click at [1089, 546] on div "Скачать список" at bounding box center [1056, 547] width 161 height 18
click at [1129, 324] on icon "button" at bounding box center [1132, 326] width 14 height 14
click at [1093, 406] on div "Скачать список" at bounding box center [1056, 413] width 161 height 18
click at [252, 360] on div "[EMAIL_ADDRESS][DOMAIN_NAME] Аккаунт Тарифы Выйти Создать рассылку [GEOGRAPHIC_…" at bounding box center [731, 465] width 1462 height 1559
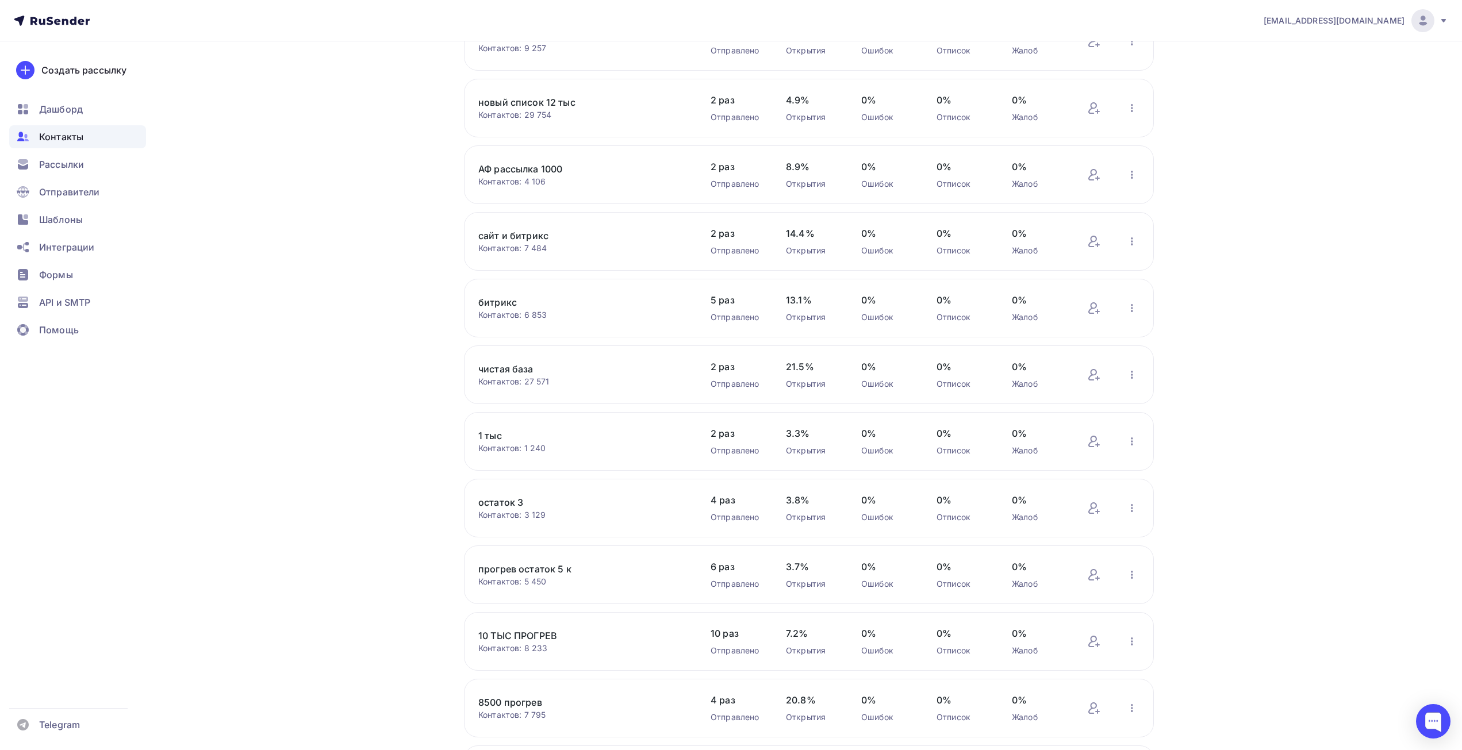
scroll to position [115, 0]
